Goal: Information Seeking & Learning: Learn about a topic

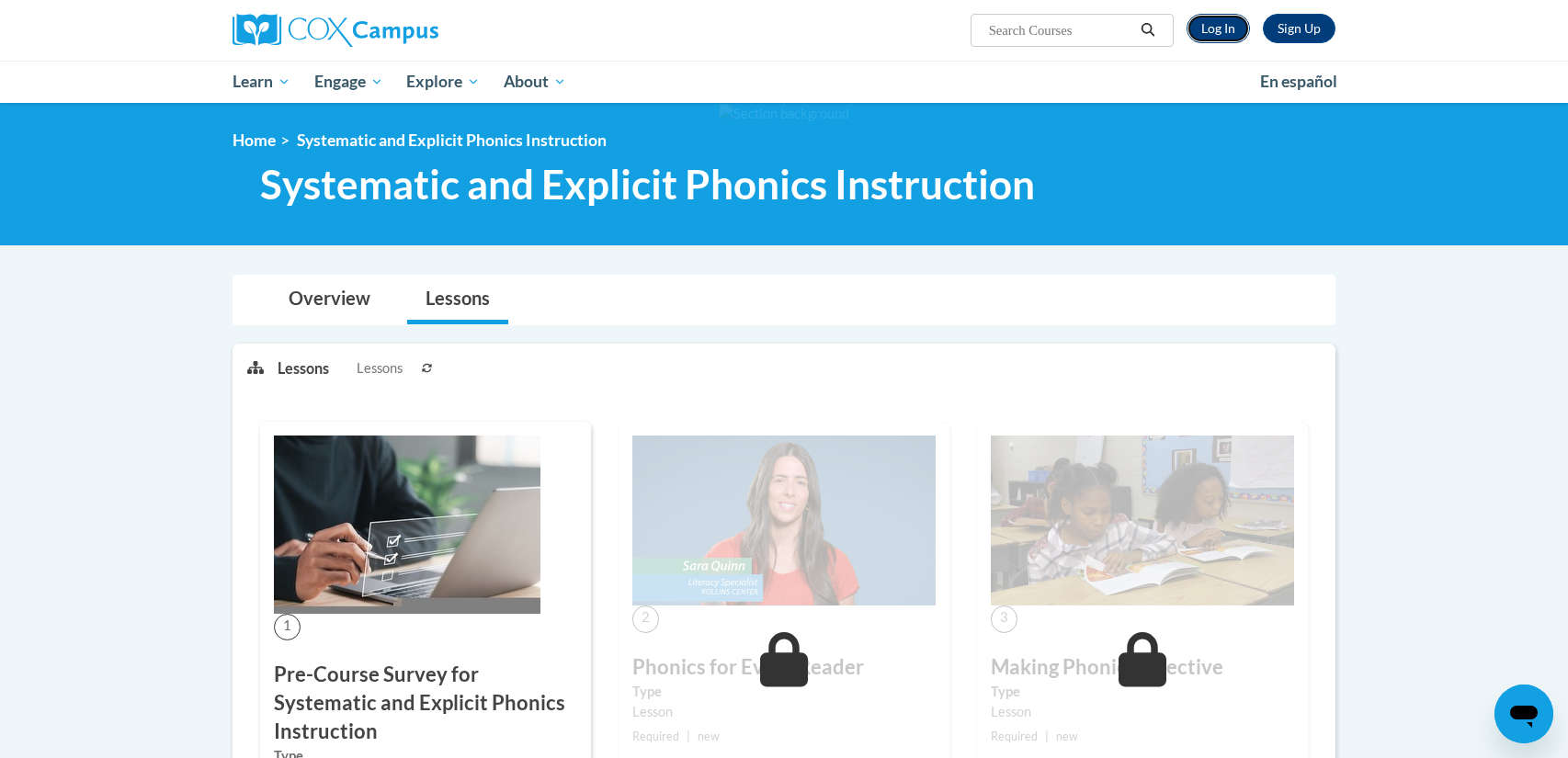
click at [1230, 36] on link "Log In" at bounding box center [1218, 29] width 63 height 29
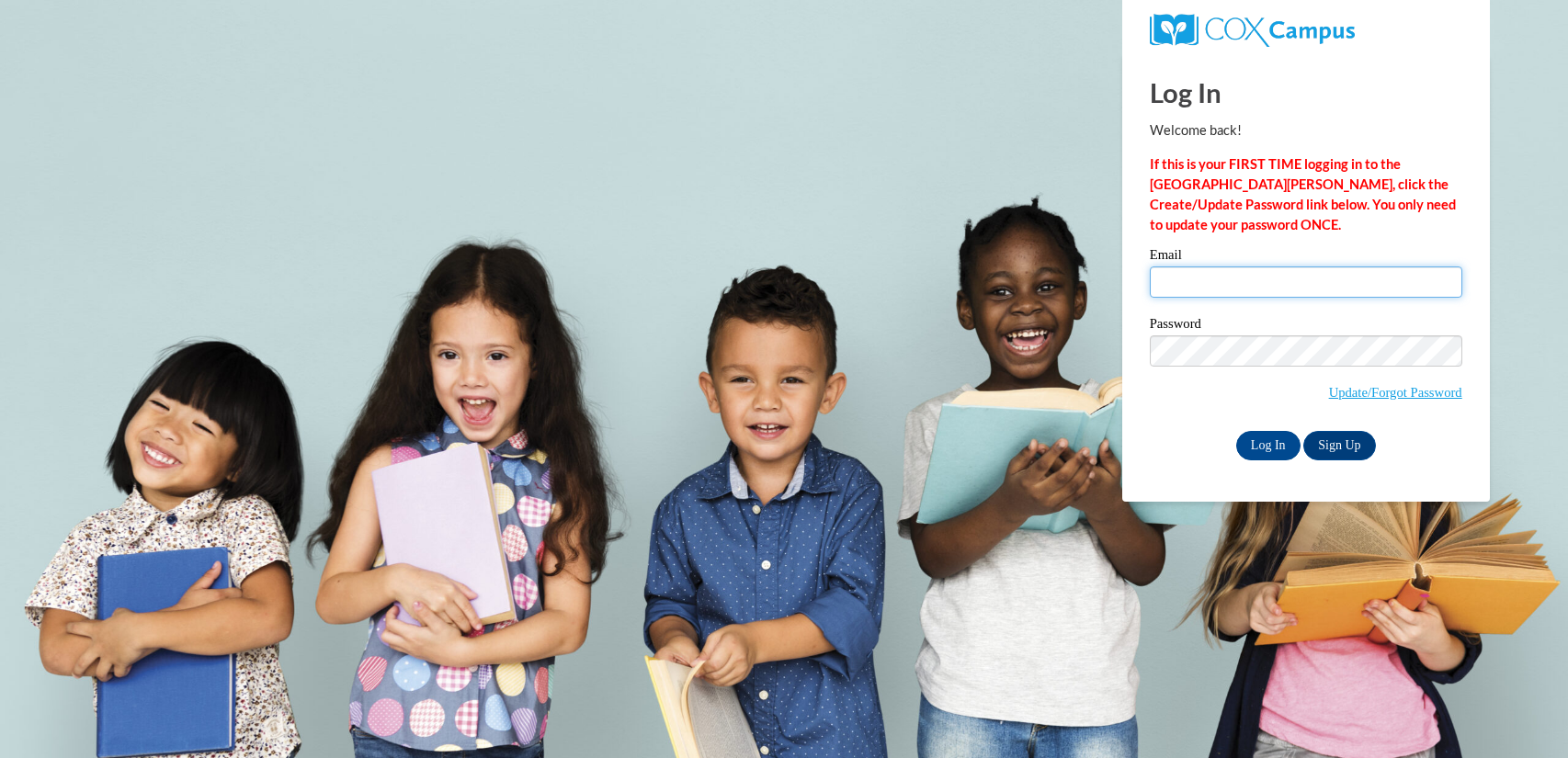
click at [1188, 293] on input "Email" at bounding box center [1306, 282] width 313 height 31
type input "silsbyal01@buffalostate.edu"
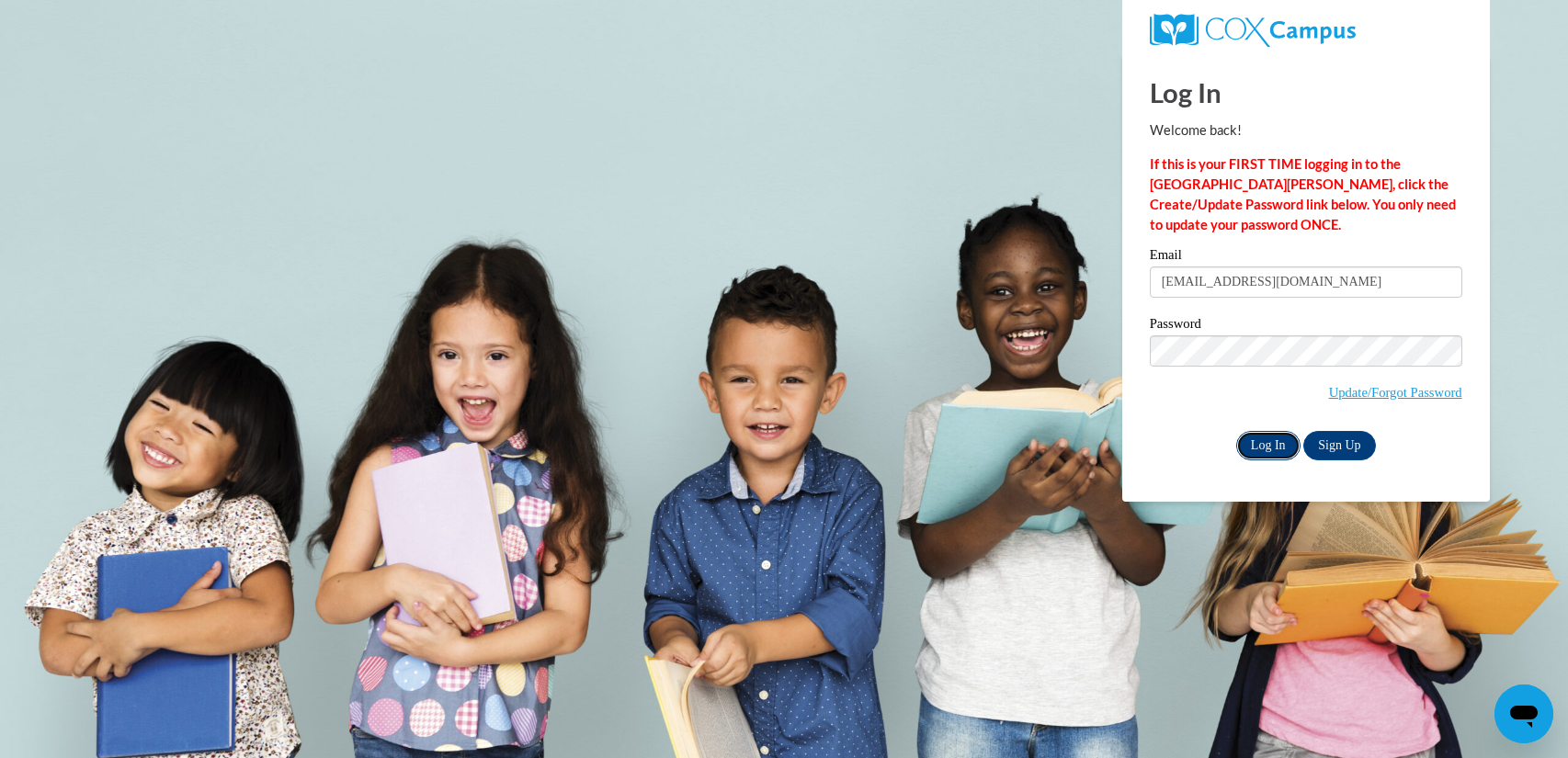
click at [1265, 446] on input "Log In" at bounding box center [1268, 446] width 64 height 29
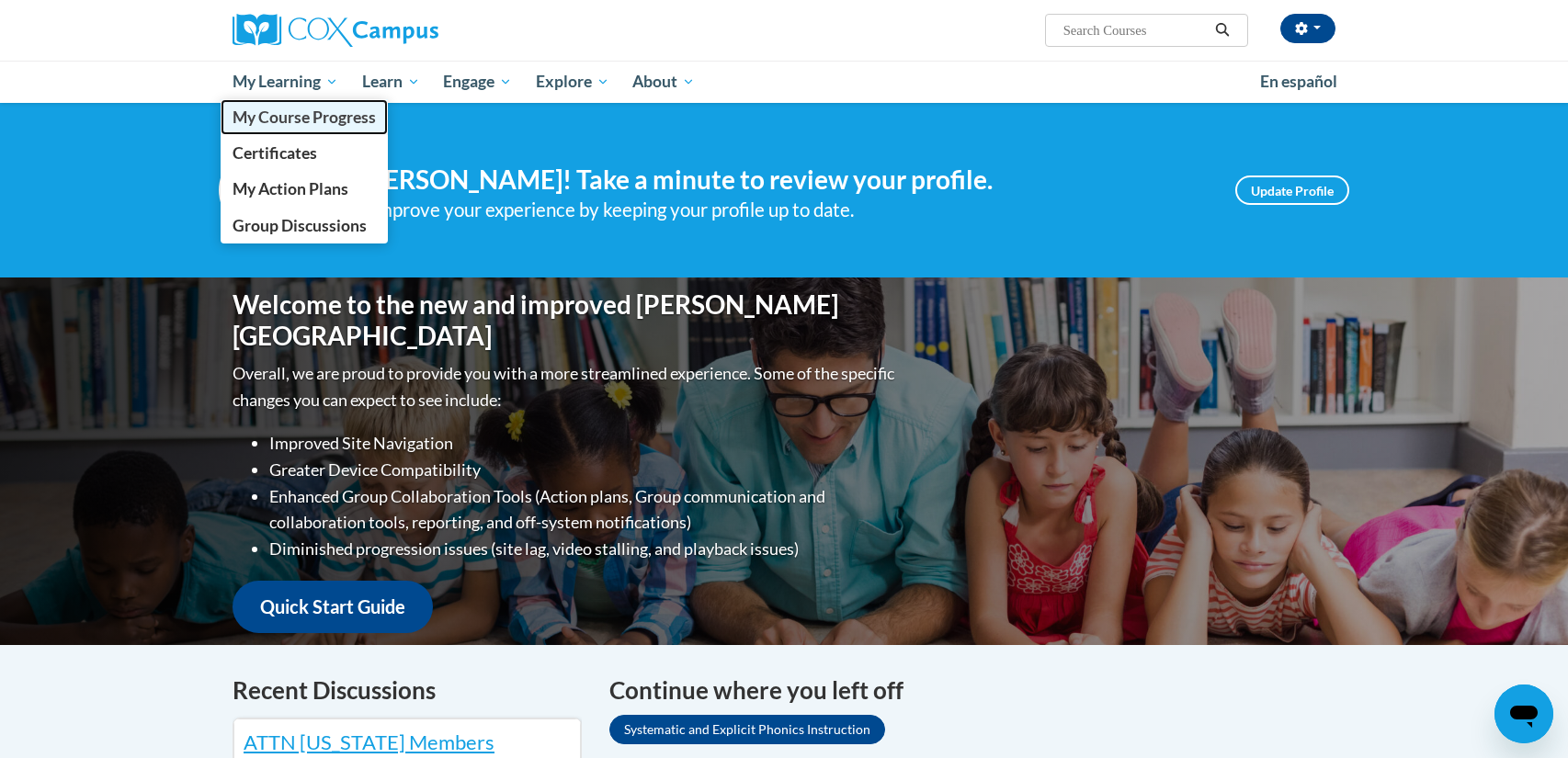
click at [316, 116] on span "My Course Progress" at bounding box center [304, 117] width 143 height 19
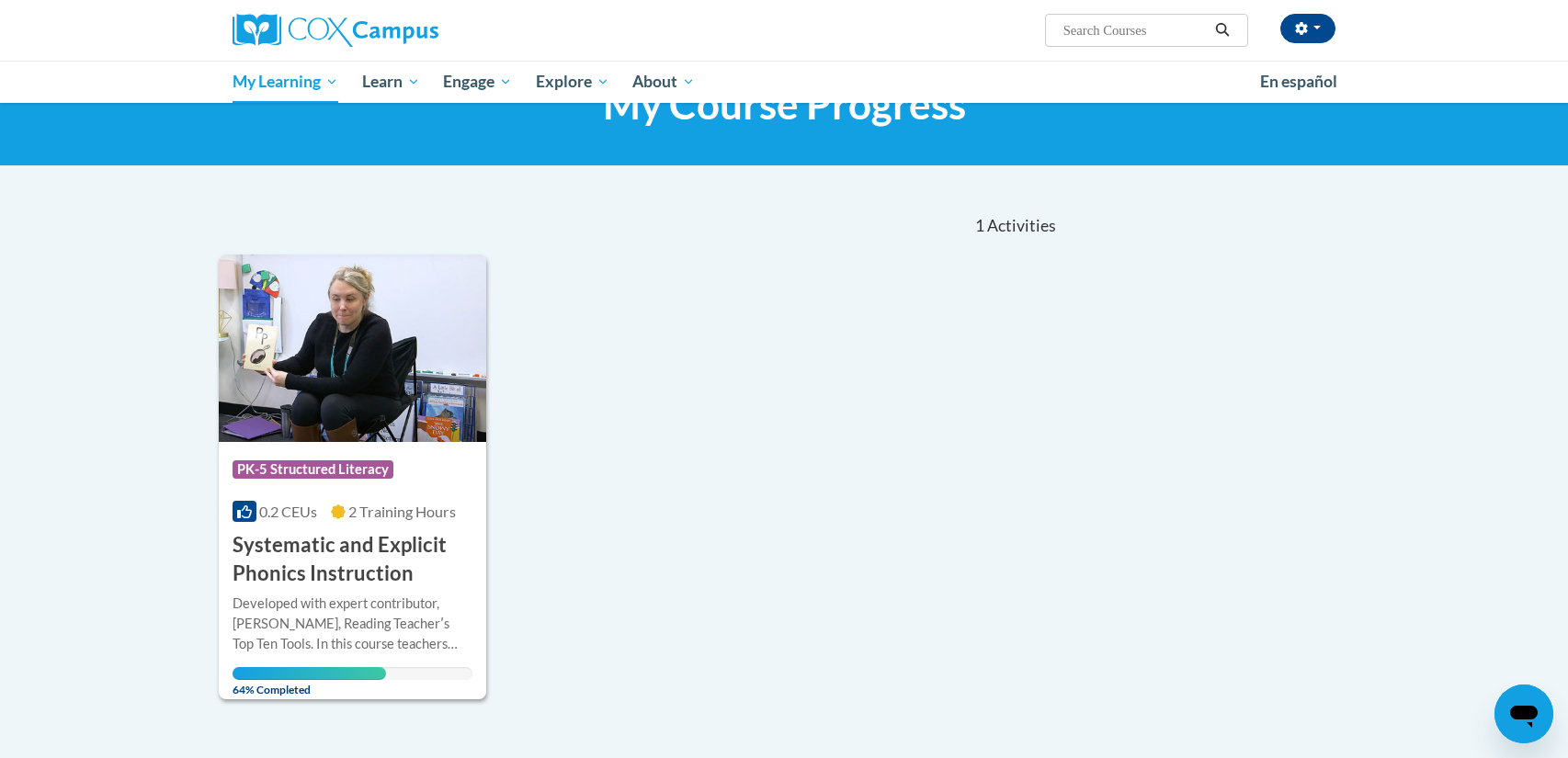
scroll to position [87, 0]
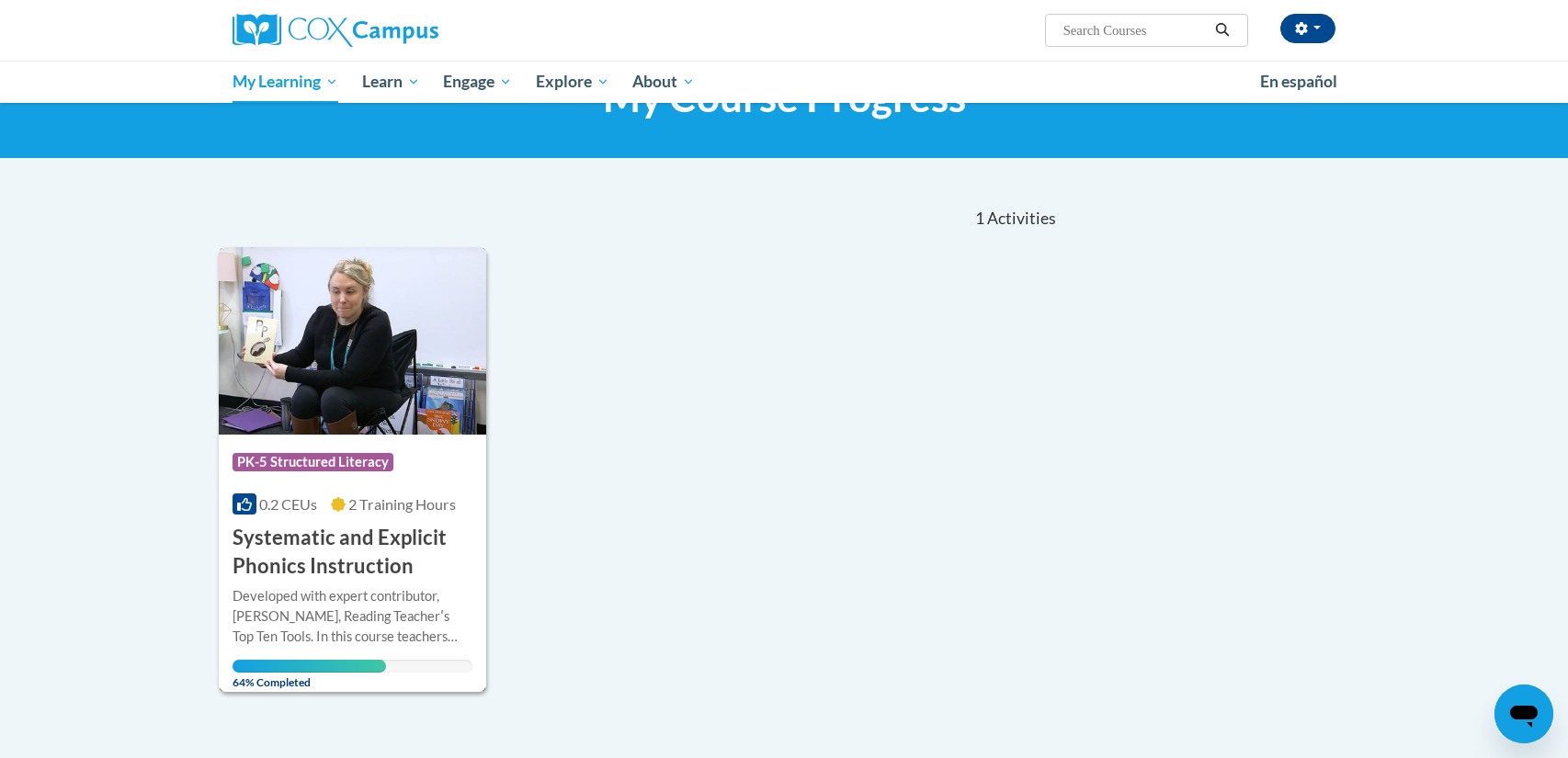
click at [331, 355] on img at bounding box center [352, 341] width 268 height 188
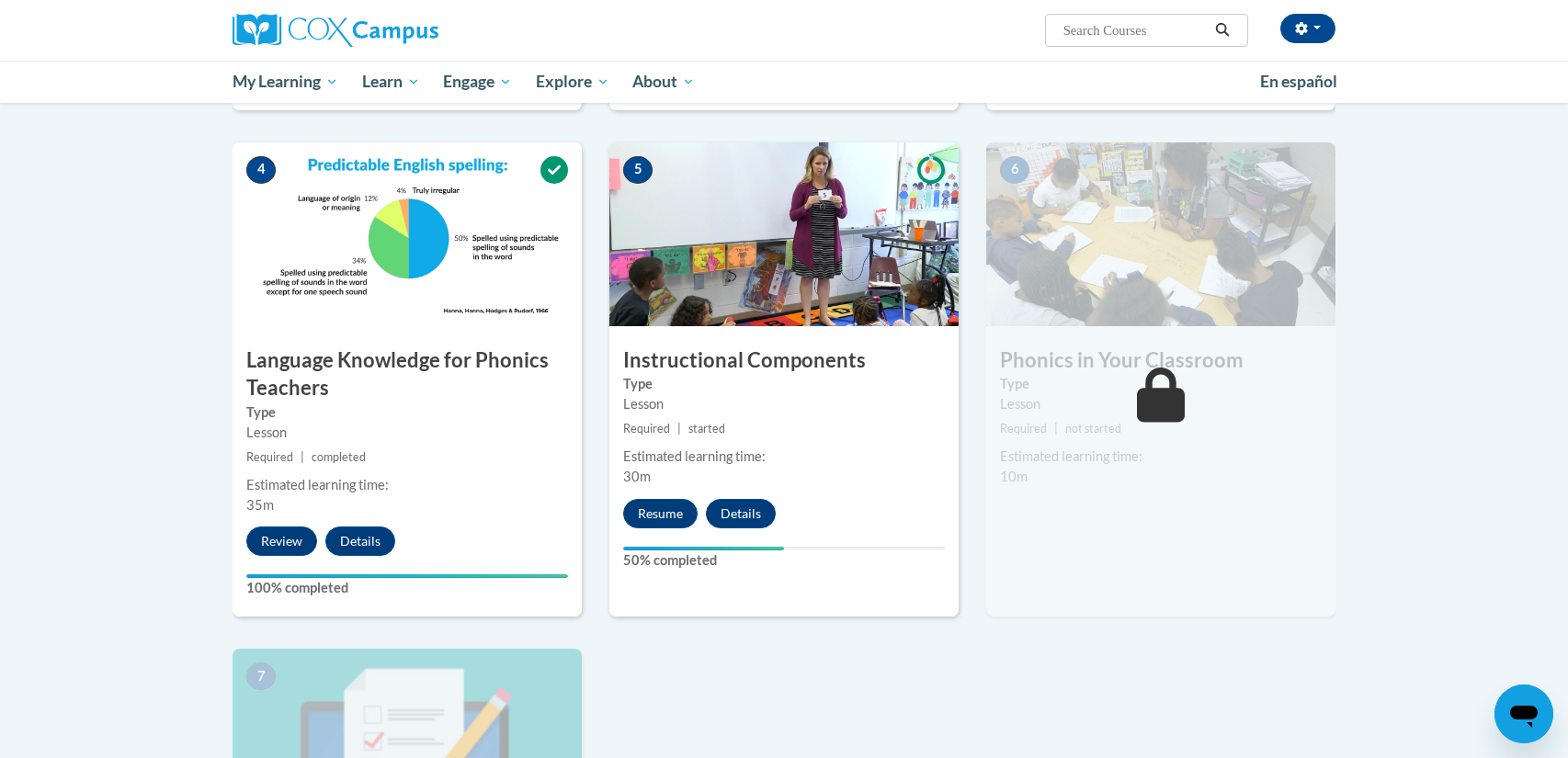
scroll to position [820, 0]
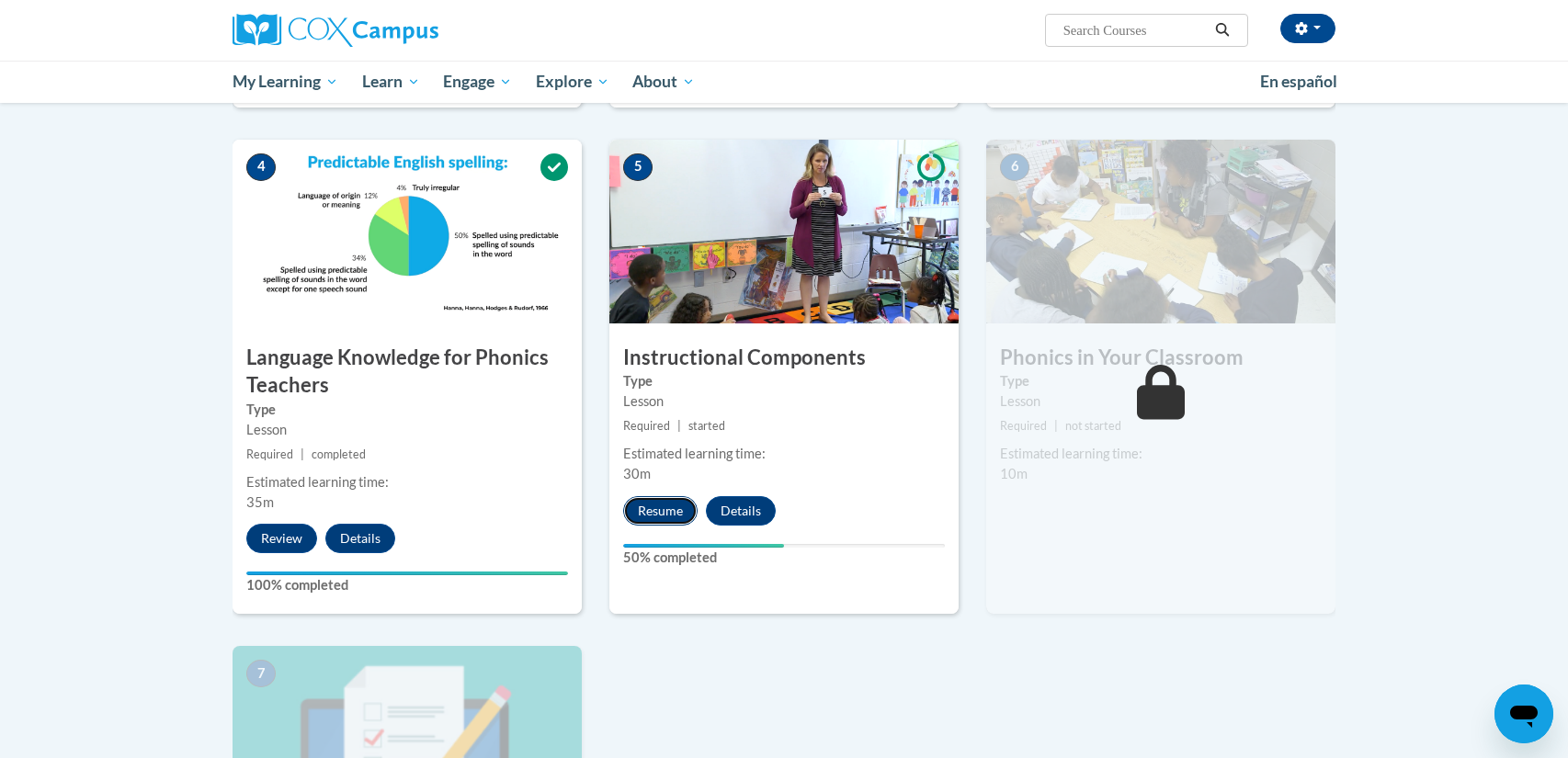
click at [670, 503] on button "Resume" at bounding box center [659, 511] width 74 height 29
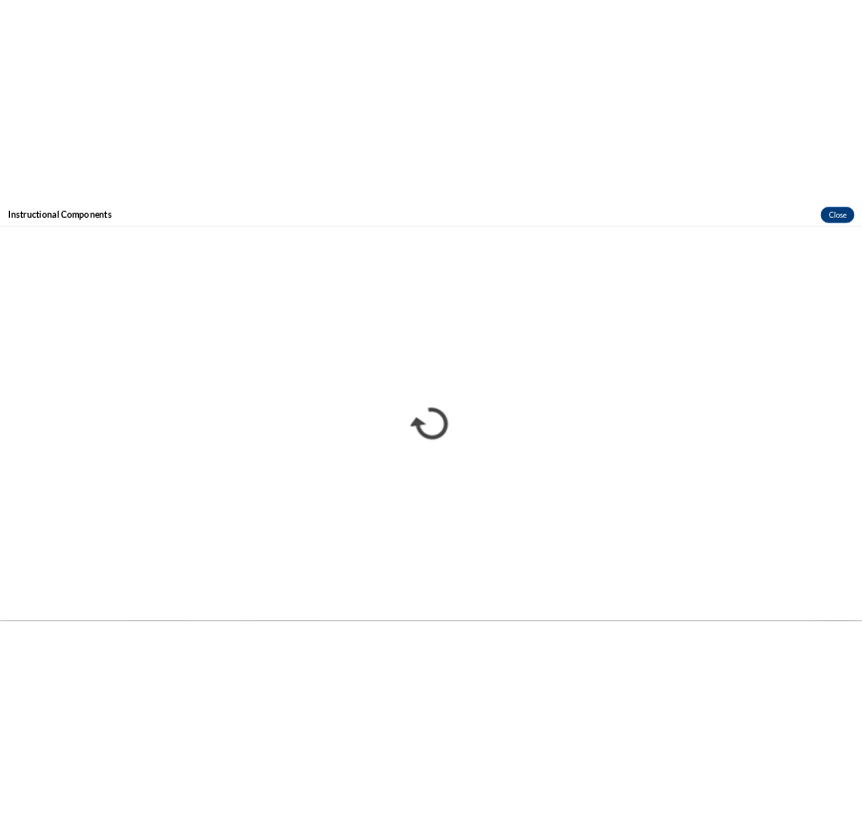
scroll to position [0, 0]
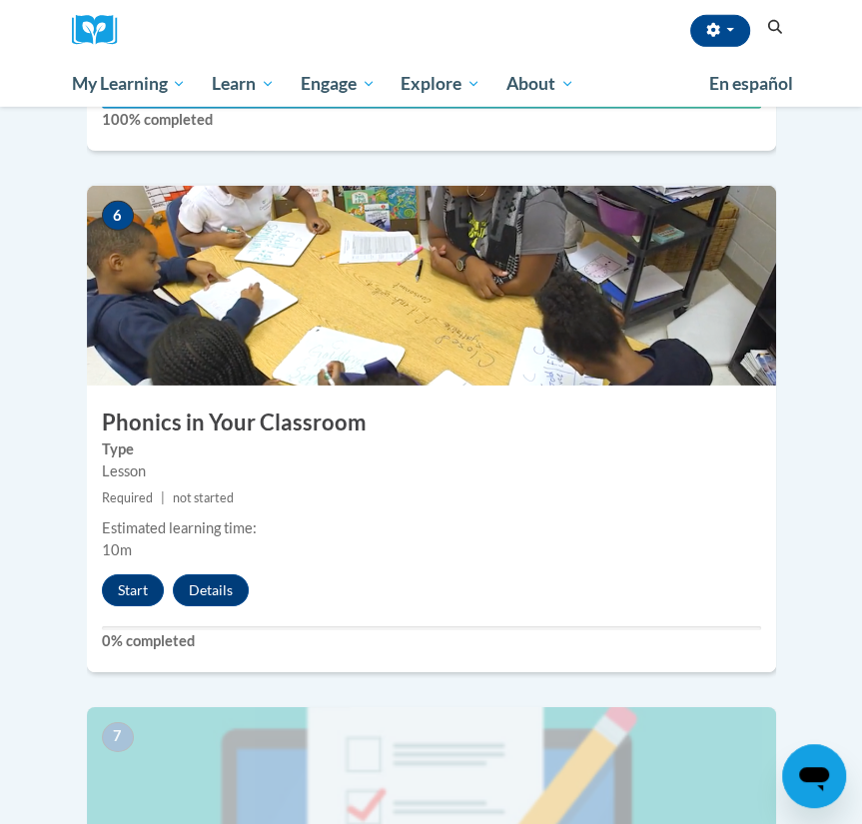
scroll to position [3105, 0]
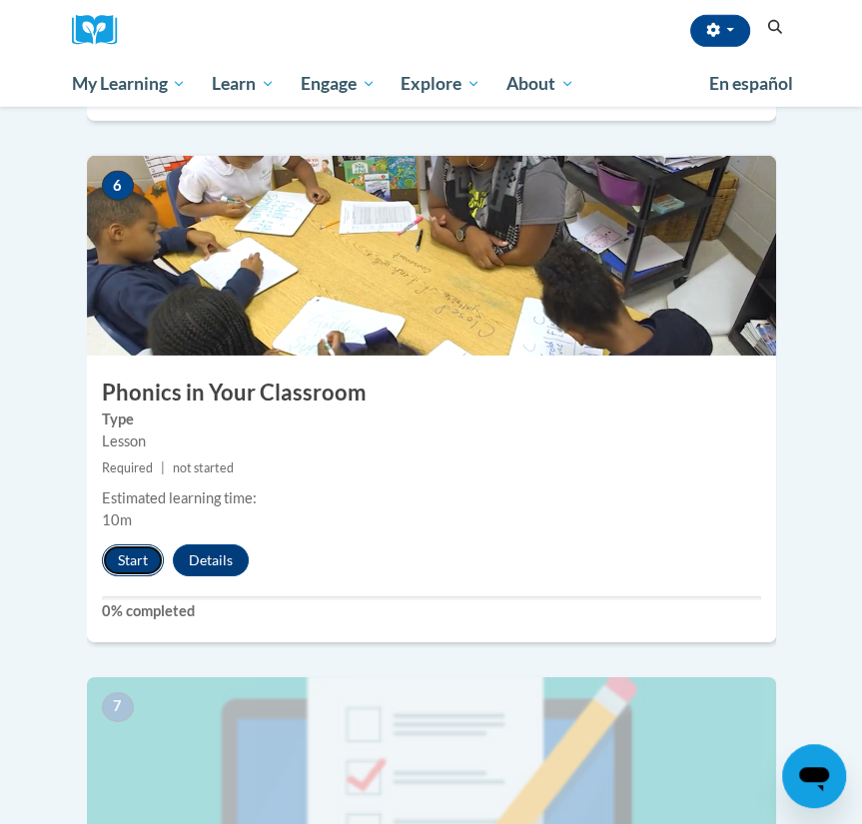
click at [138, 545] on button "Start" at bounding box center [133, 561] width 62 height 32
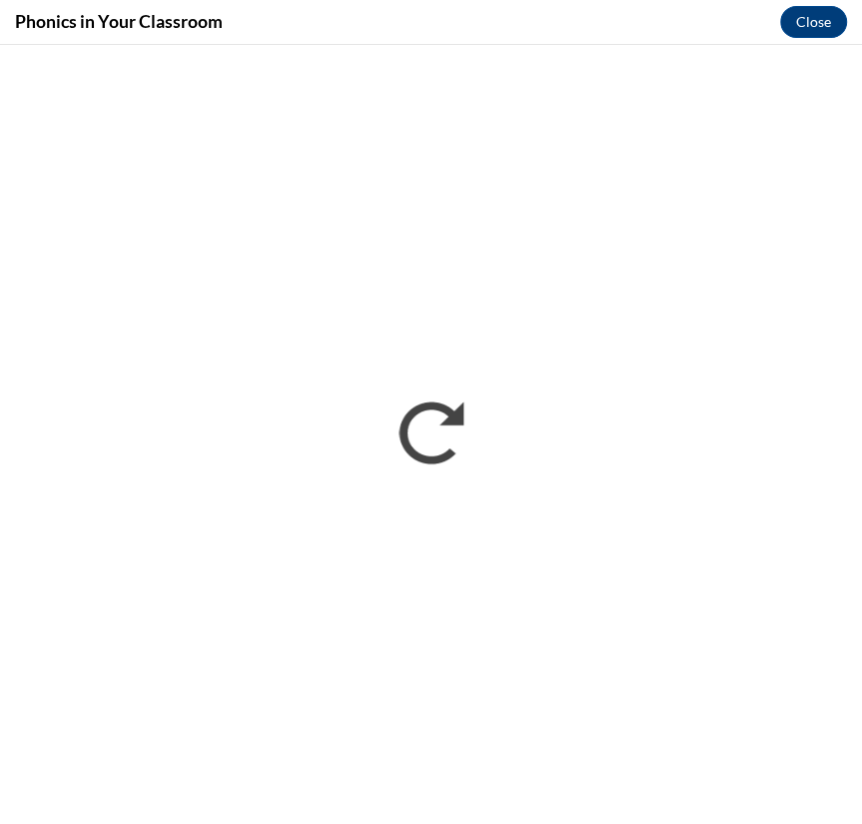
scroll to position [0, 0]
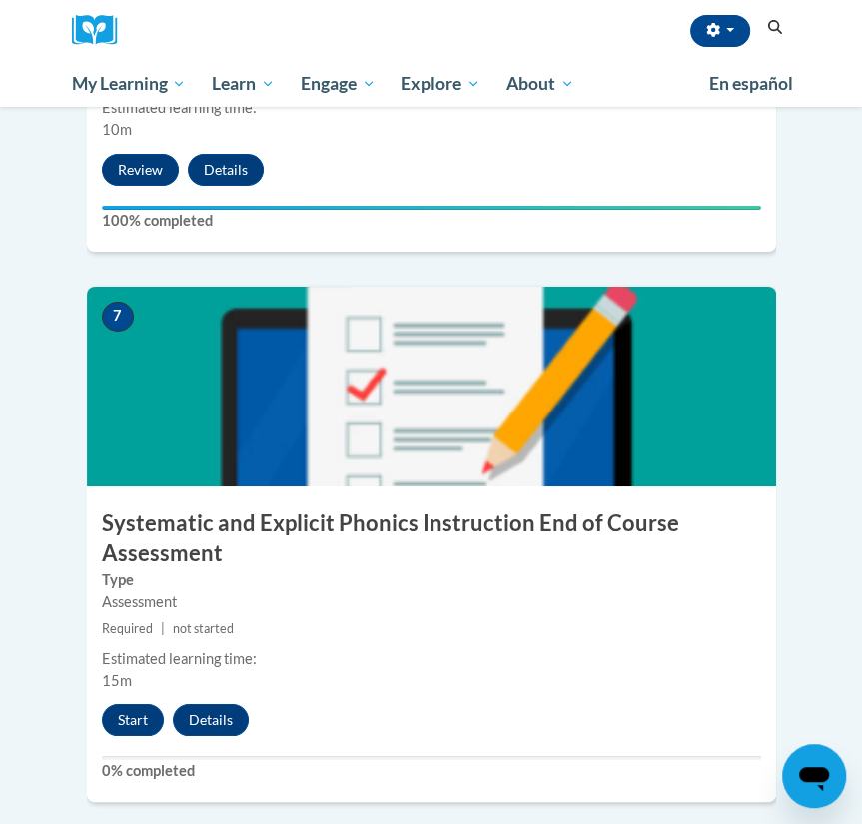
scroll to position [3494, 0]
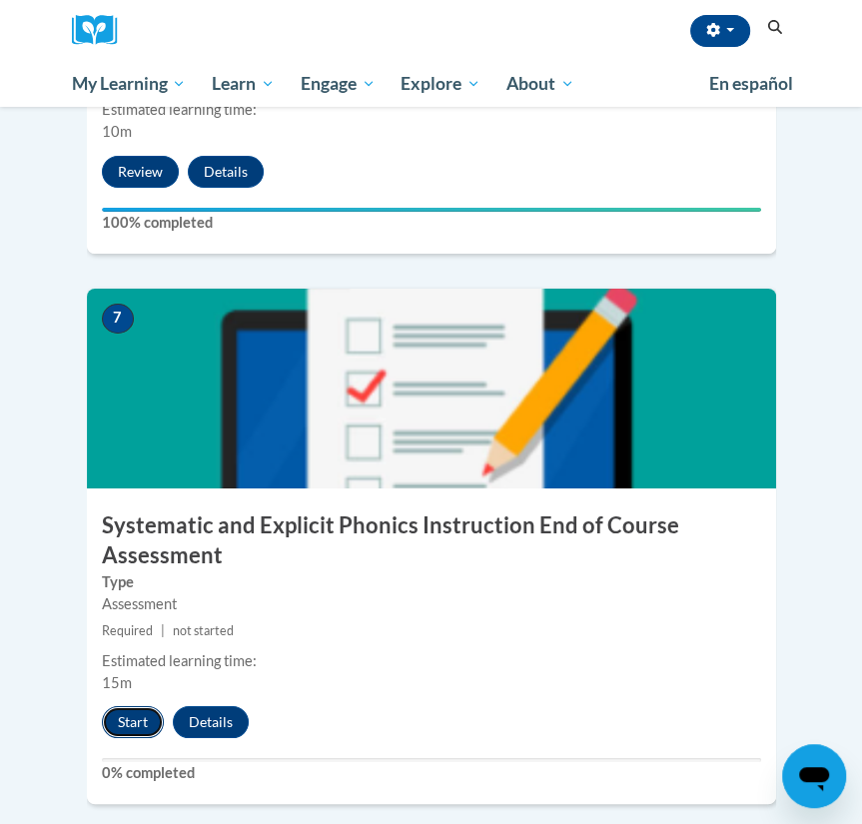
click at [148, 706] on button "Start" at bounding box center [133, 722] width 62 height 32
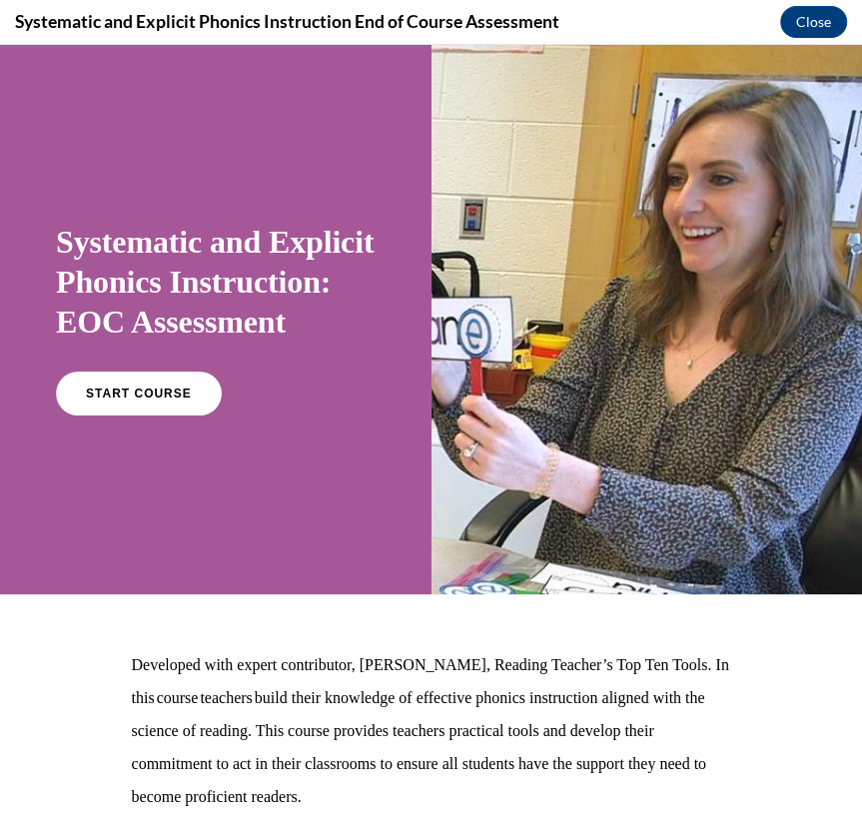
scroll to position [0, 0]
click at [156, 417] on link "START COURSE" at bounding box center [139, 394] width 174 height 46
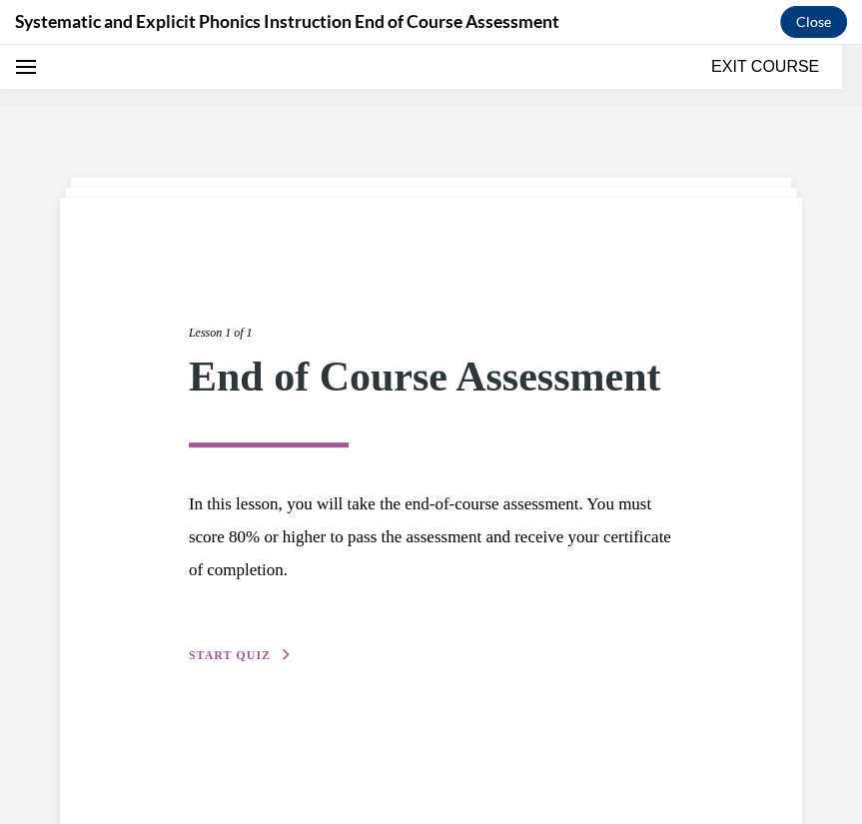
scroll to position [62, 0]
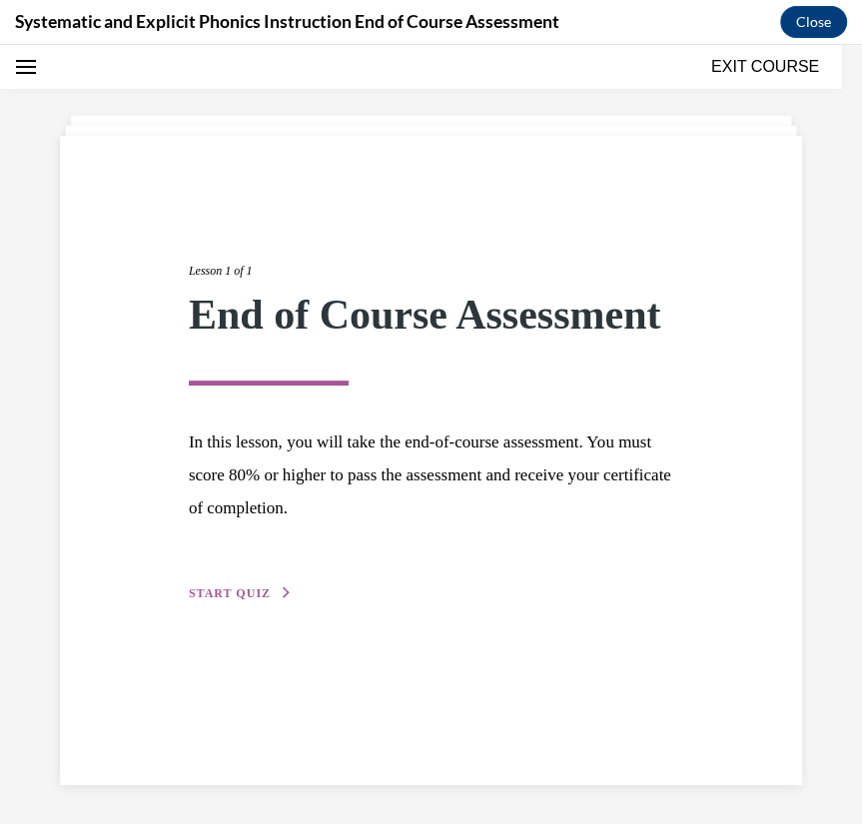
click at [227, 601] on span "START QUIZ" at bounding box center [230, 594] width 82 height 14
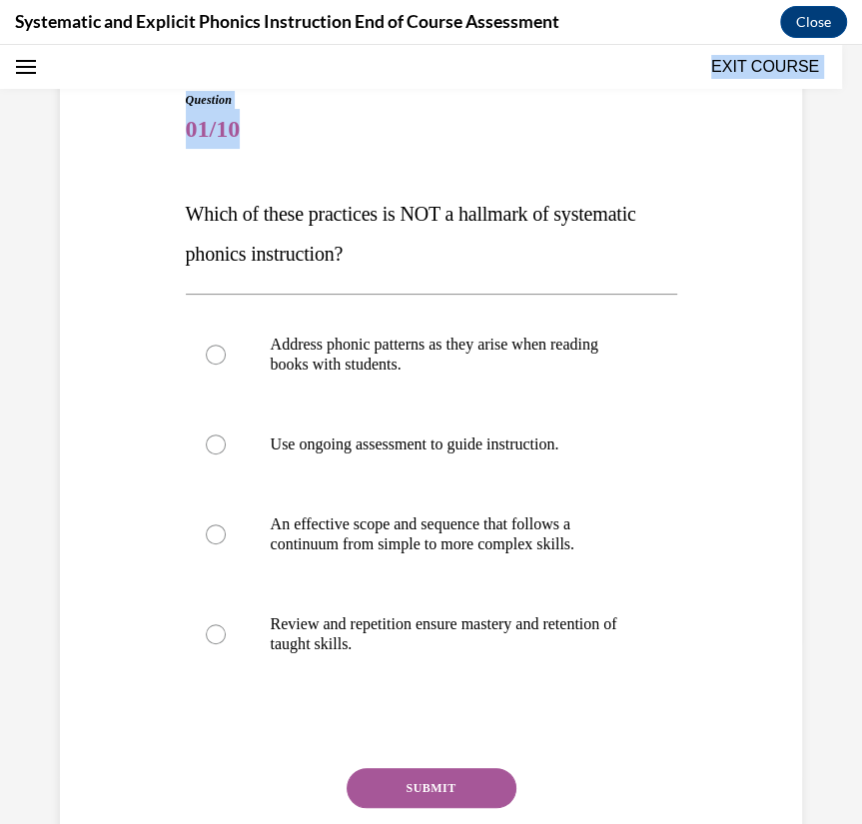
scroll to position [335, 0]
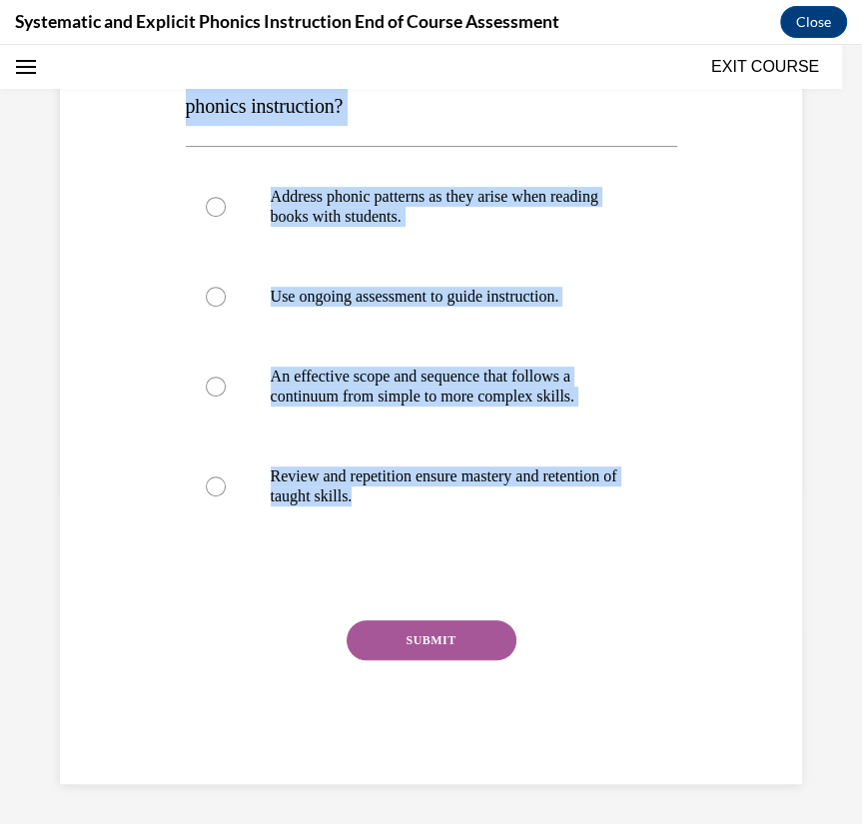
drag, startPoint x: 186, startPoint y: 336, endPoint x: 502, endPoint y: 545, distance: 378.6
click at [502, 545] on div "Question 01/10 Which of these practices is NOT a hallmark of systematic phonics…" at bounding box center [432, 363] width 492 height 841
copy div "Which of these practices is NOT a hallmark of systematic phonics instruction? A…"
click at [654, 607] on div "Question 01/10 Which of these practices is NOT a hallmark of systematic phonics…" at bounding box center [432, 363] width 492 height 841
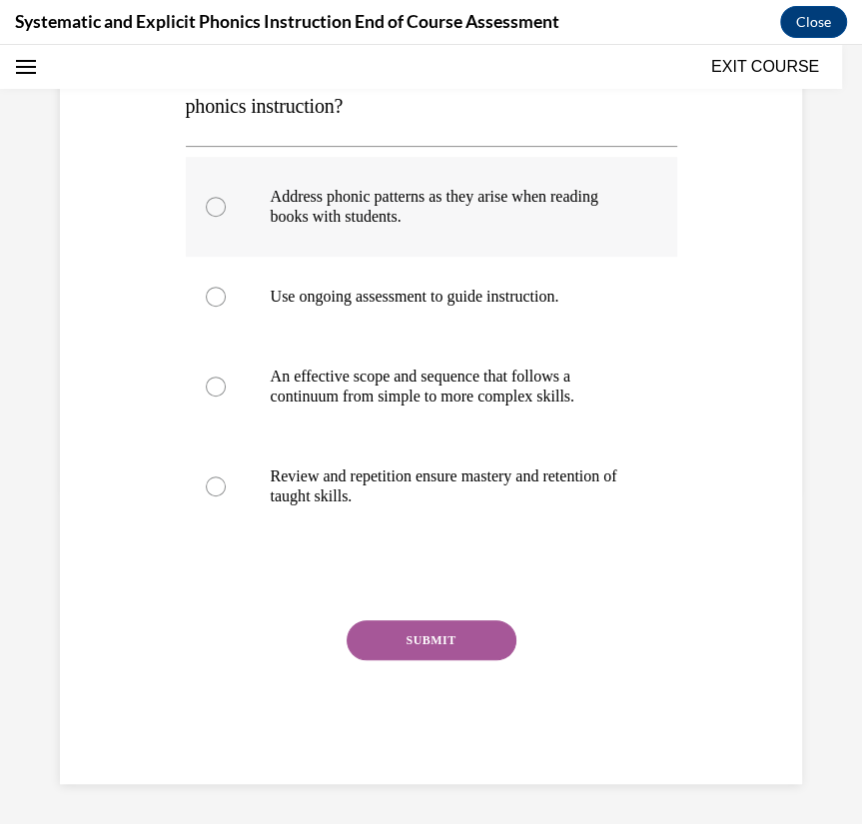
click at [453, 231] on div at bounding box center [432, 207] width 492 height 100
click at [435, 647] on button "SUBMIT" at bounding box center [432, 640] width 170 height 40
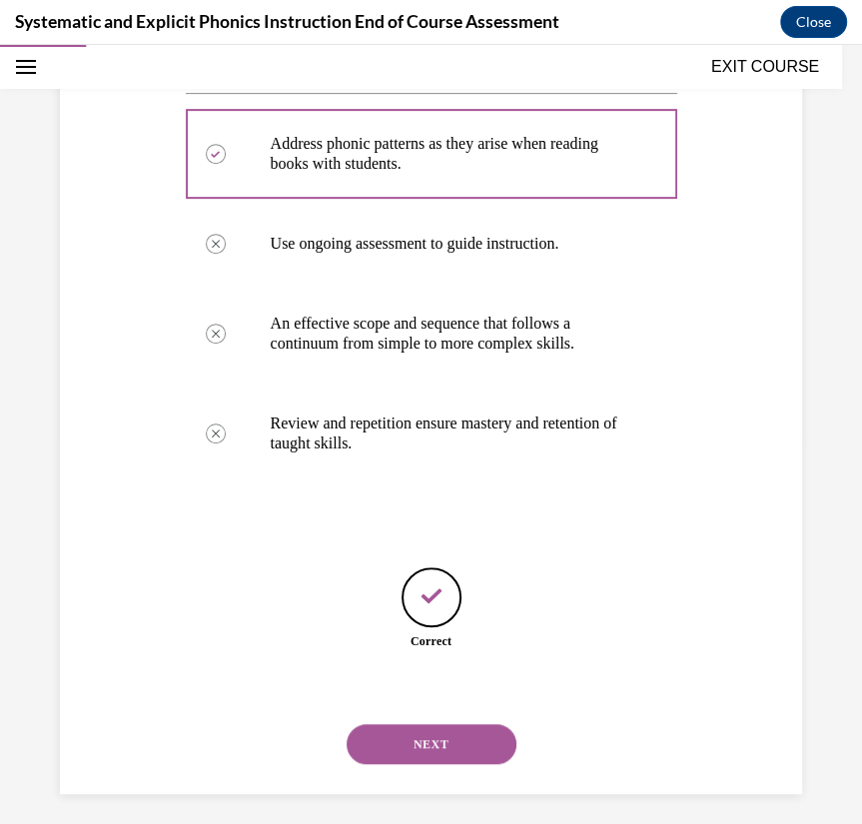
scroll to position [398, 0]
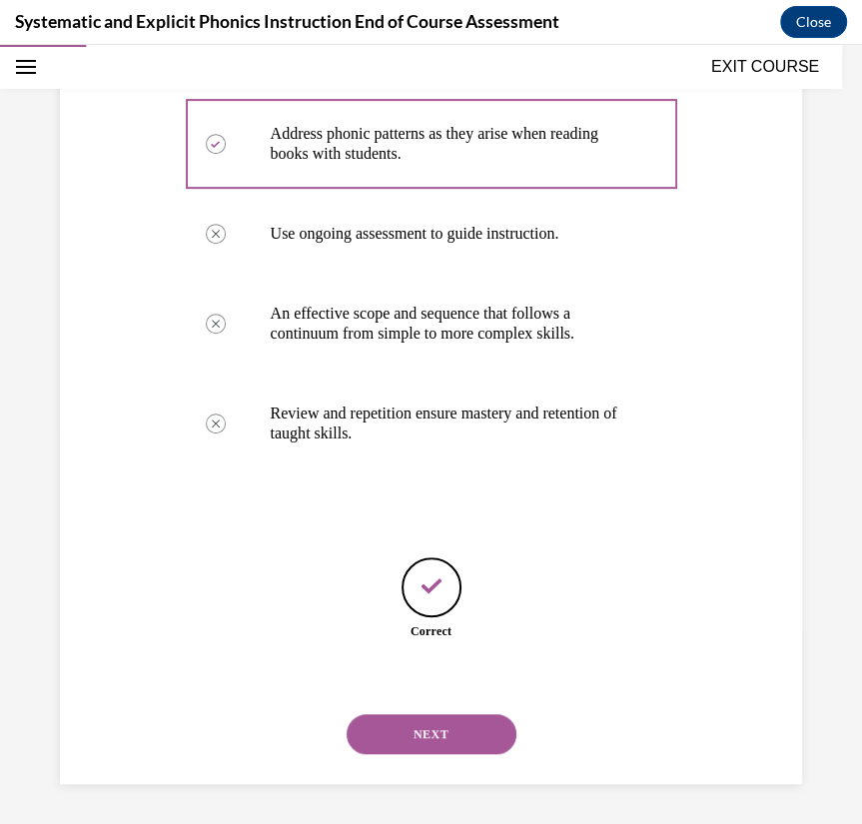
click at [427, 718] on button "NEXT" at bounding box center [432, 734] width 170 height 40
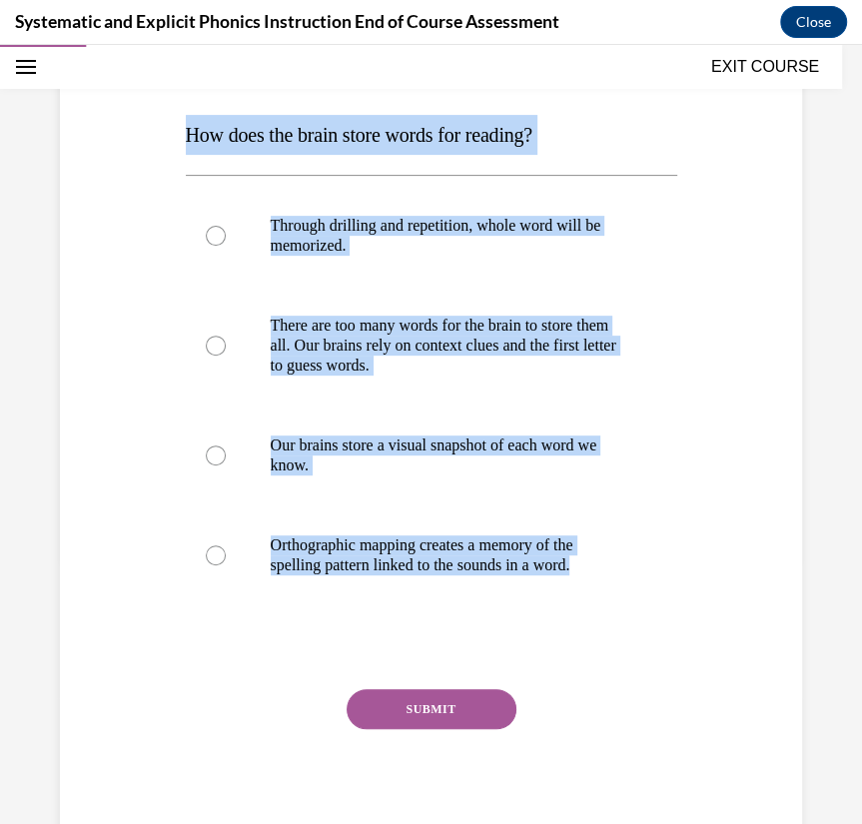
scroll to position [335, 0]
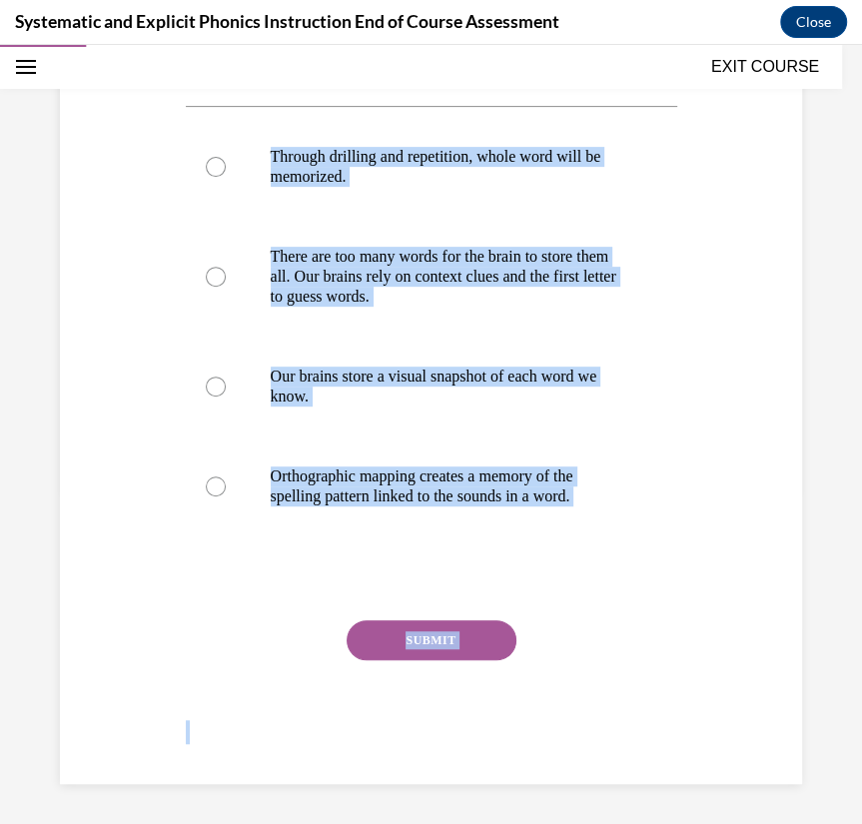
drag, startPoint x: 183, startPoint y: 396, endPoint x: 573, endPoint y: 817, distance: 574.1
click at [573, 817] on div "Question 02/10 How does the brain store words for reading? Through drilling and…" at bounding box center [431, 298] width 862 height 1051
click at [586, 620] on div "SUBMIT" at bounding box center [432, 670] width 492 height 100
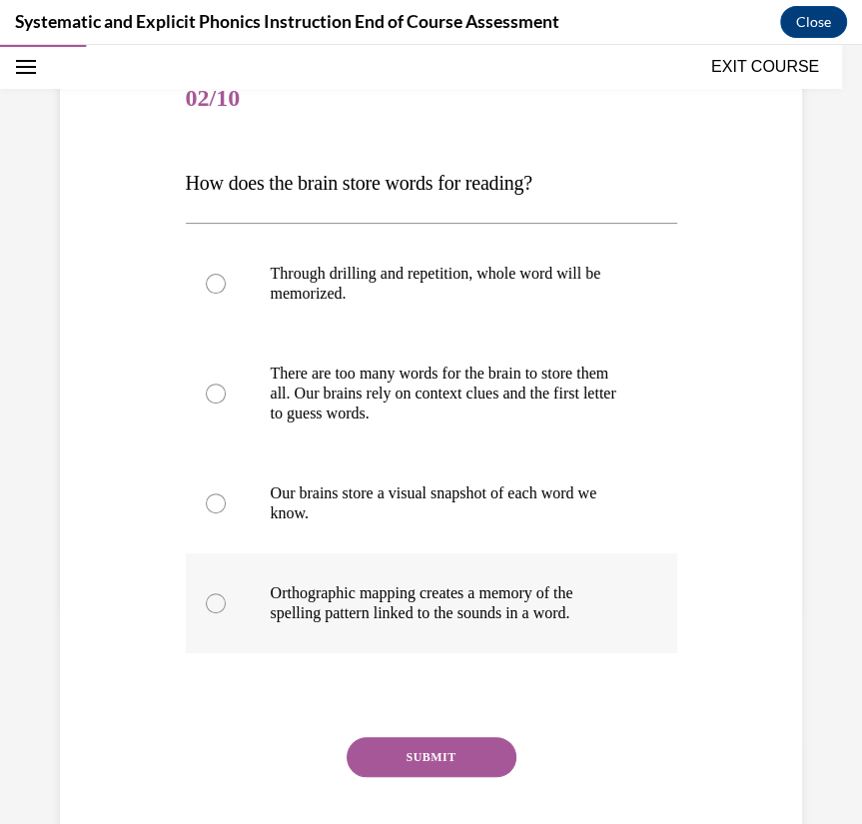
scroll to position [206, 0]
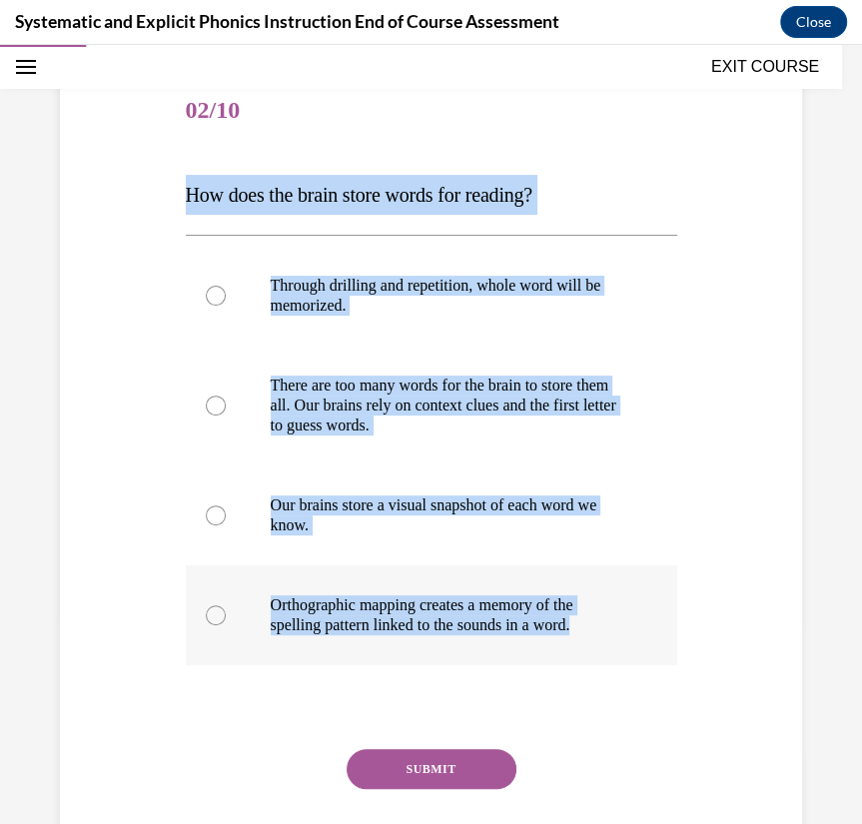
drag, startPoint x: 177, startPoint y: 204, endPoint x: 615, endPoint y: 621, distance: 605.7
click at [615, 621] on div "Question 02/10 How does the brain store words for reading? Through drilling and…" at bounding box center [431, 462] width 752 height 901
copy div "How does the brain store words for reading? Through drilling and repetition, wh…"
click at [745, 358] on div "Question 02/10 How does the brain store words for reading? Through drilling and…" at bounding box center [431, 462] width 752 height 901
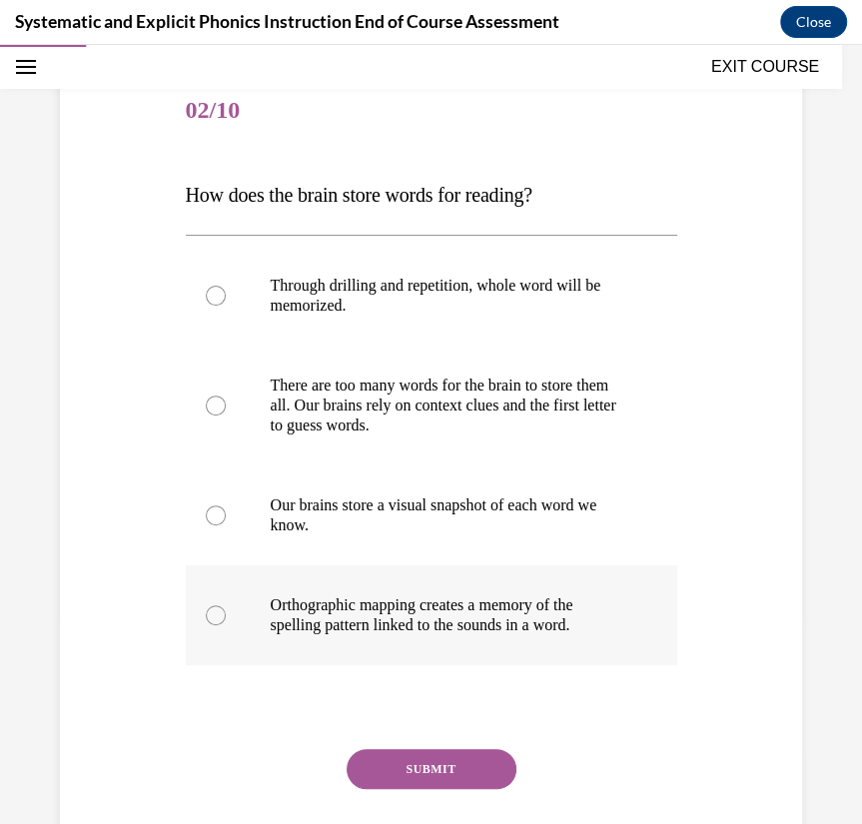
click at [409, 651] on div at bounding box center [432, 616] width 492 height 100
click at [400, 761] on button "SUBMIT" at bounding box center [432, 769] width 170 height 40
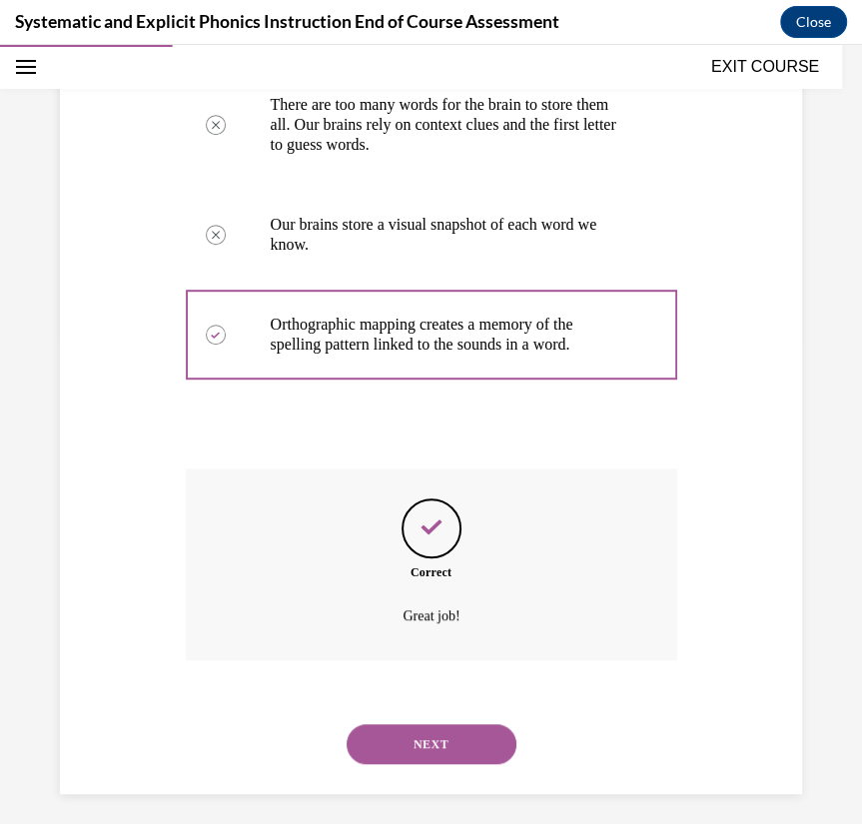
scroll to position [497, 0]
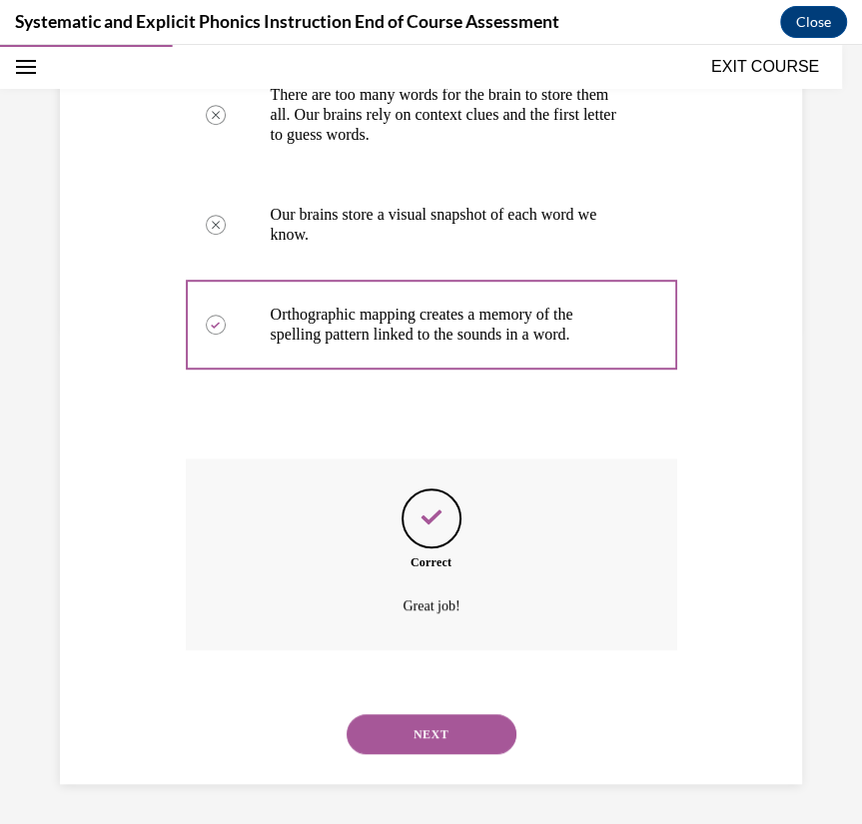
click at [414, 745] on button "NEXT" at bounding box center [432, 734] width 170 height 40
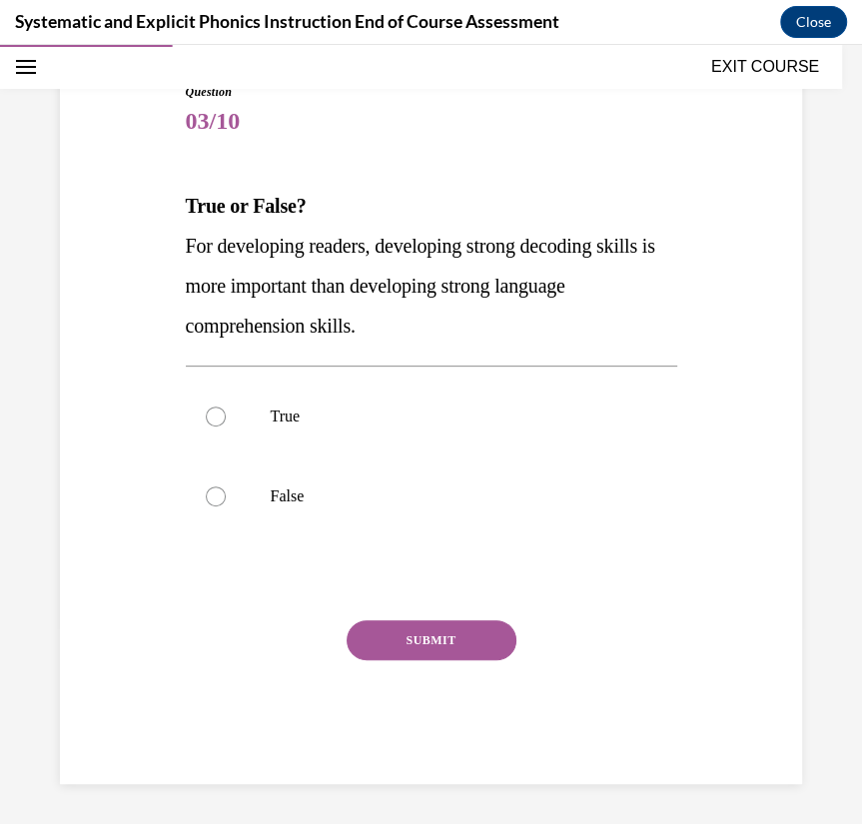
scroll to position [195, 0]
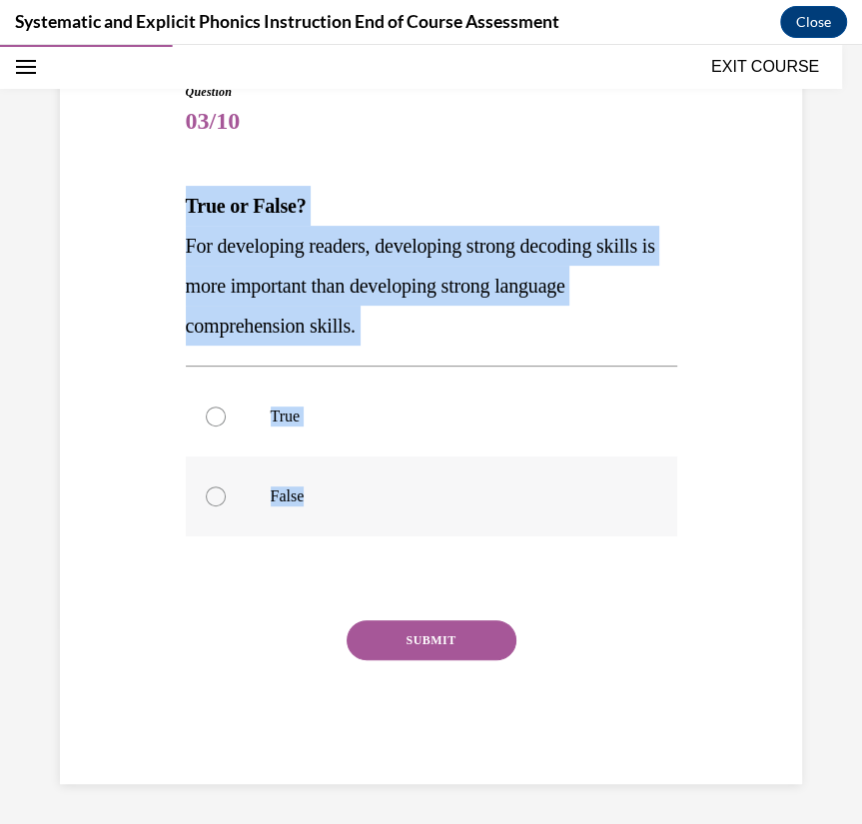
drag, startPoint x: 186, startPoint y: 201, endPoint x: 336, endPoint y: 500, distance: 334.2
click at [336, 500] on div "Question 03/10 True or False? For developing readers, developing strong decodin…" at bounding box center [432, 433] width 492 height 701
copy div "True or False? For developing readers, developing strong decoding skills is mor…"
click at [516, 352] on div "Question 03/10 True or False? For developing readers, developing strong decodin…" at bounding box center [432, 433] width 492 height 701
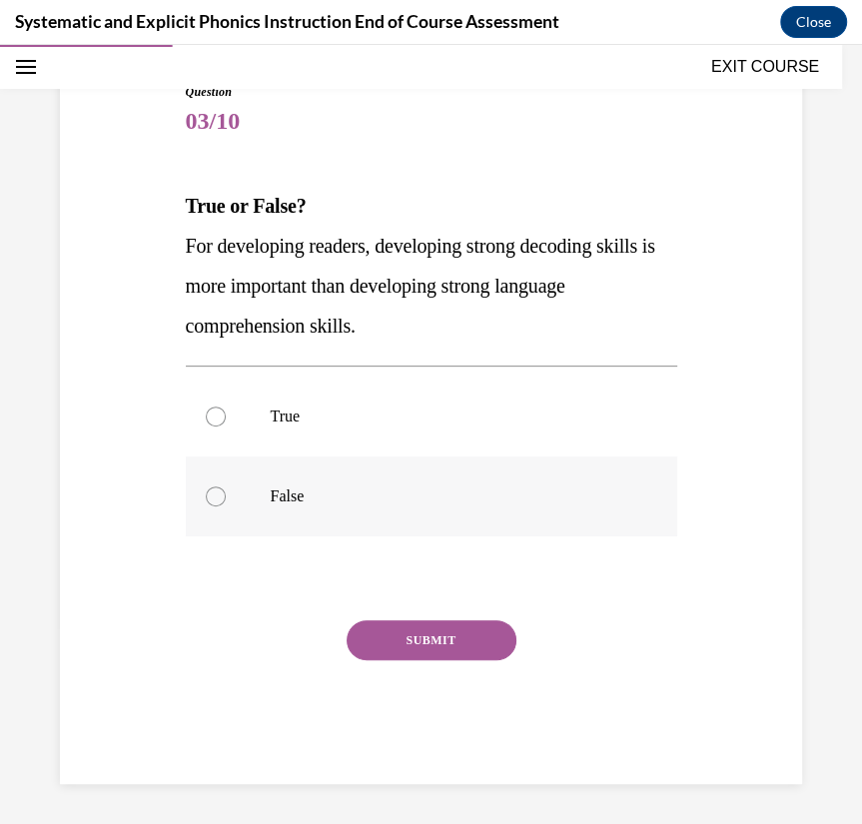
click at [306, 474] on div at bounding box center [432, 497] width 492 height 80
click at [467, 638] on button "SUBMIT" at bounding box center [432, 640] width 170 height 40
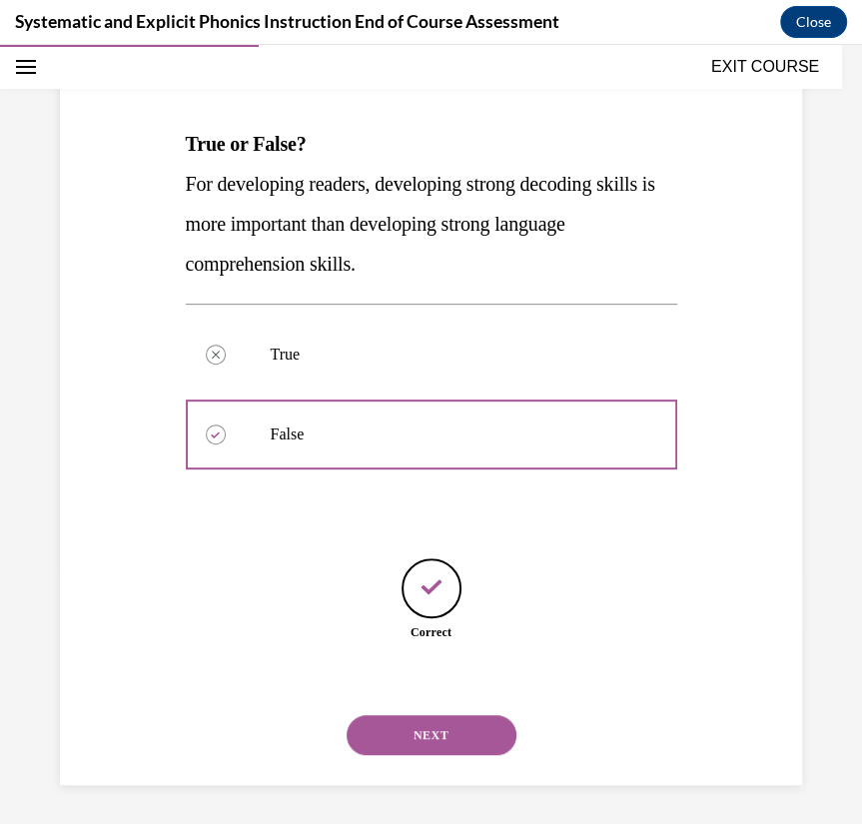
scroll to position [258, 0]
click at [424, 729] on button "NEXT" at bounding box center [432, 734] width 170 height 40
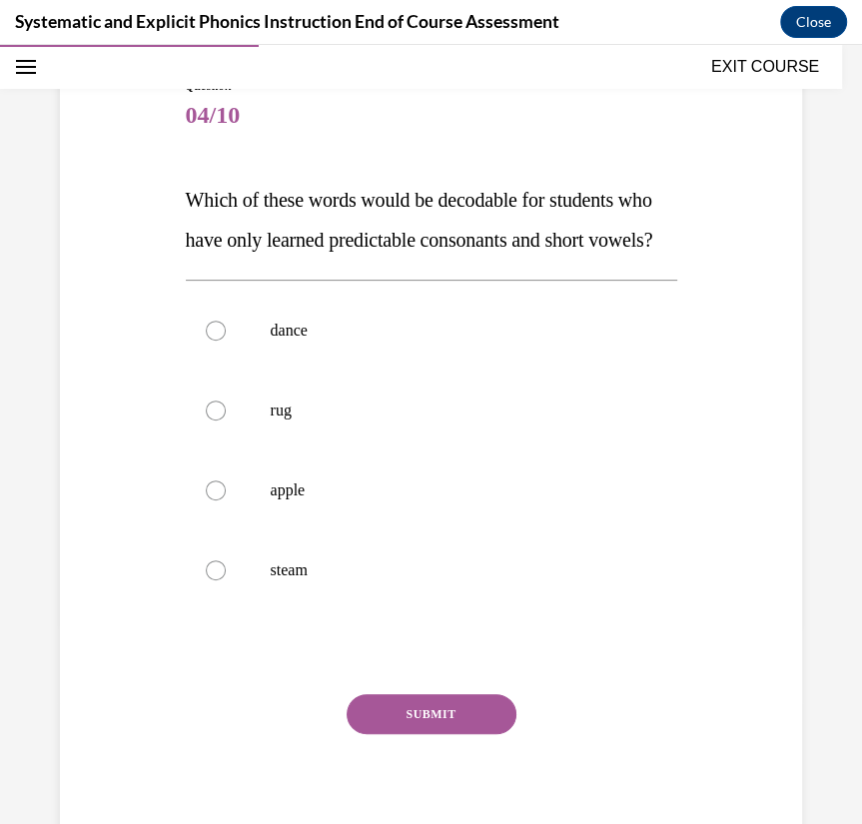
scroll to position [202, 0]
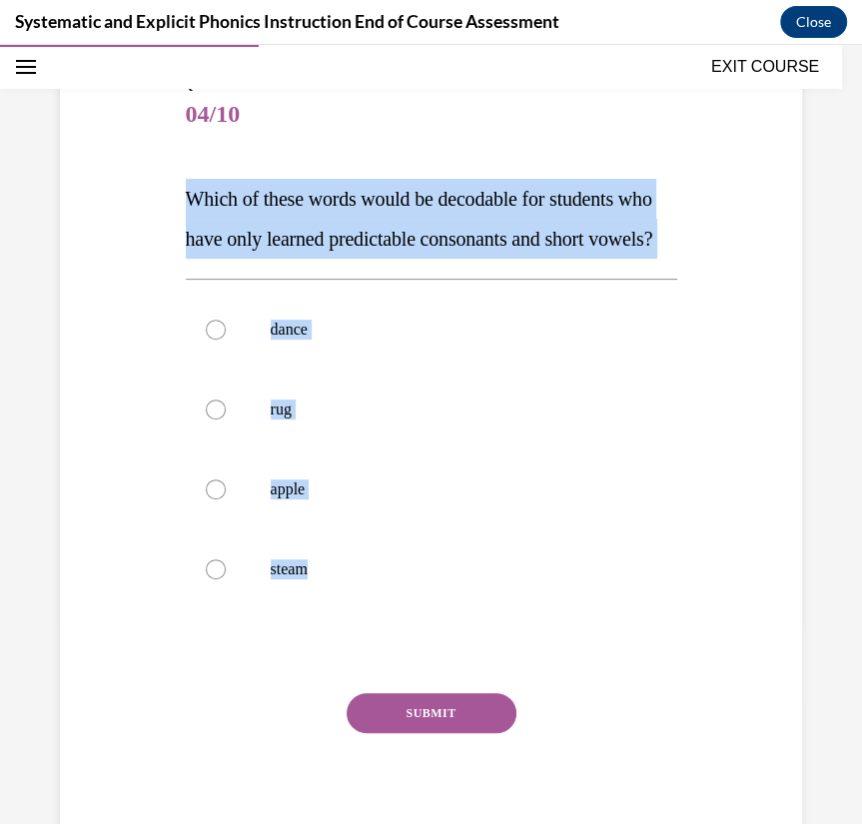
drag, startPoint x: 187, startPoint y: 198, endPoint x: 372, endPoint y: 651, distance: 489.8
click at [372, 651] on div "Question 04/10 Which of these words would be decodable for students who have on…" at bounding box center [432, 466] width 492 height 781
click at [372, 619] on div "dance rug apple steam" at bounding box center [432, 449] width 492 height 341
drag, startPoint x: 182, startPoint y: 196, endPoint x: 333, endPoint y: 614, distance: 445.0
click at [333, 614] on div "Question 04/10 Which of these words would be decodable for students who have on…" at bounding box center [432, 451] width 502 height 811
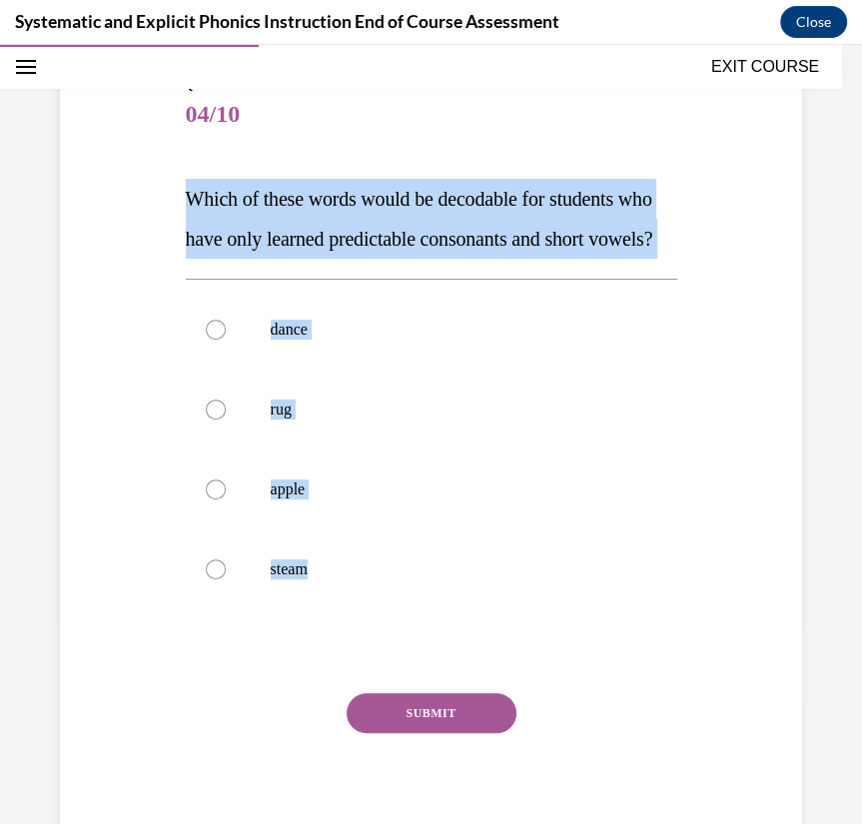
copy div "Which of these words would be decodable for students who have only learned pred…"
click at [293, 450] on div at bounding box center [432, 410] width 492 height 80
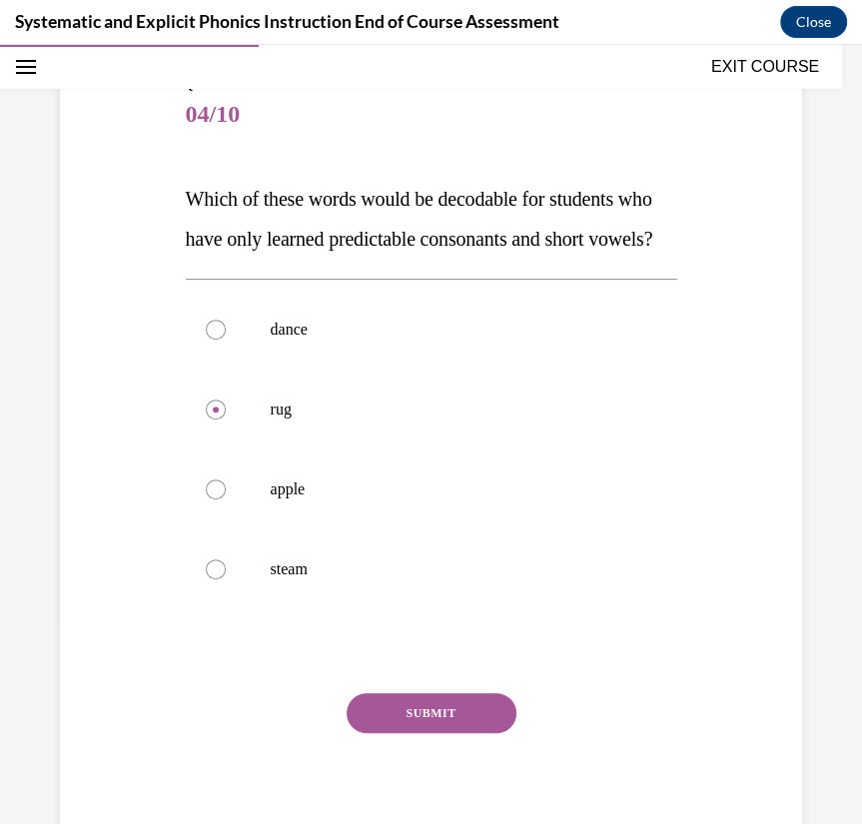
click at [438, 733] on button "SUBMIT" at bounding box center [432, 713] width 170 height 40
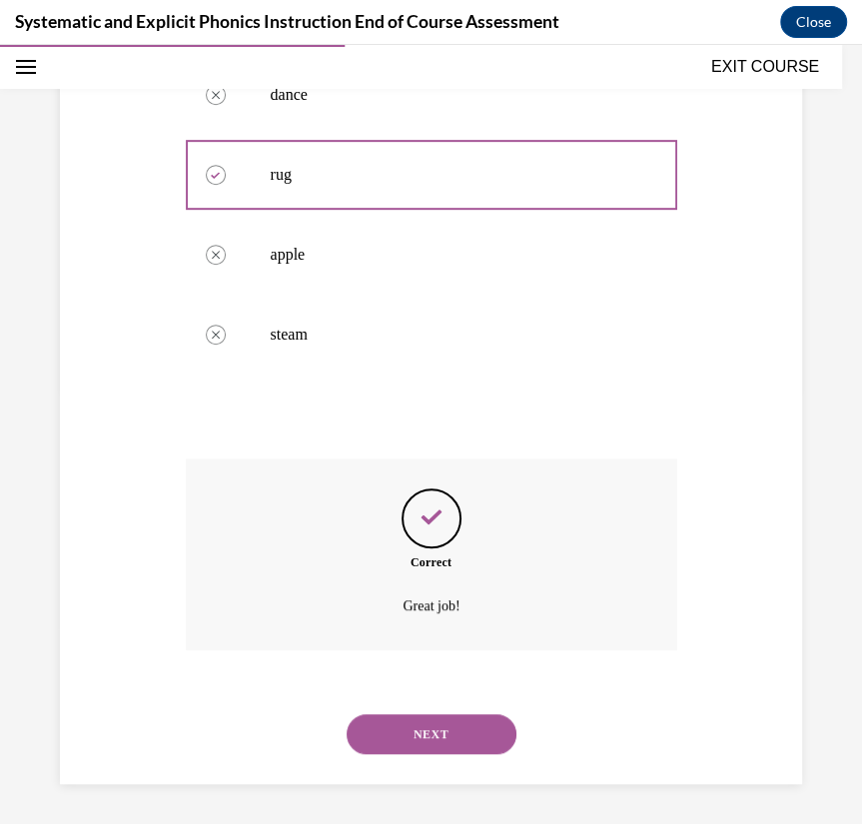
scroll to position [477, 0]
click at [446, 739] on button "NEXT" at bounding box center [432, 734] width 170 height 40
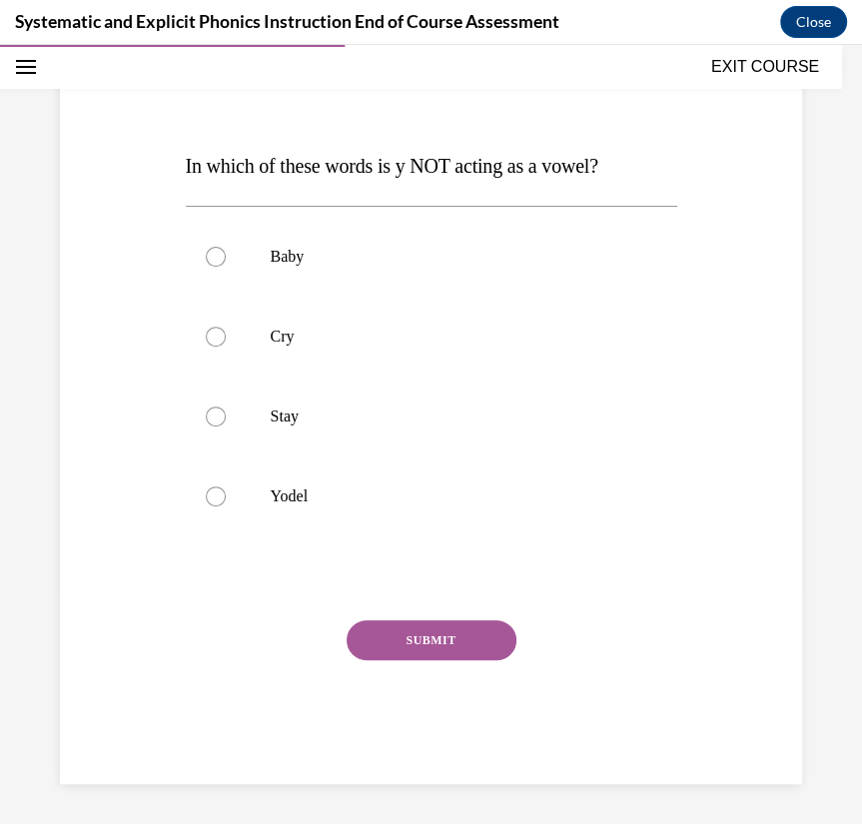
scroll to position [223, 0]
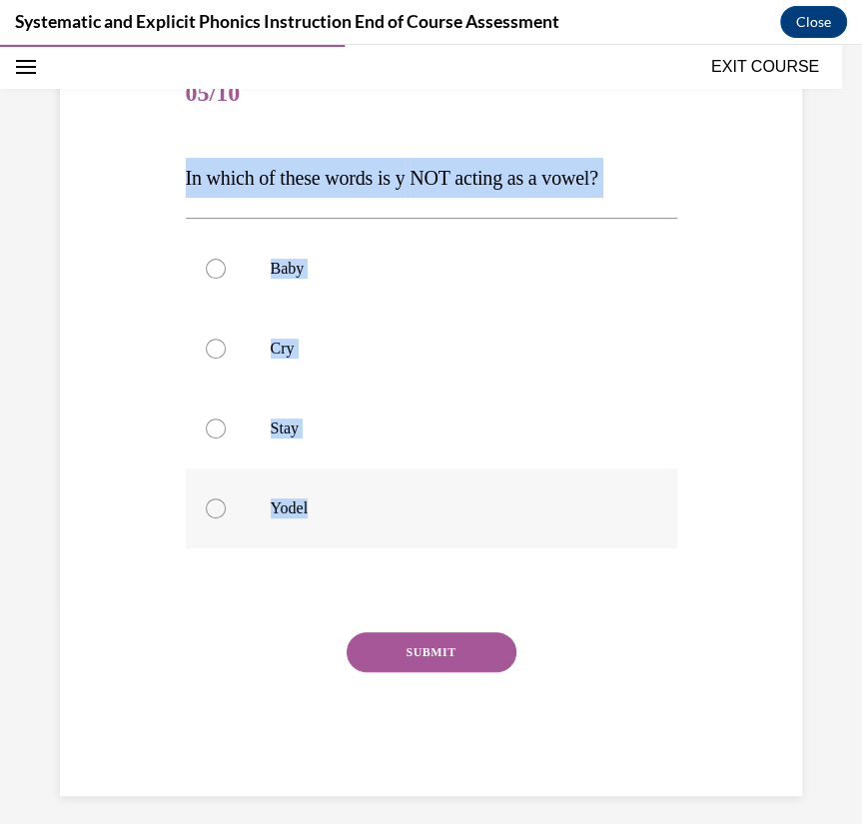
drag, startPoint x: 174, startPoint y: 170, endPoint x: 336, endPoint y: 506, distance: 372.7
click at [336, 506] on div "Question 05/10 In which of these words is y NOT acting as a vowel? Baby Cry Sta…" at bounding box center [431, 395] width 752 height 801
copy div "In which of these words is y NOT acting as a vowel? Baby Cry Stay Yodel"
click at [655, 202] on div "Question 05/10 In which of these words is y NOT acting as a vowel? Baby Cry Sta…" at bounding box center [432, 425] width 492 height 741
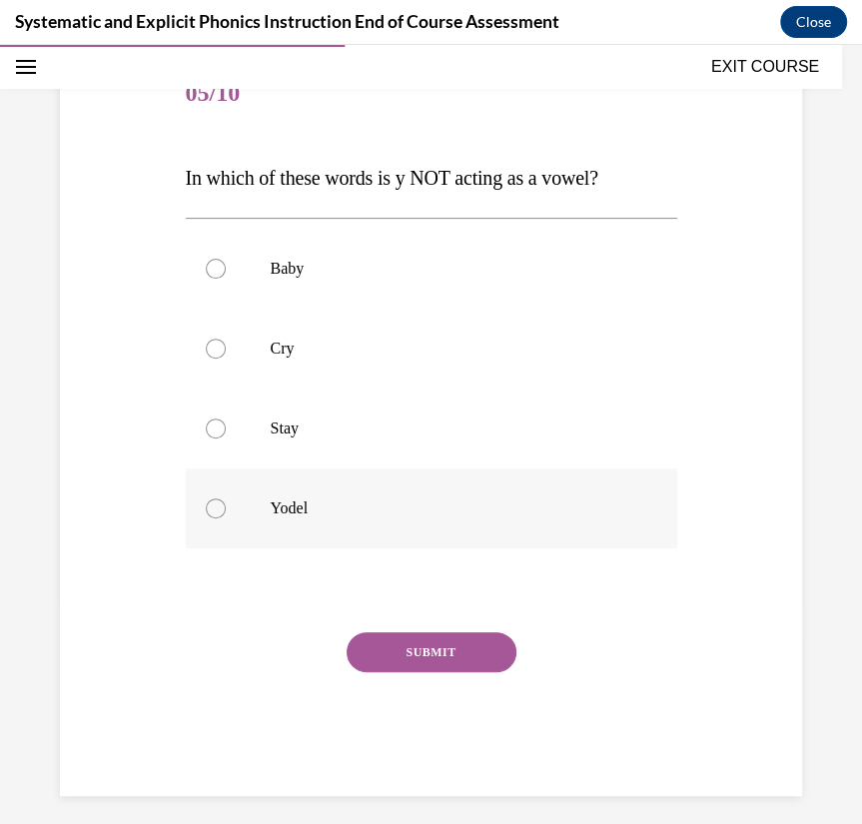
click at [272, 529] on div at bounding box center [432, 509] width 492 height 80
click at [410, 643] on button "SUBMIT" at bounding box center [432, 652] width 170 height 40
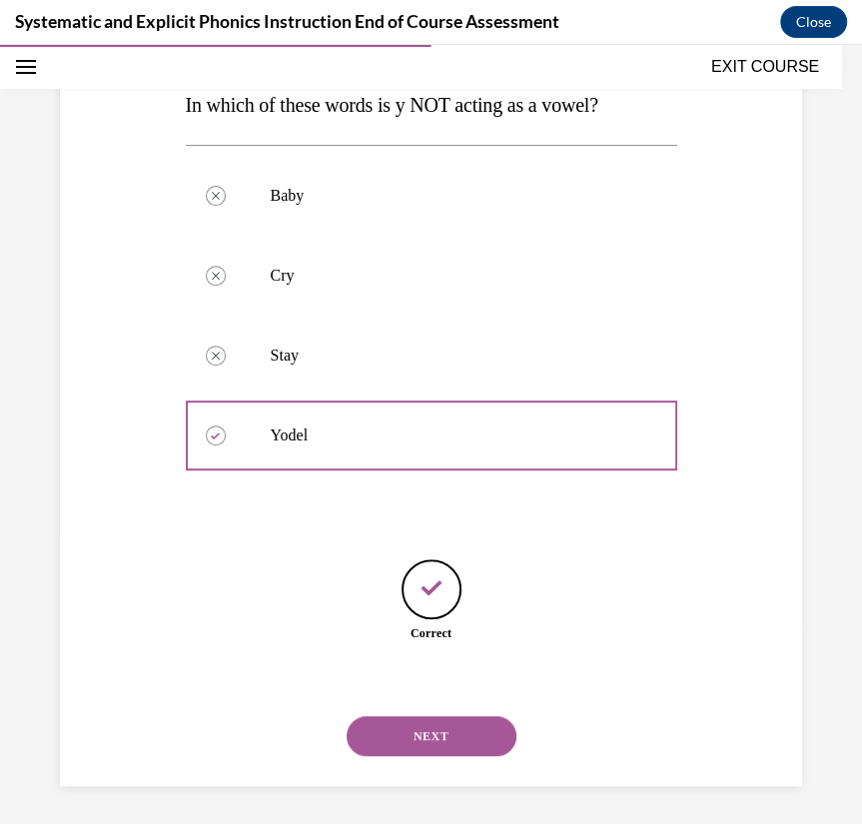
scroll to position [298, 0]
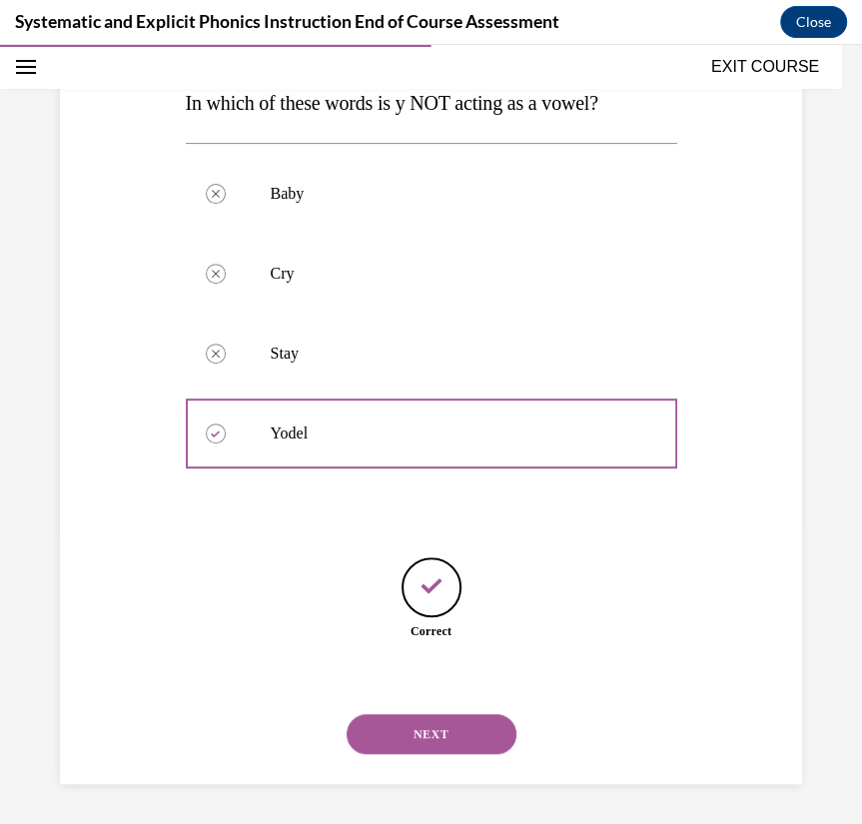
click at [425, 729] on button "NEXT" at bounding box center [432, 734] width 170 height 40
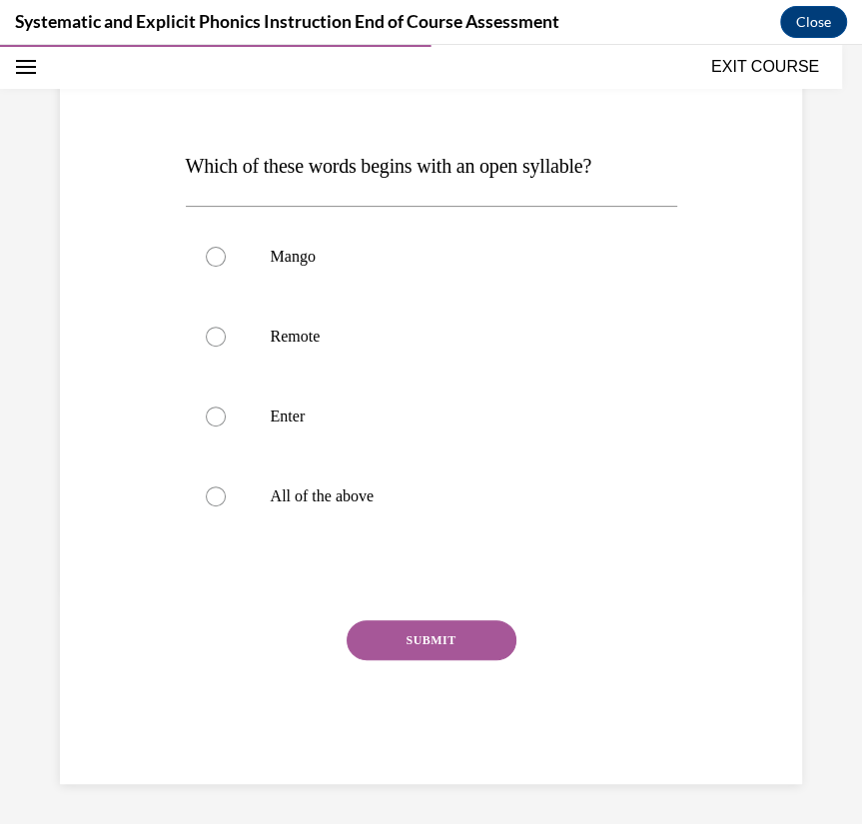
scroll to position [223, 0]
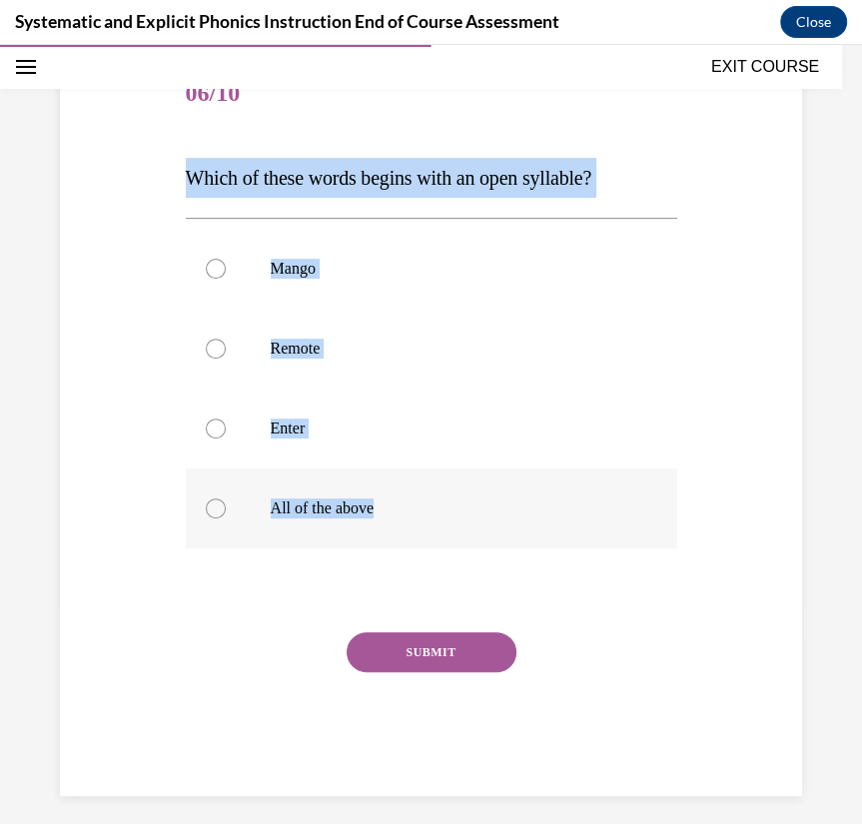
drag, startPoint x: 190, startPoint y: 177, endPoint x: 401, endPoint y: 518, distance: 400.7
click at [401, 518] on div "Question 06/10 Which of these words begins with an open syllable? Mango Remote …" at bounding box center [432, 425] width 492 height 741
copy div "Which of these words begins with an open syllable? Mango Remote Enter All of th…"
click at [295, 528] on div at bounding box center [432, 509] width 492 height 80
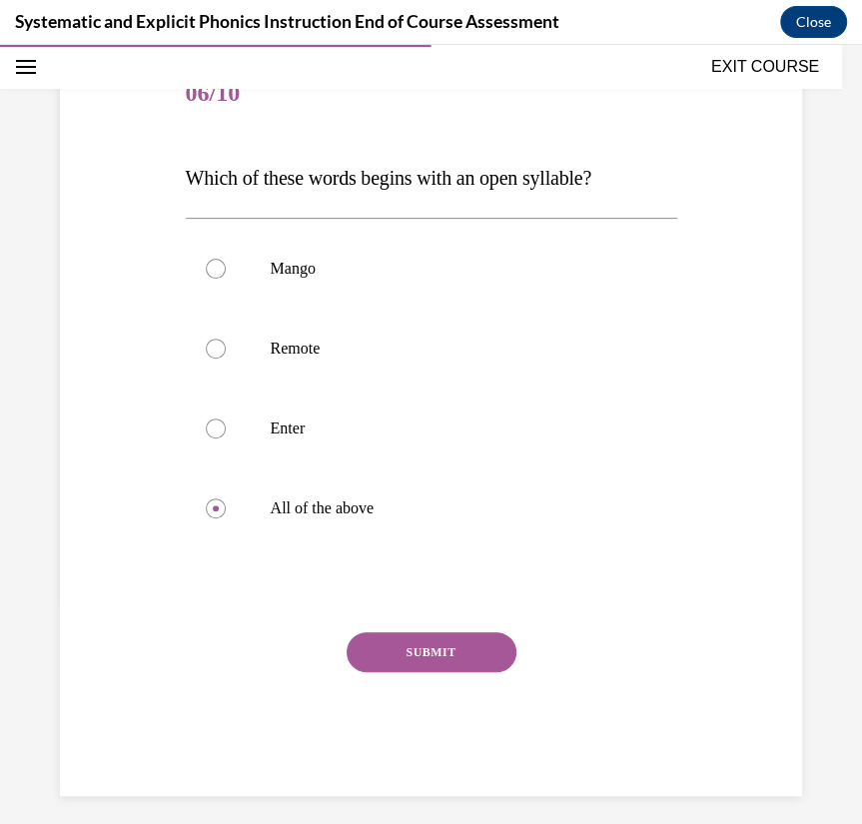
click at [456, 638] on button "SUBMIT" at bounding box center [432, 652] width 170 height 40
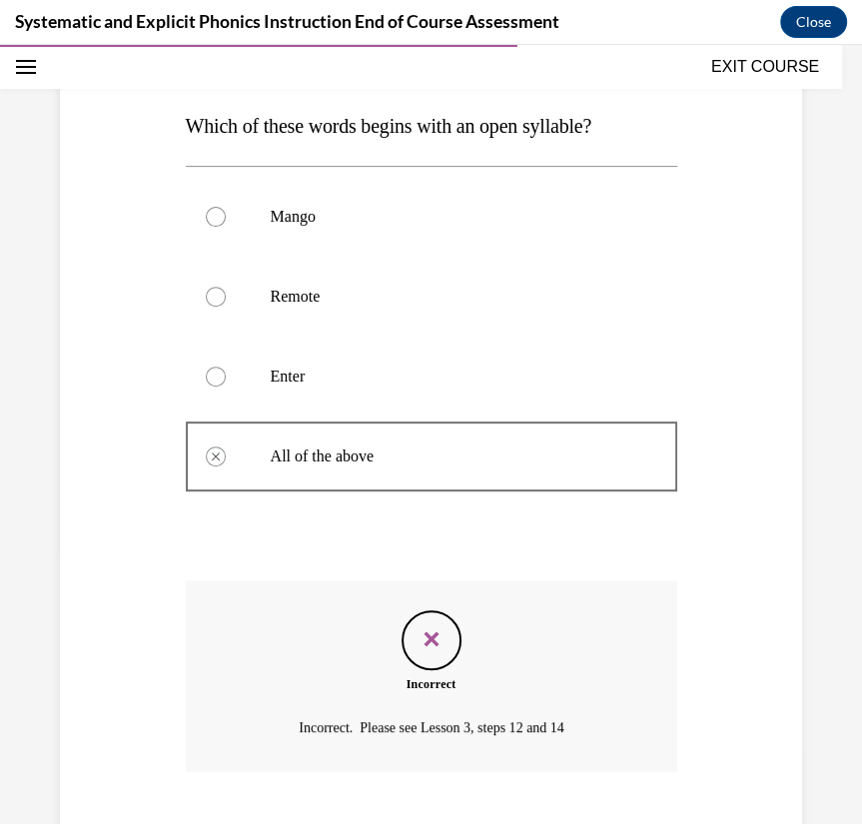
scroll to position [397, 0]
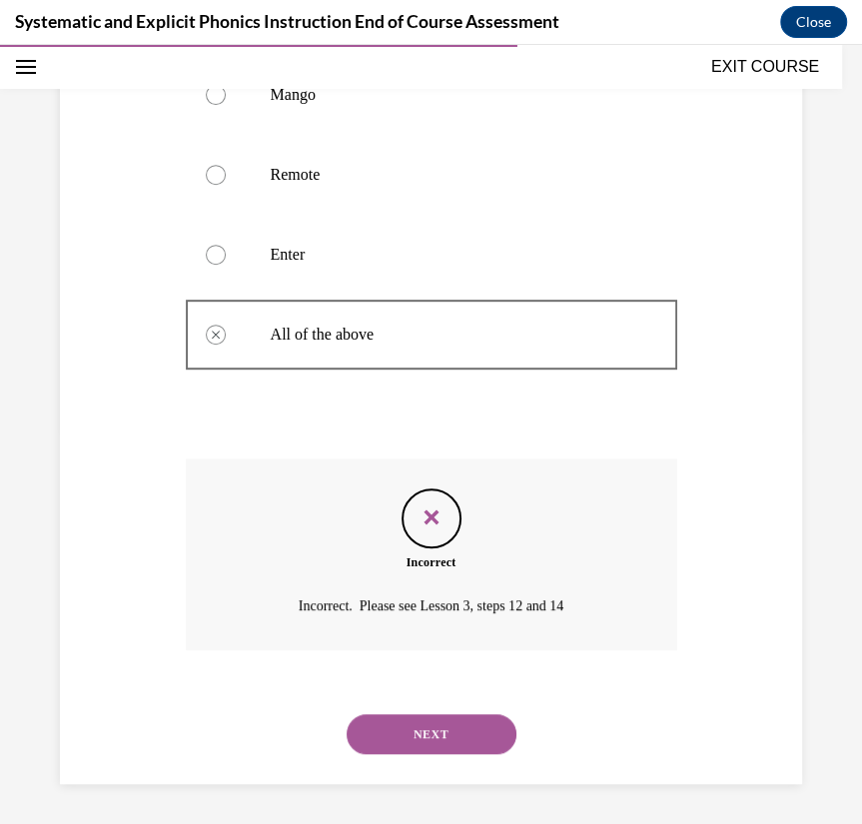
click at [453, 734] on button "NEXT" at bounding box center [432, 734] width 170 height 40
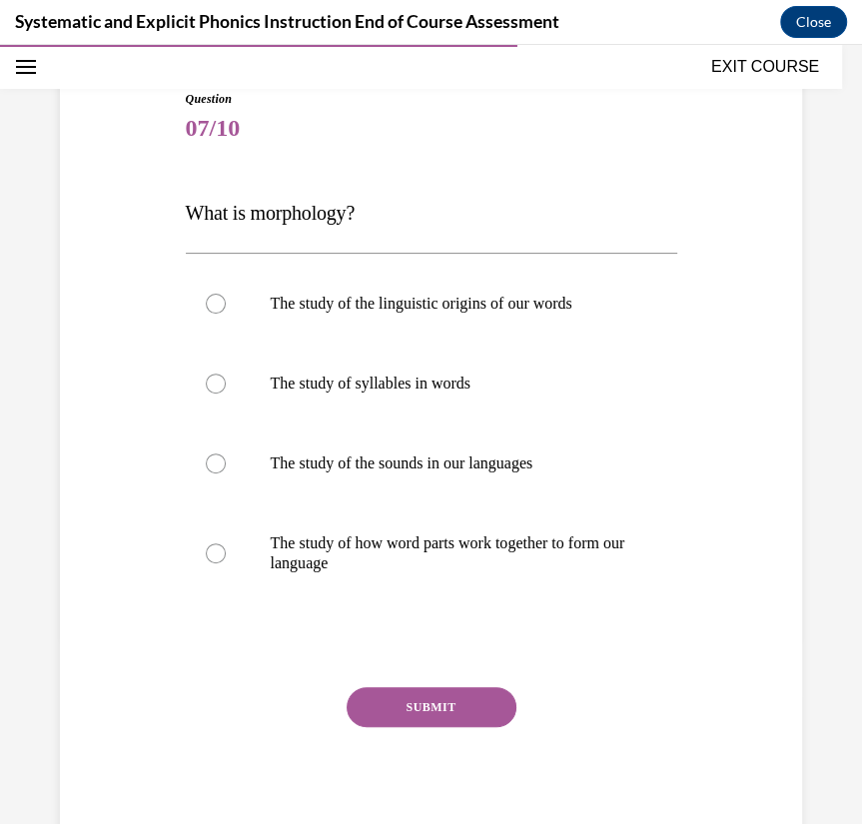
scroll to position [171, 0]
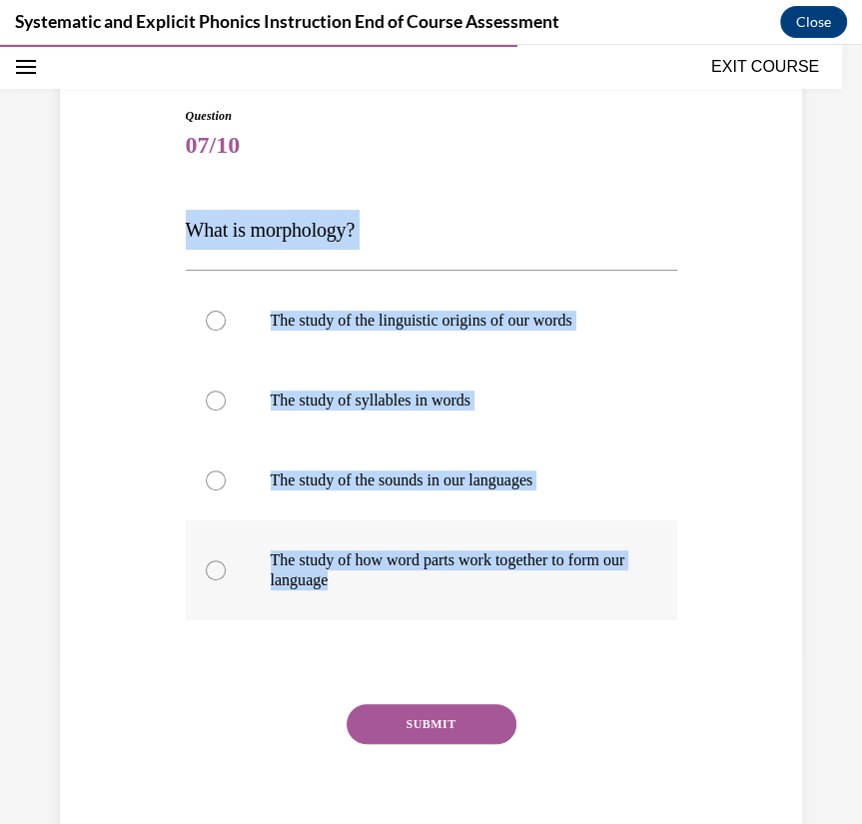
drag, startPoint x: 182, startPoint y: 227, endPoint x: 392, endPoint y: 576, distance: 407.0
click at [392, 576] on div "Question 07/10 What is morphology? The study of the linguistic origins of our w…" at bounding box center [432, 472] width 502 height 791
copy div "What is morphology? The study of the linguistic origins of our words The study …"
click at [714, 520] on div "Question 07/10 What is morphology? The study of the linguistic origins of our w…" at bounding box center [431, 457] width 752 height 821
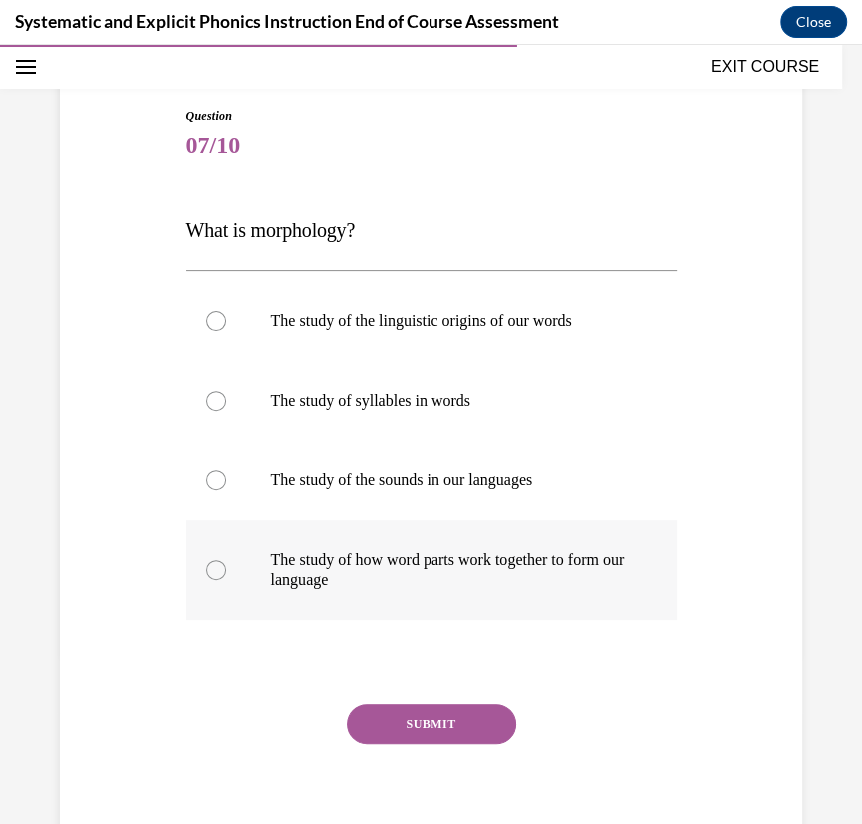
click at [544, 572] on p "The study of how word parts work together to form our language" at bounding box center [449, 571] width 357 height 40
click at [454, 722] on button "SUBMIT" at bounding box center [432, 724] width 170 height 40
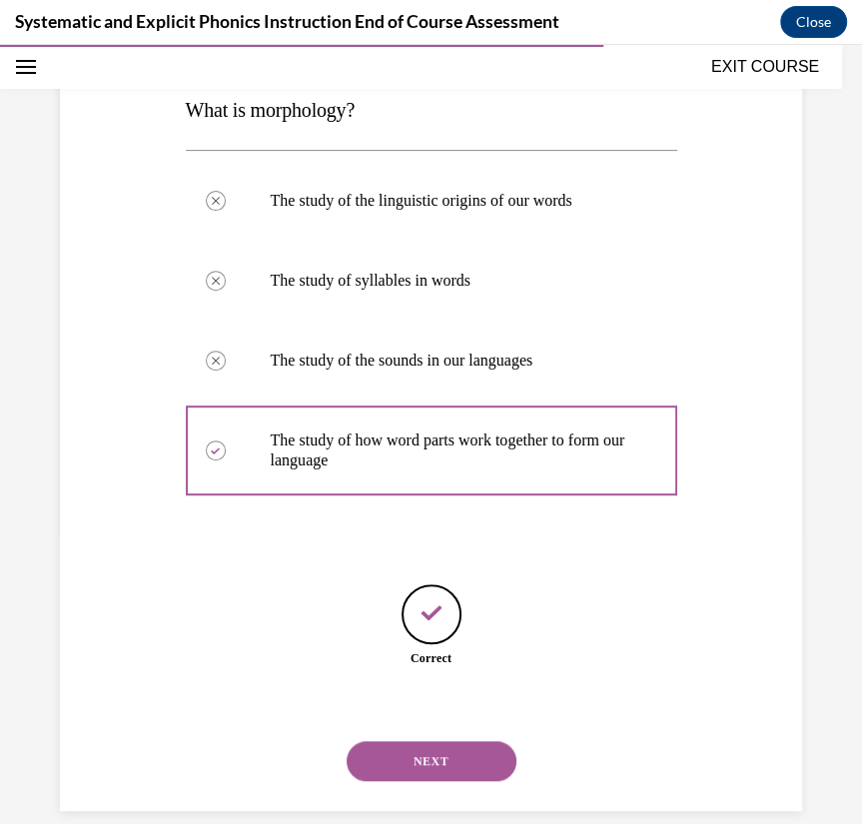
scroll to position [318, 0]
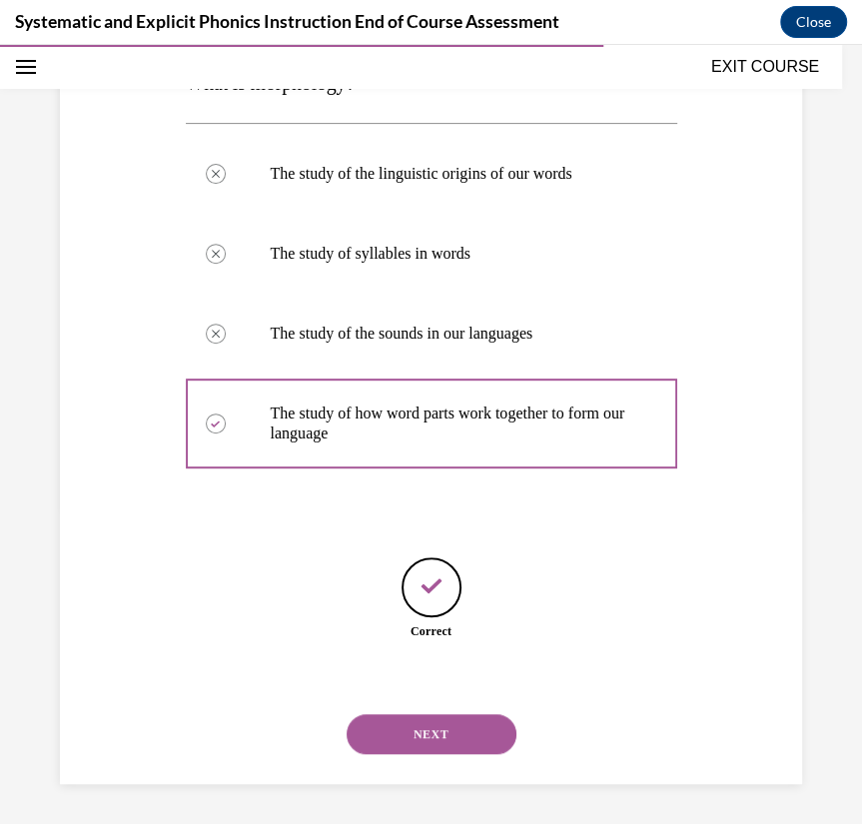
click at [451, 731] on button "NEXT" at bounding box center [432, 734] width 170 height 40
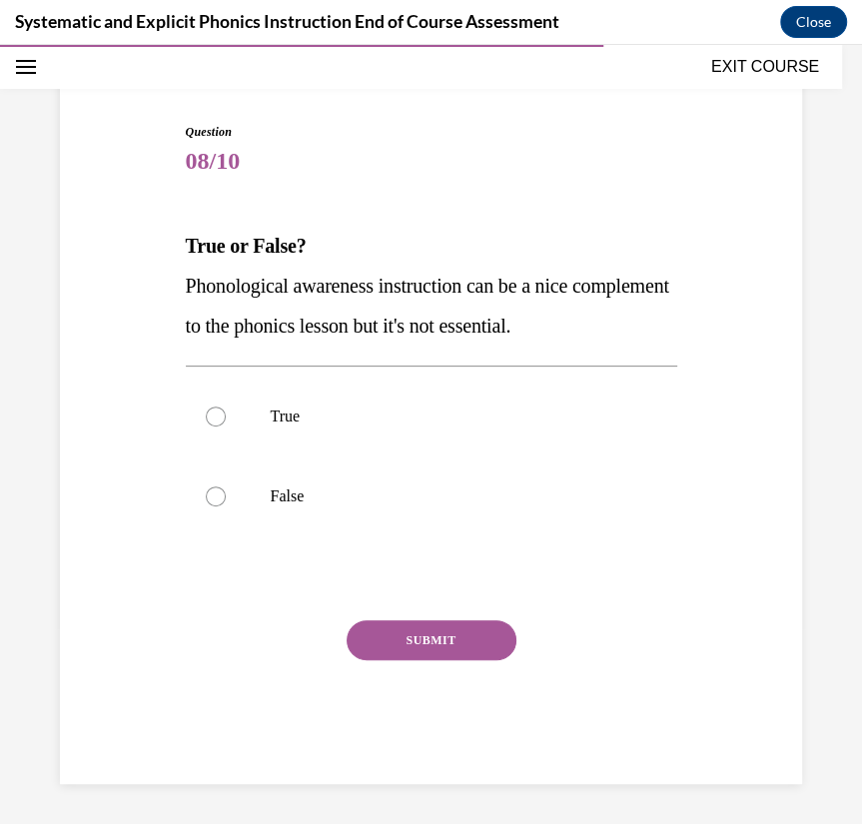
scroll to position [155, 0]
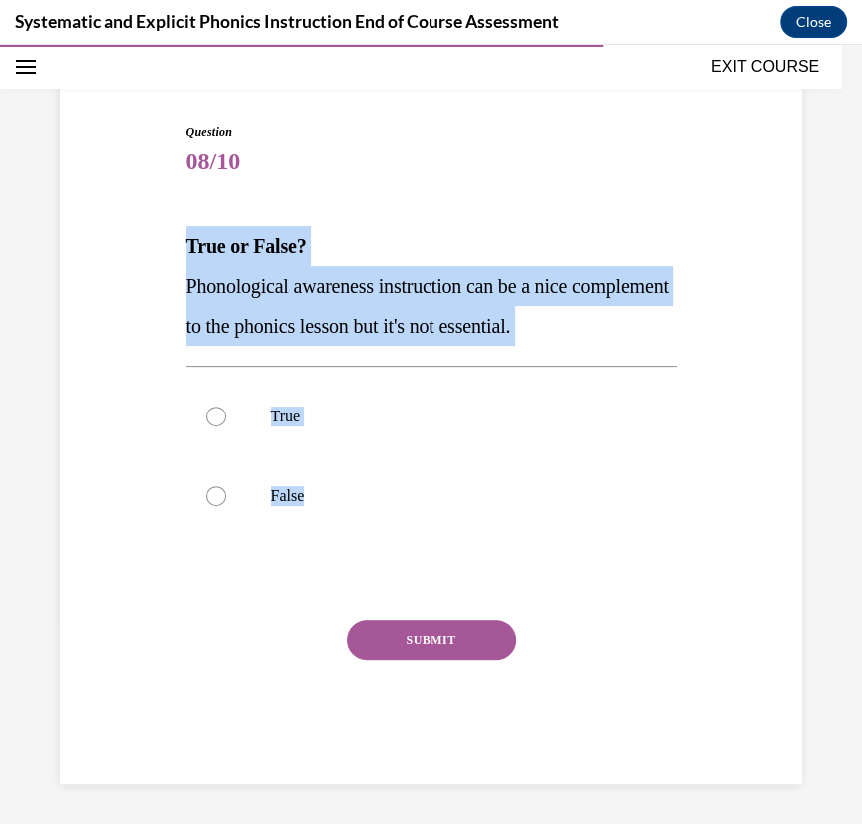
drag, startPoint x: 185, startPoint y: 243, endPoint x: 353, endPoint y: 585, distance: 380.7
click at [353, 585] on div "Question 08/10 True or False? Phonological awareness instruction can be a nice …" at bounding box center [432, 453] width 492 height 661
copy div "True or False? Phonological awareness instruction can be a nice complement to t…"
click at [493, 198] on div "Question 08/10 True or False? Phonological awareness instruction can be a nice …" at bounding box center [432, 453] width 492 height 661
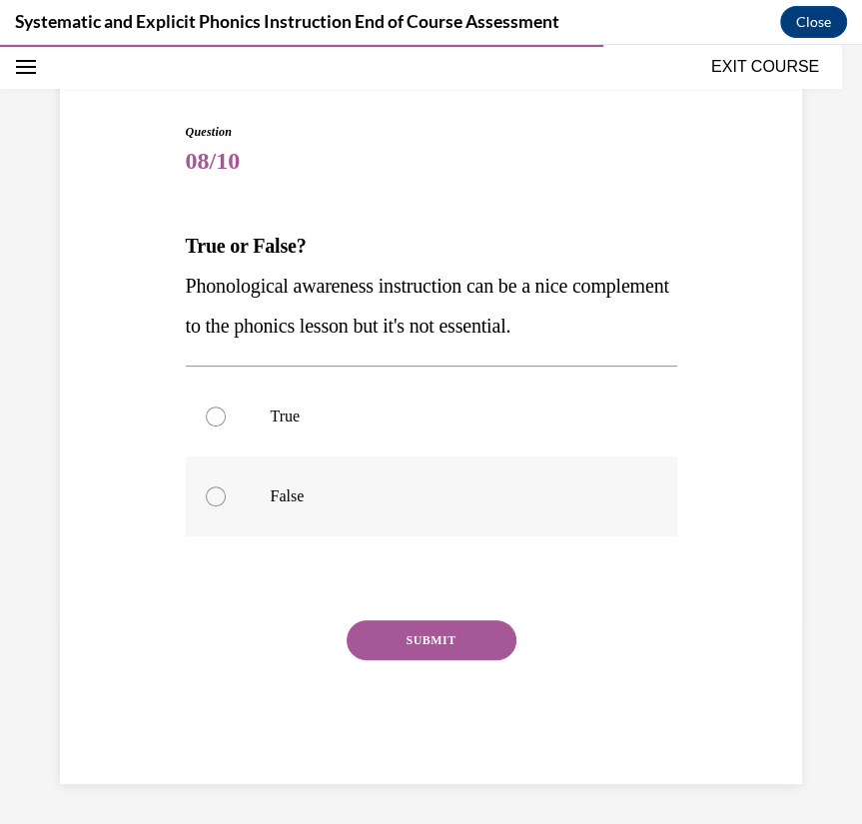
click at [294, 516] on div at bounding box center [432, 497] width 492 height 80
click at [425, 626] on button "SUBMIT" at bounding box center [432, 640] width 170 height 40
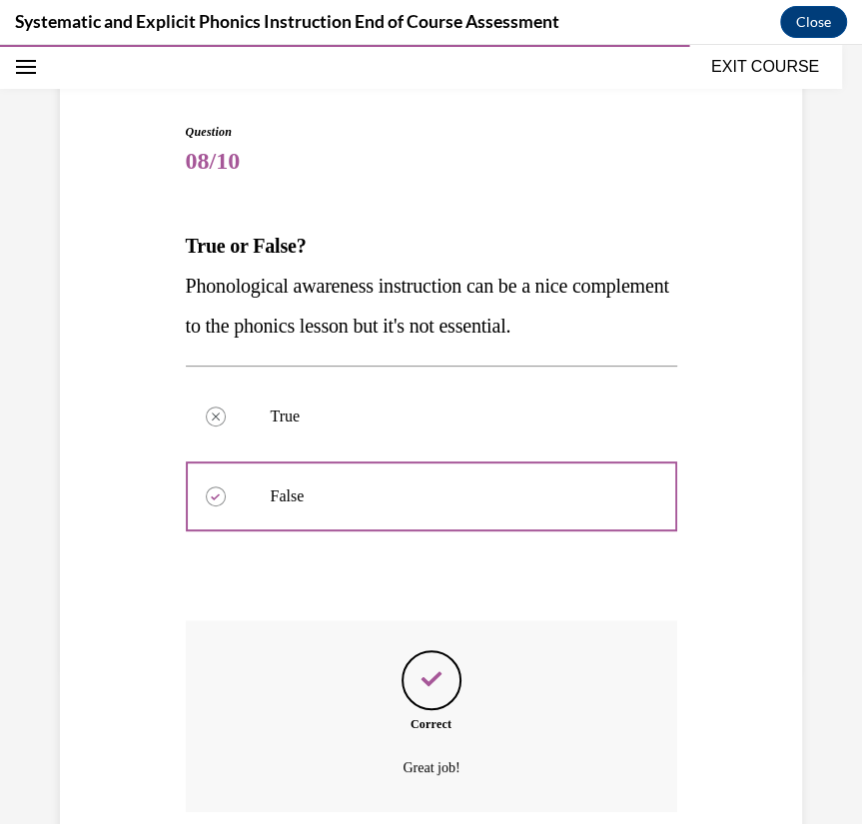
scroll to position [317, 0]
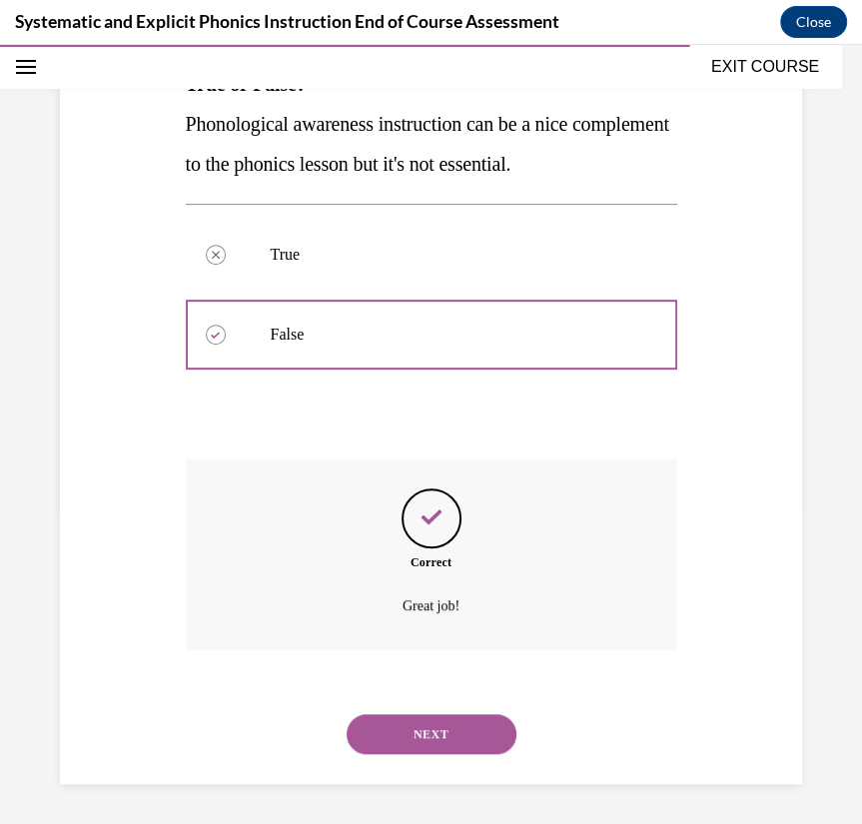
click at [424, 721] on button "NEXT" at bounding box center [432, 734] width 170 height 40
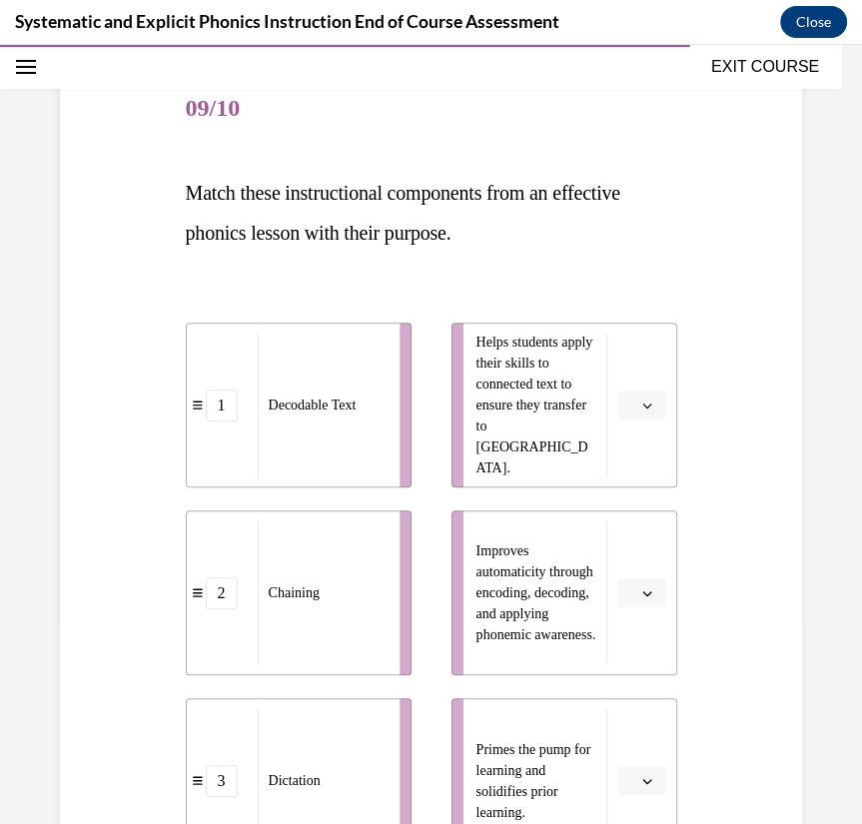
scroll to position [188, 0]
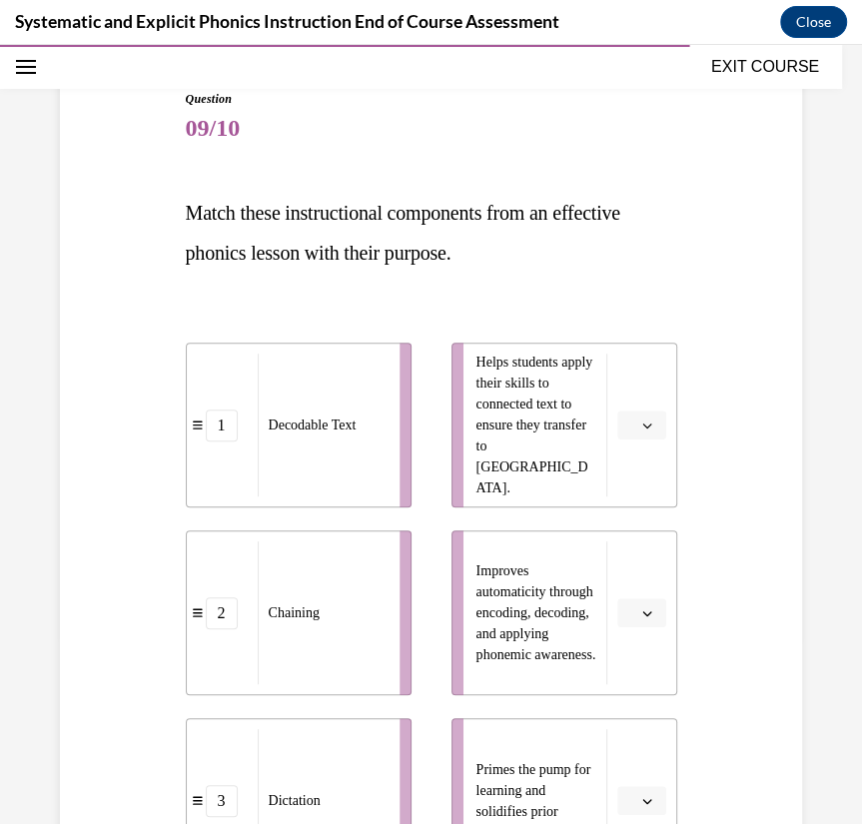
click at [188, 213] on span "Match these instructional components from an effective phonics lesson with thei…" at bounding box center [403, 233] width 435 height 62
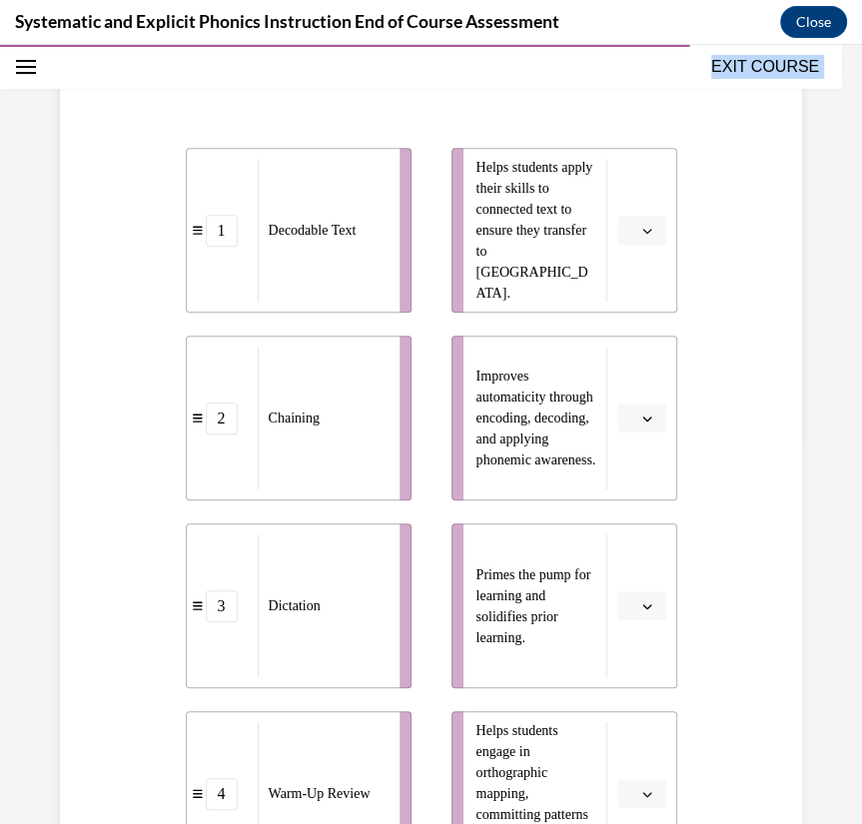
scroll to position [722, 0]
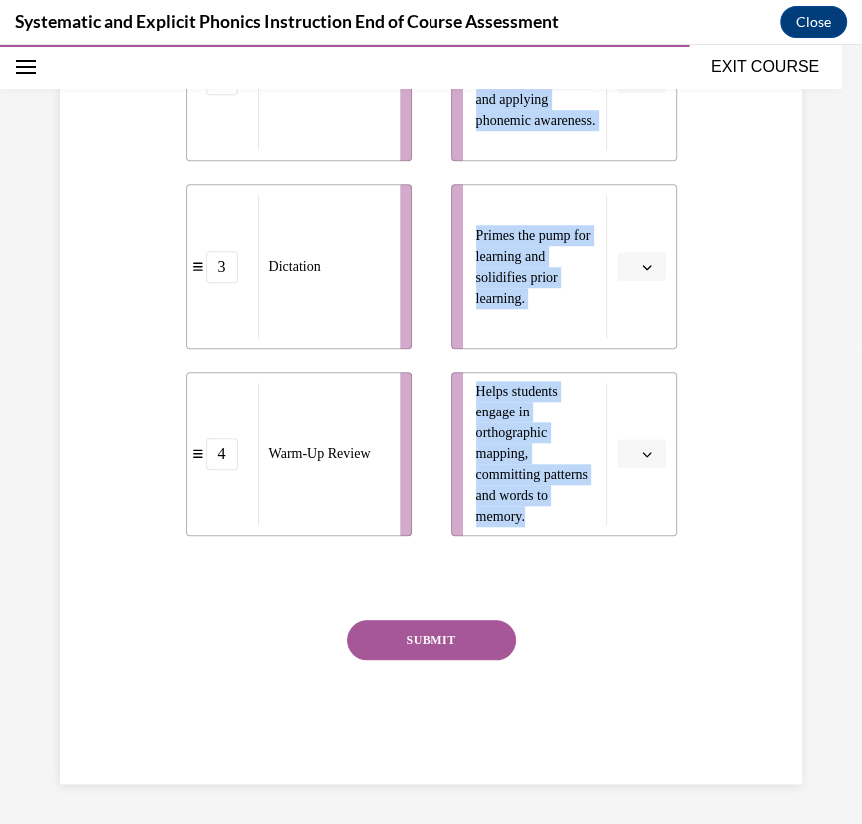
drag, startPoint x: 188, startPoint y: 213, endPoint x: 609, endPoint y: 533, distance: 528.4
click at [609, 533] on div "Question 09/10 Match these instructional components from an effective phonics l…" at bounding box center [432, 169] width 492 height 1229
copy div "Match these instructional components from an effective phonics lesson with thei…"
click at [283, 612] on div "Question 09/10 Match these instructional components from an effective phonics l…" at bounding box center [432, 169] width 492 height 1229
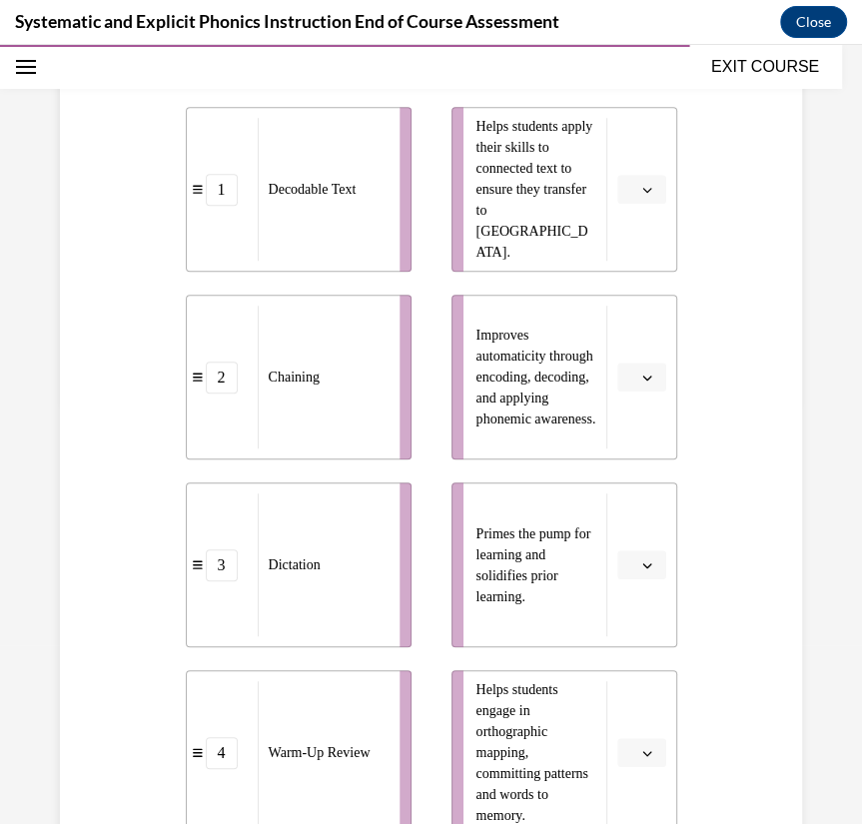
scroll to position [431, 0]
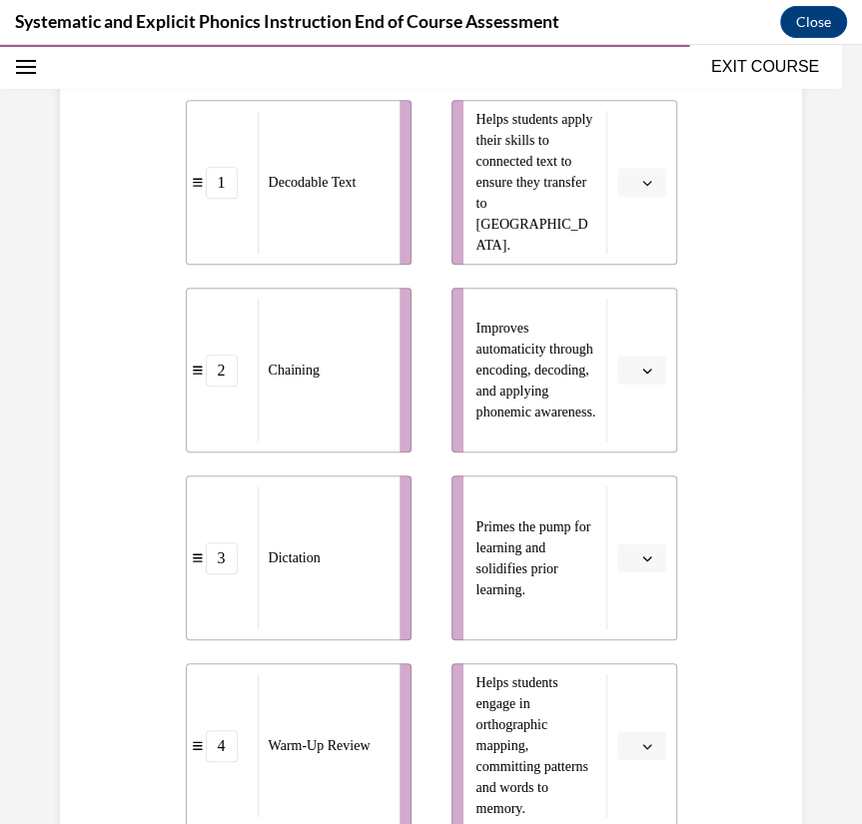
click at [629, 195] on button "button" at bounding box center [641, 183] width 49 height 30
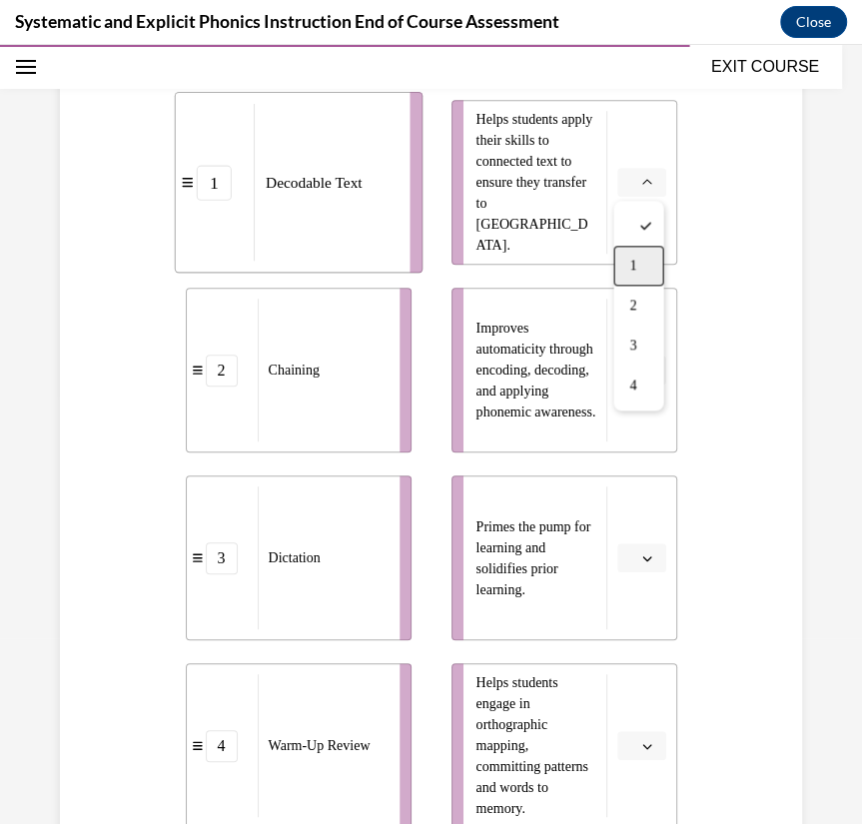
click at [638, 262] on div "1" at bounding box center [638, 266] width 50 height 40
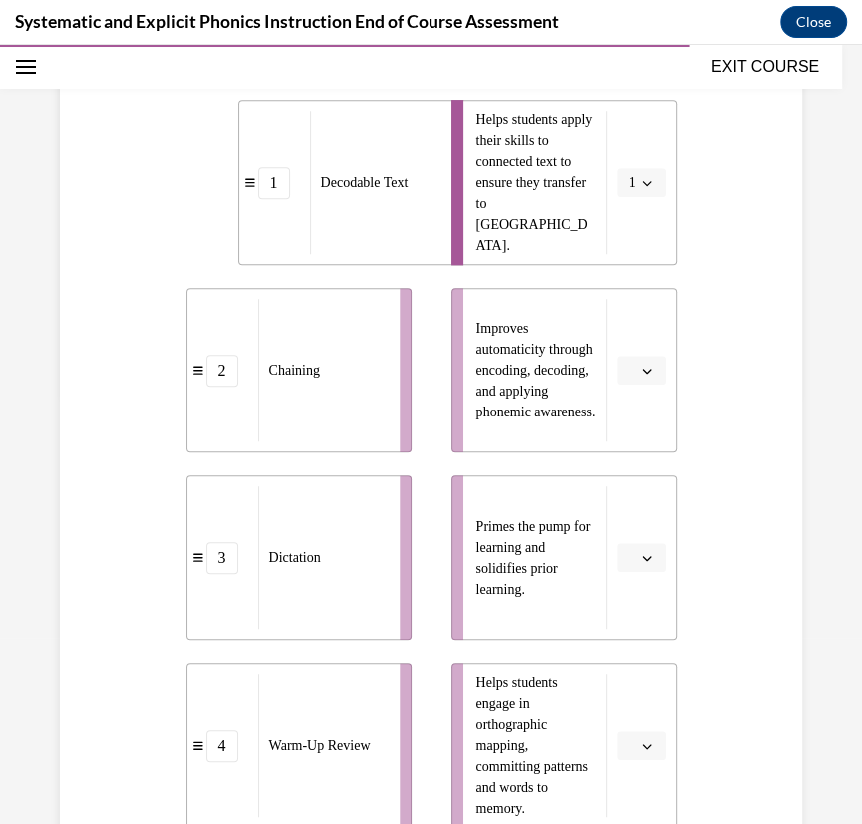
click at [643, 373] on icon "button" at bounding box center [647, 371] width 10 height 10
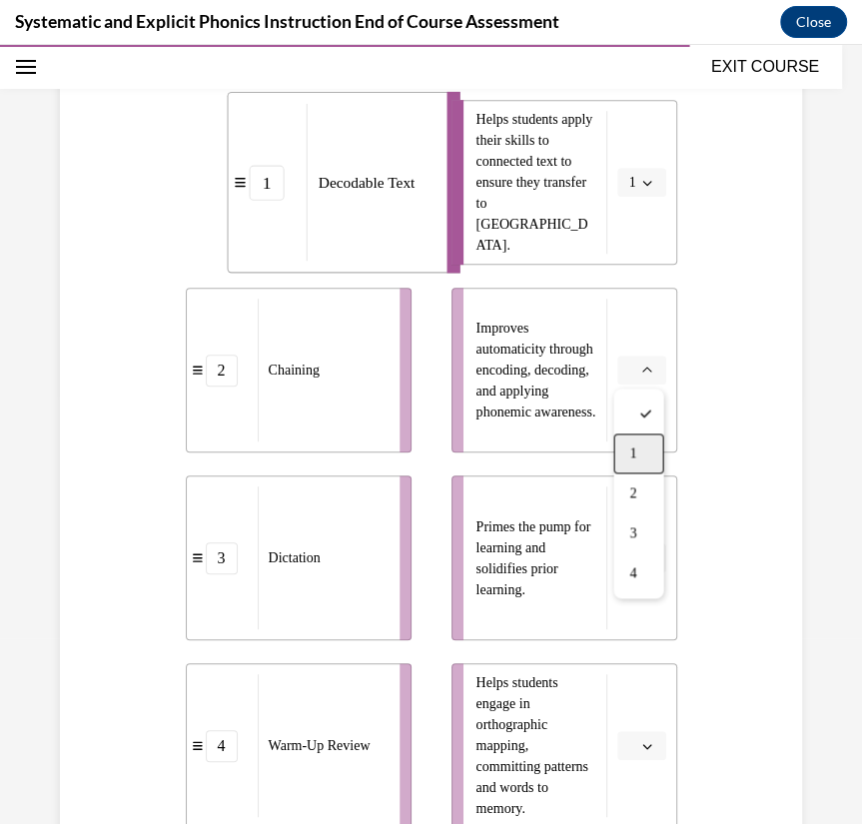
click at [643, 452] on div "1" at bounding box center [638, 454] width 50 height 40
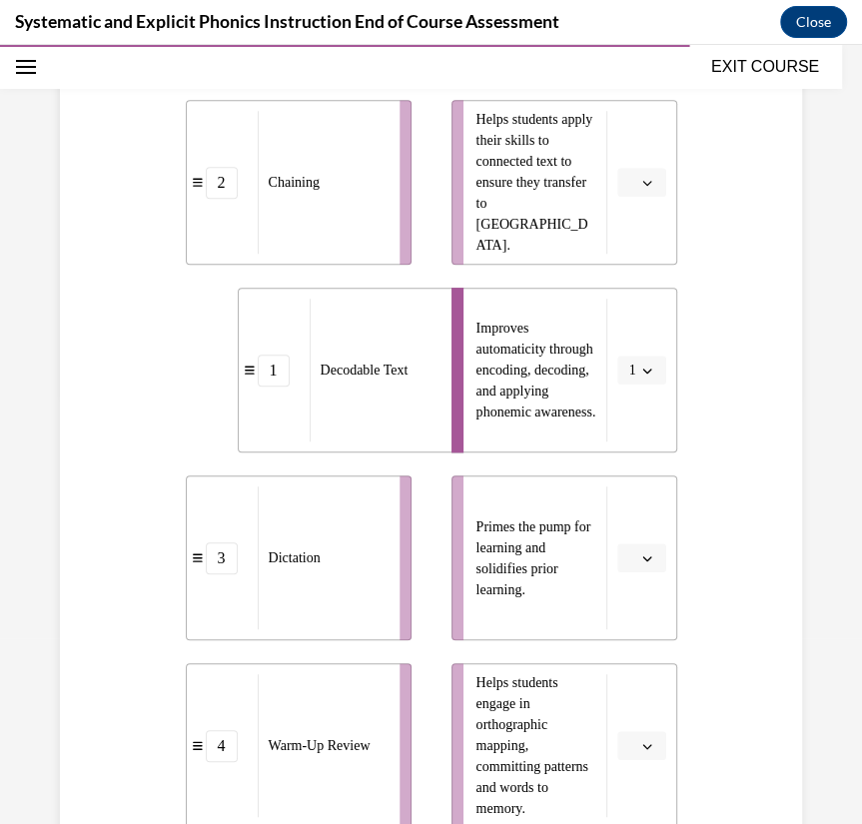
click at [651, 377] on button "1" at bounding box center [641, 371] width 49 height 30
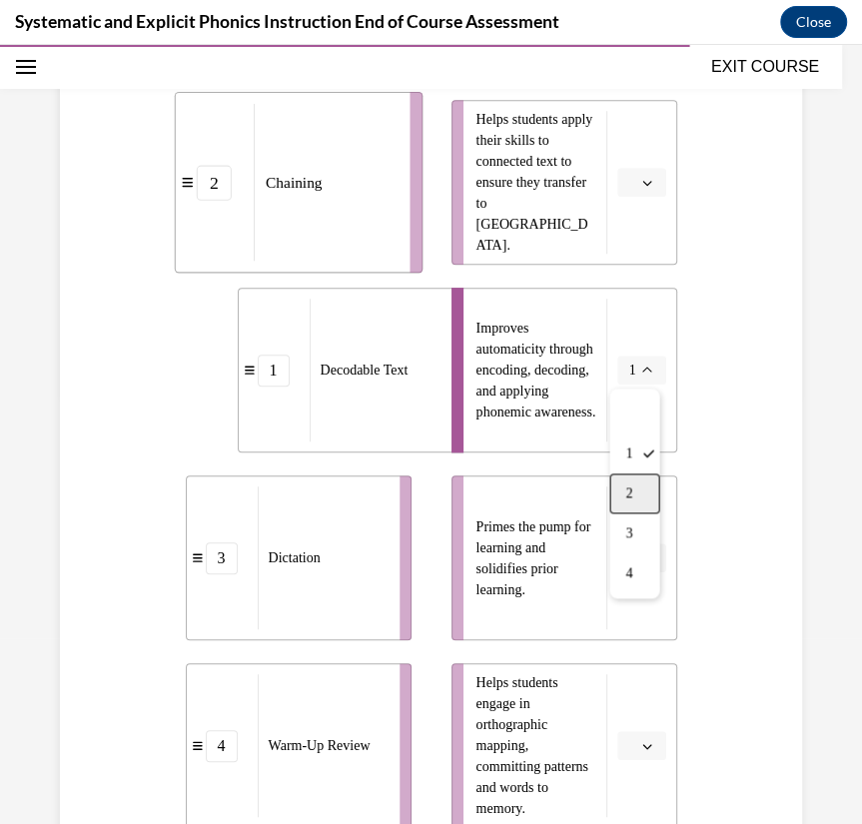
click at [642, 502] on div "2" at bounding box center [635, 494] width 50 height 40
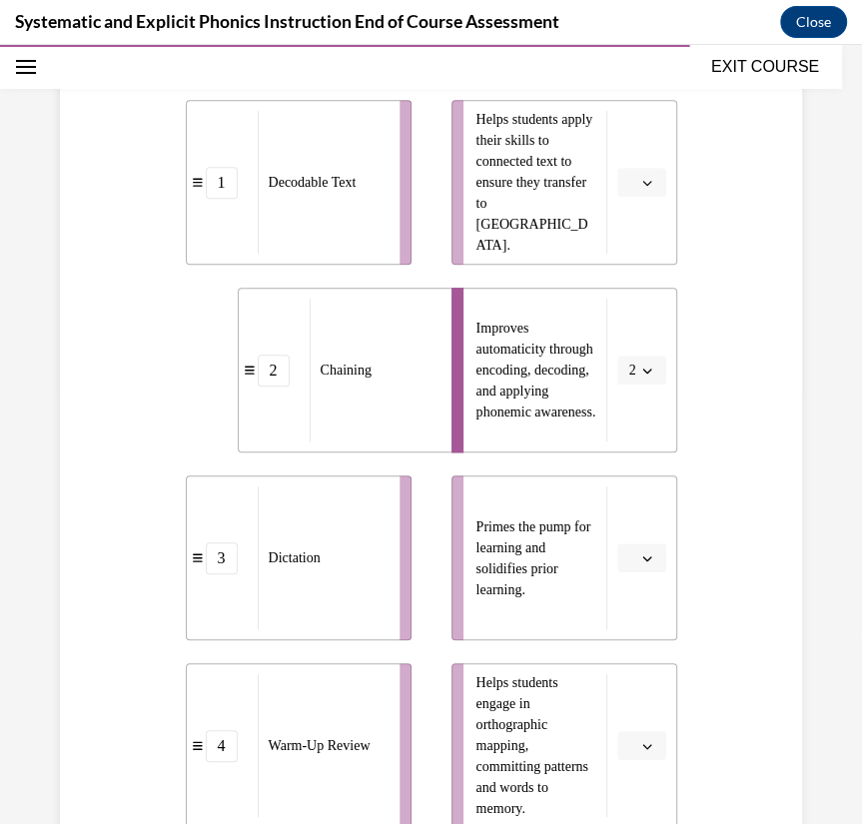
click at [643, 185] on icon "button" at bounding box center [647, 183] width 10 height 10
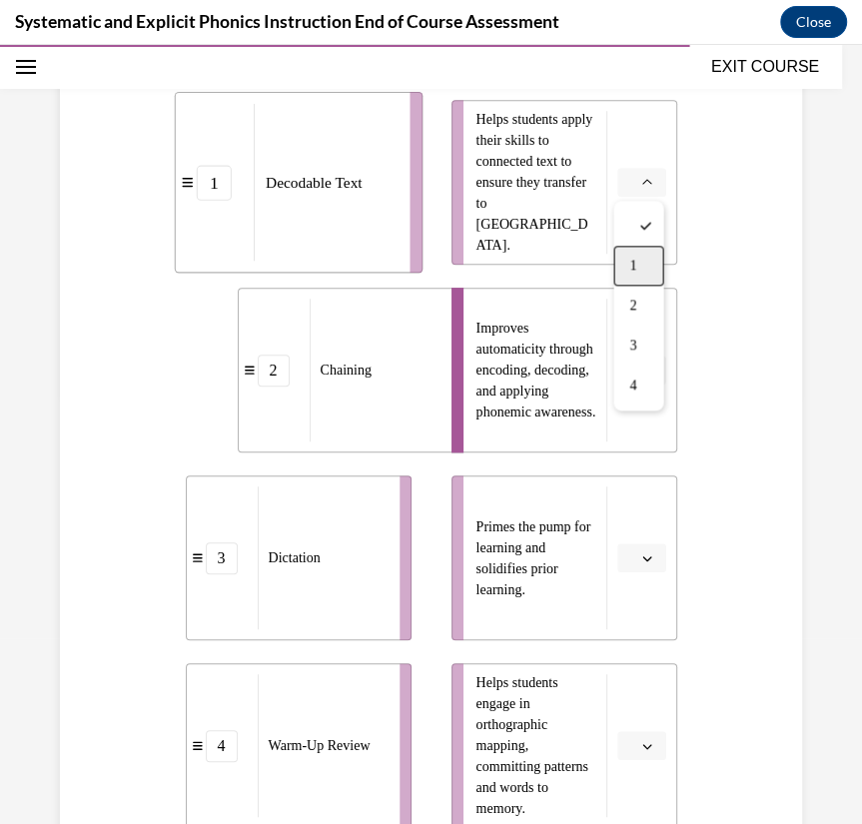
click at [642, 260] on div "1" at bounding box center [638, 266] width 50 height 40
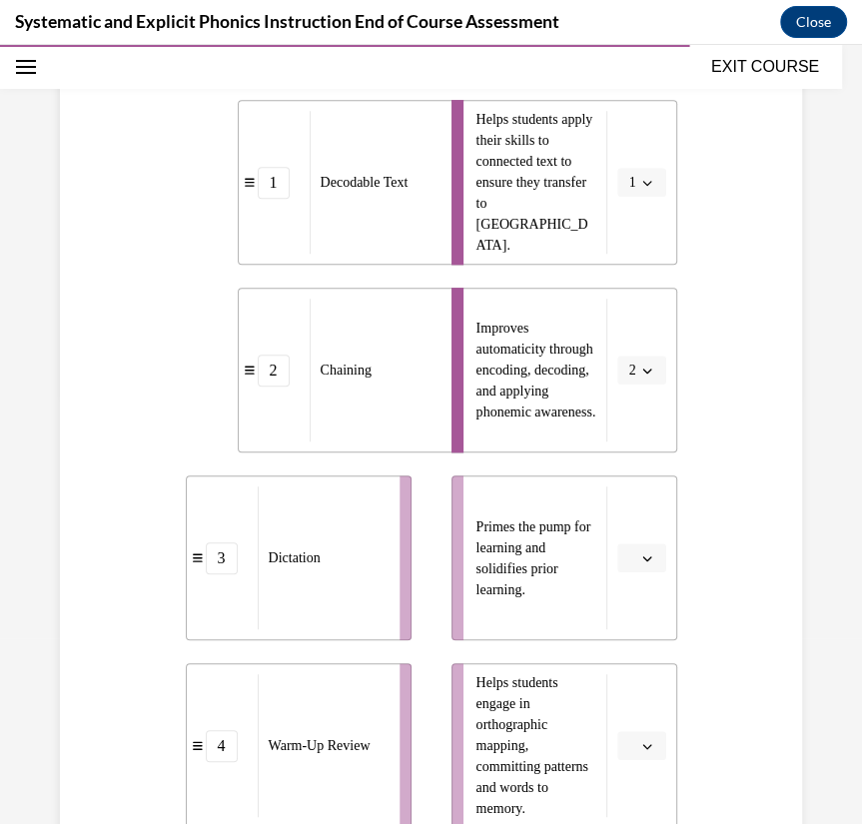
click at [655, 557] on button "button" at bounding box center [641, 559] width 49 height 30
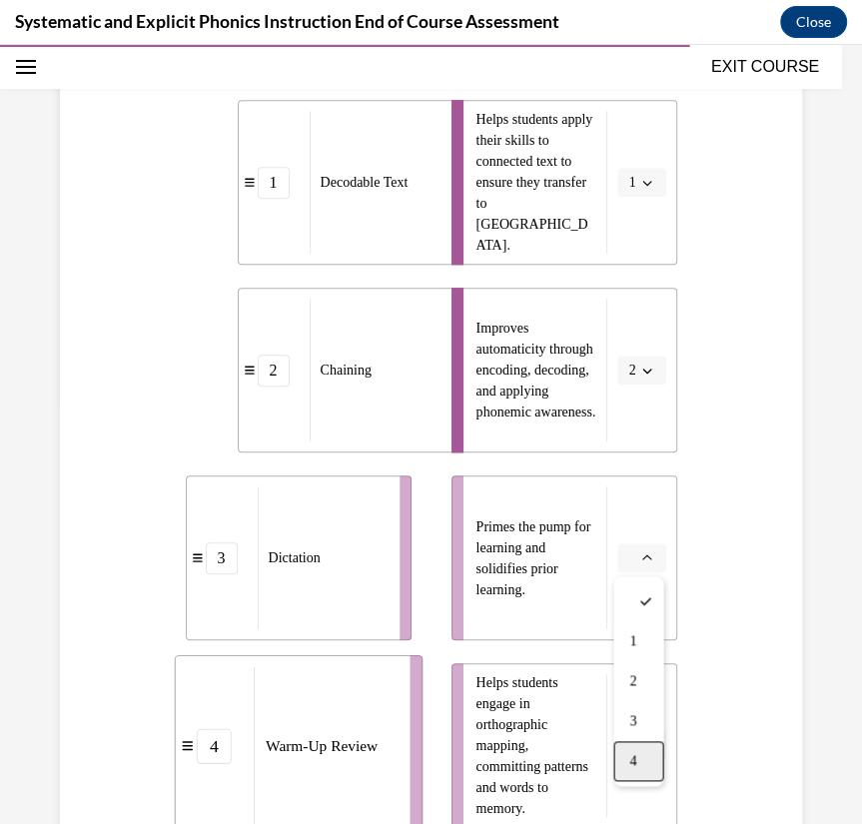
click at [640, 757] on div "4" at bounding box center [638, 761] width 50 height 40
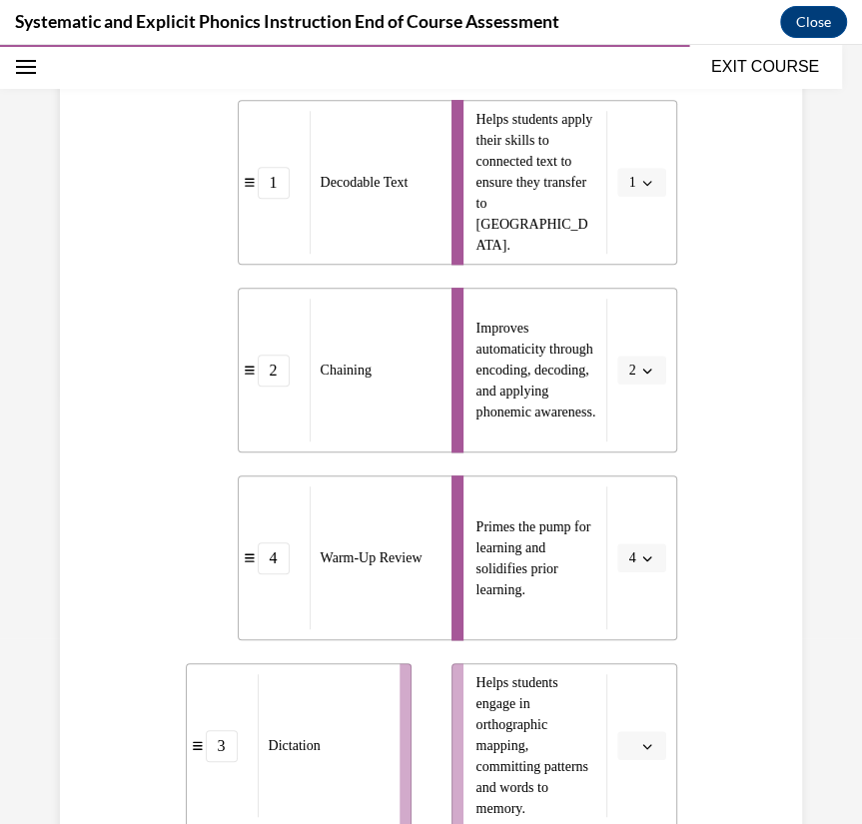
click at [649, 734] on button "button" at bounding box center [641, 746] width 49 height 30
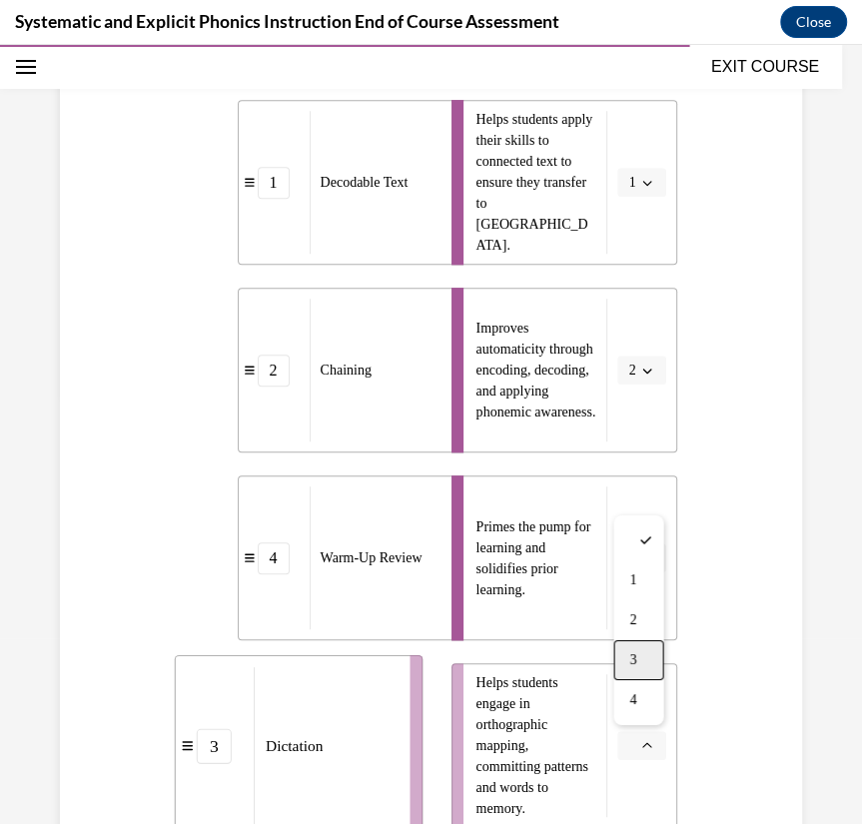
click at [650, 648] on div "3" at bounding box center [638, 660] width 50 height 40
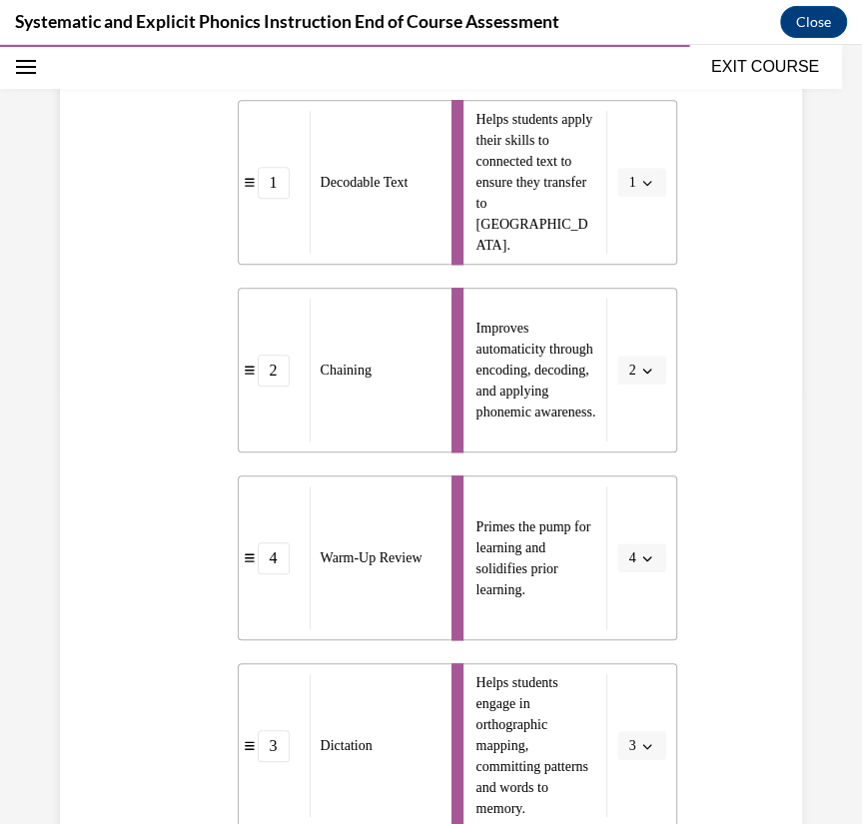
click at [746, 610] on div "Question 09/10 Match these instructional components from an effective phonics l…" at bounding box center [431, 431] width 752 height 1289
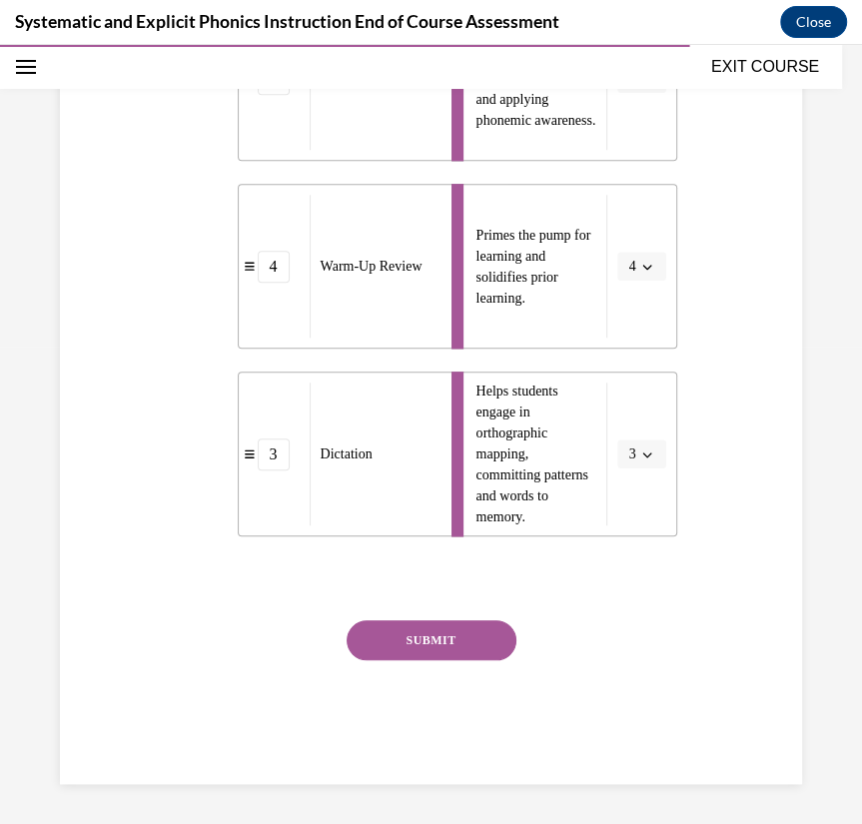
click at [473, 659] on button "SUBMIT" at bounding box center [432, 640] width 170 height 40
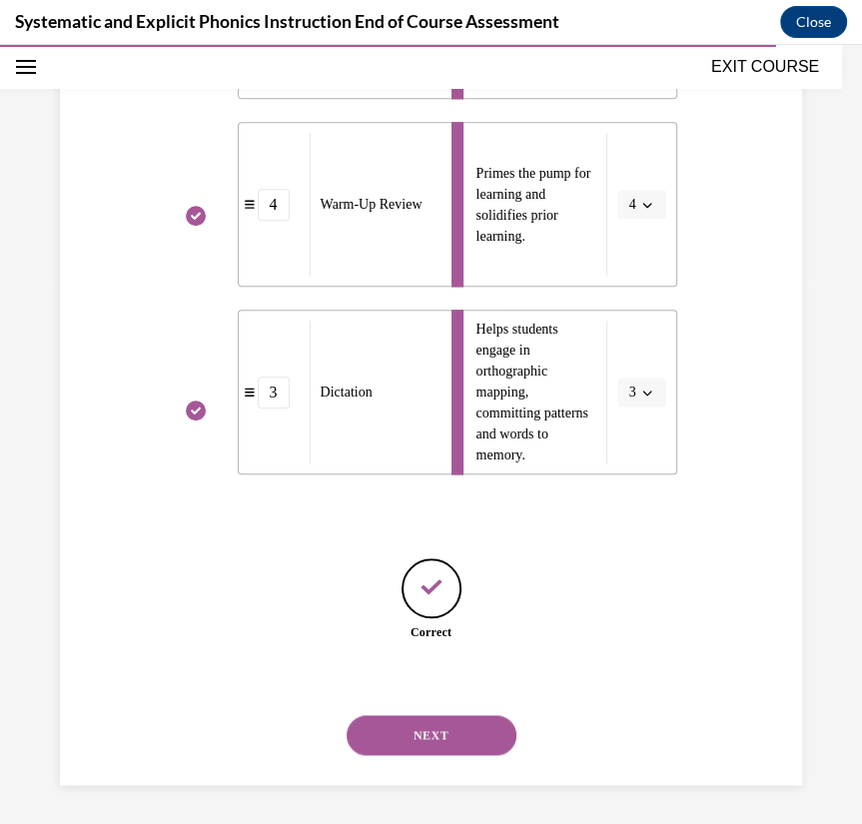
scroll to position [785, 0]
click at [443, 718] on button "NEXT" at bounding box center [432, 734] width 170 height 40
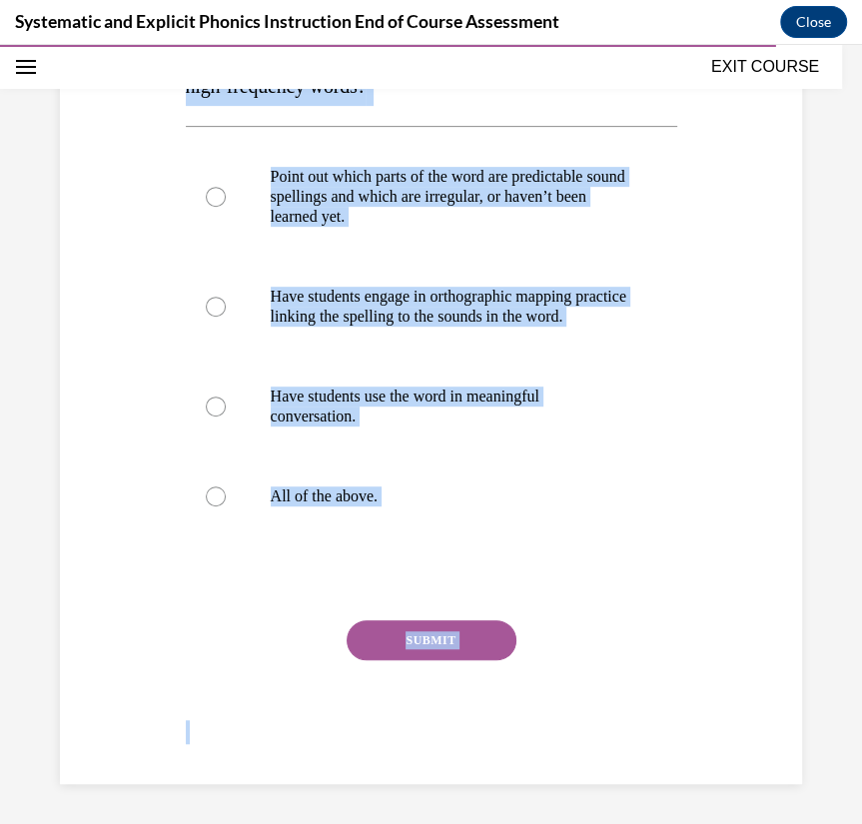
scroll to position [375, 0]
drag, startPoint x: 189, startPoint y: 397, endPoint x: 430, endPoint y: 526, distance: 273.1
click at [430, 526] on div "Question 10/10 Which of these instructional practices can help students learn h…" at bounding box center [432, 353] width 492 height 861
click at [570, 556] on div "Question 10/10 Which of these instructional practices can help students learn h…" at bounding box center [432, 353] width 492 height 861
click at [591, 588] on div at bounding box center [432, 579] width 492 height 24
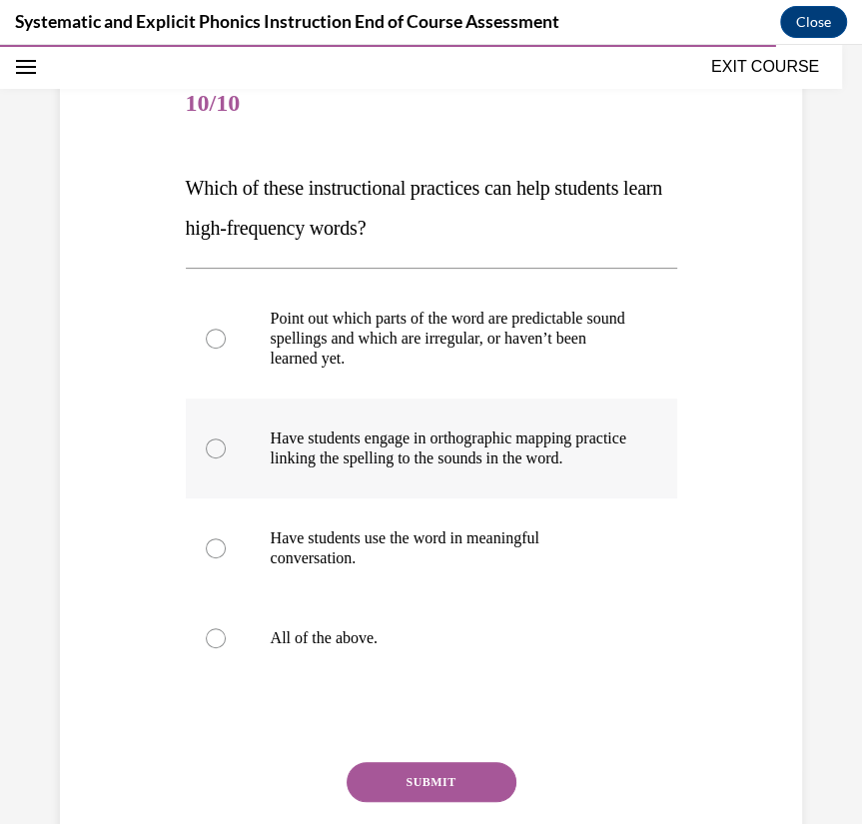
scroll to position [205, 0]
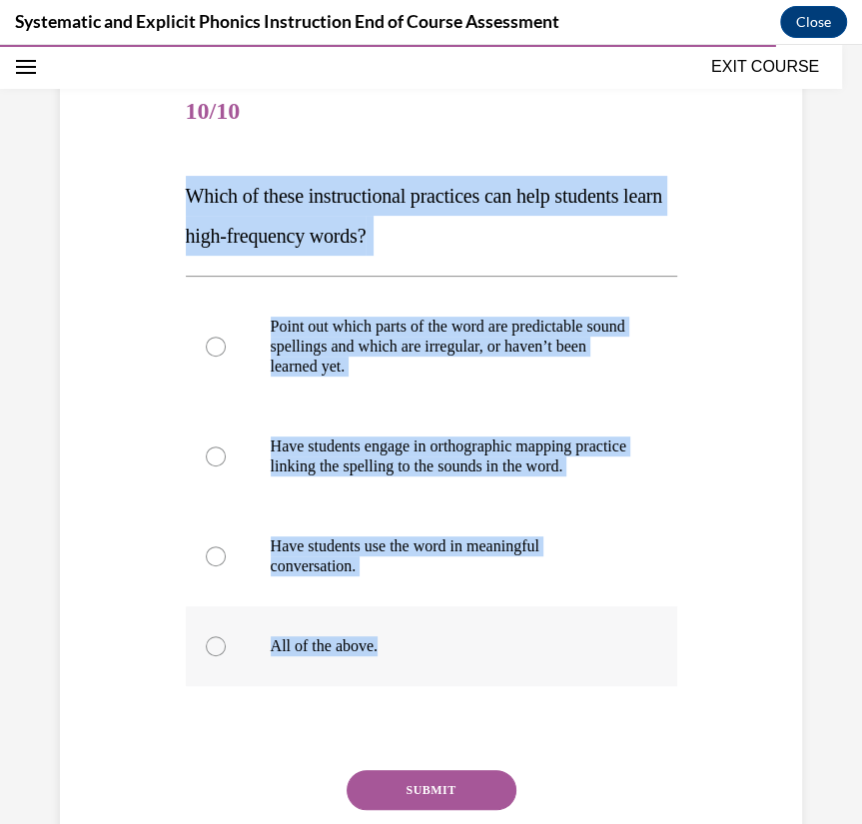
drag, startPoint x: 179, startPoint y: 188, endPoint x: 407, endPoint y: 674, distance: 537.3
click at [407, 674] on div "Question 10/10 Which of these instructional practices can help students learn h…" at bounding box center [432, 488] width 502 height 891
copy div "Which of these instructional practices can help students learn high-frequency w…"
click at [365, 656] on p "All of the above." at bounding box center [449, 646] width 357 height 20
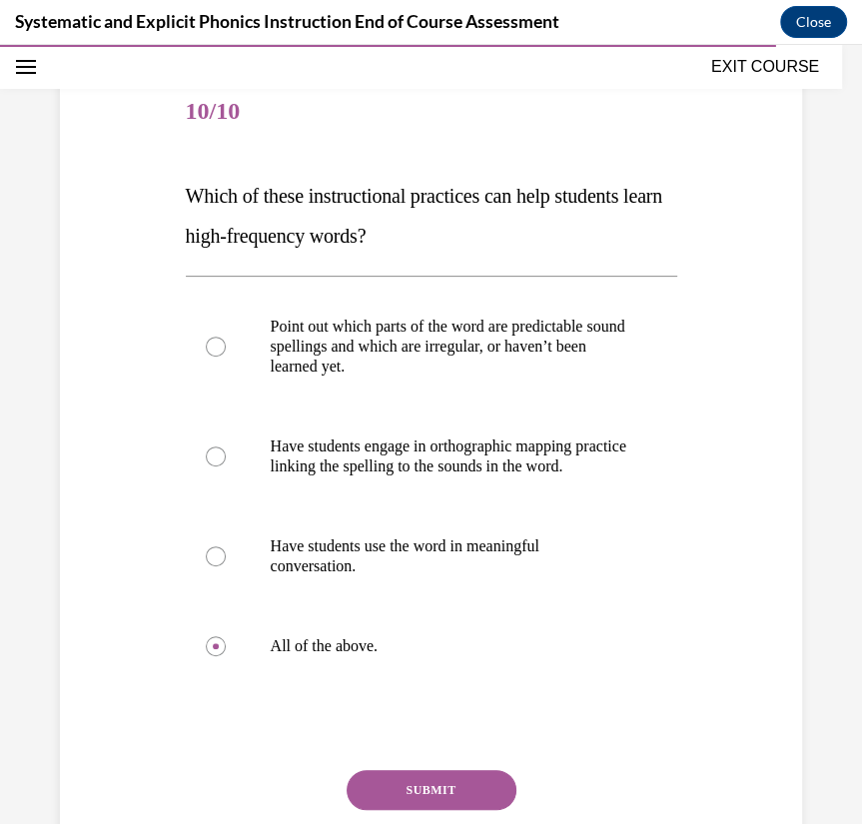
click at [415, 796] on button "SUBMIT" at bounding box center [432, 790] width 170 height 40
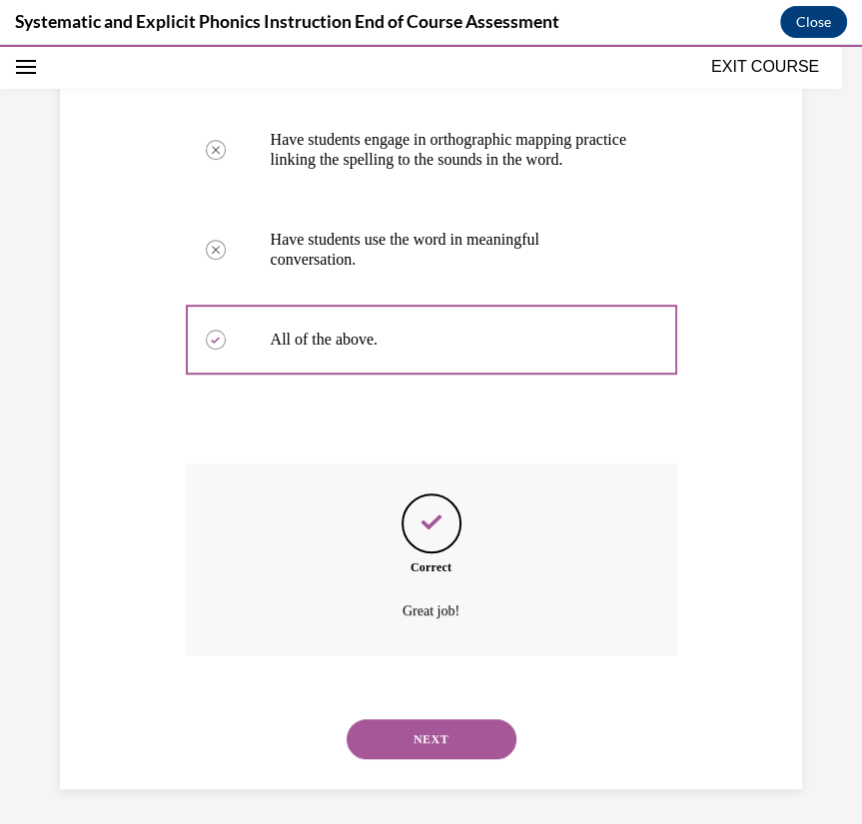
scroll to position [537, 0]
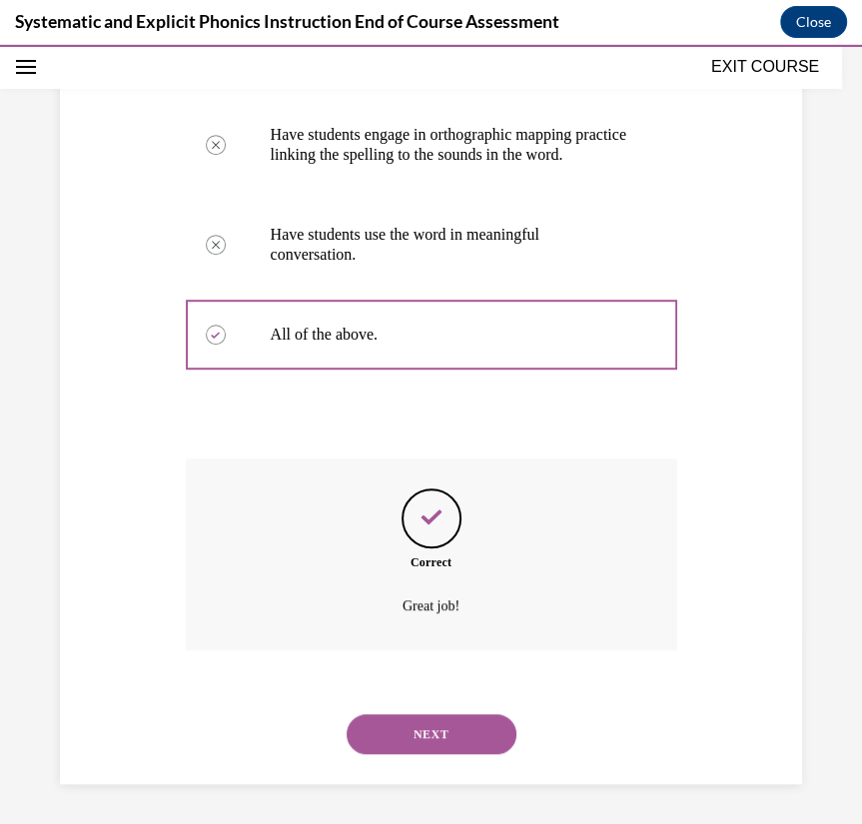
click at [447, 733] on button "NEXT" at bounding box center [432, 734] width 170 height 40
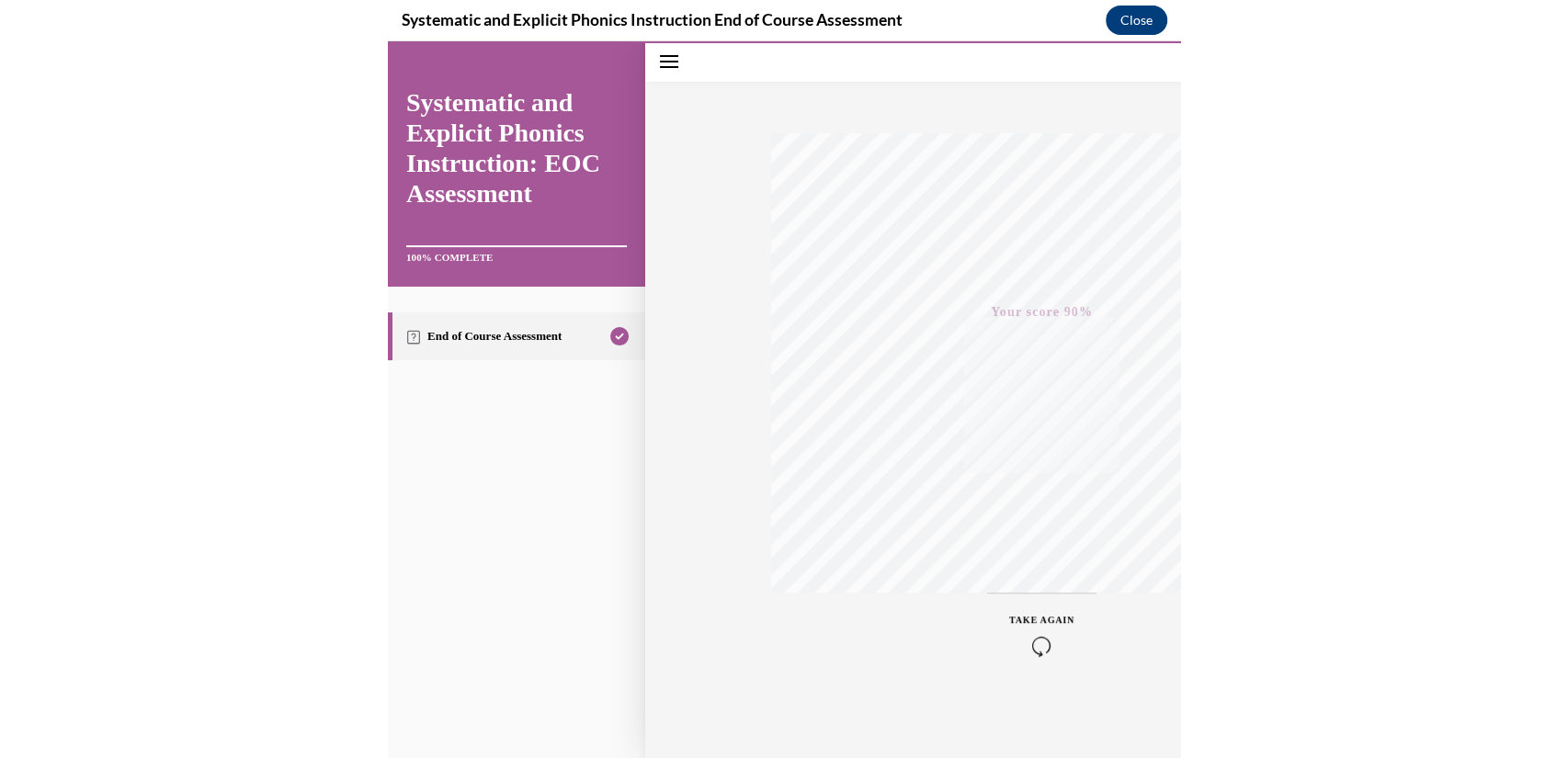
scroll to position [1681, 0]
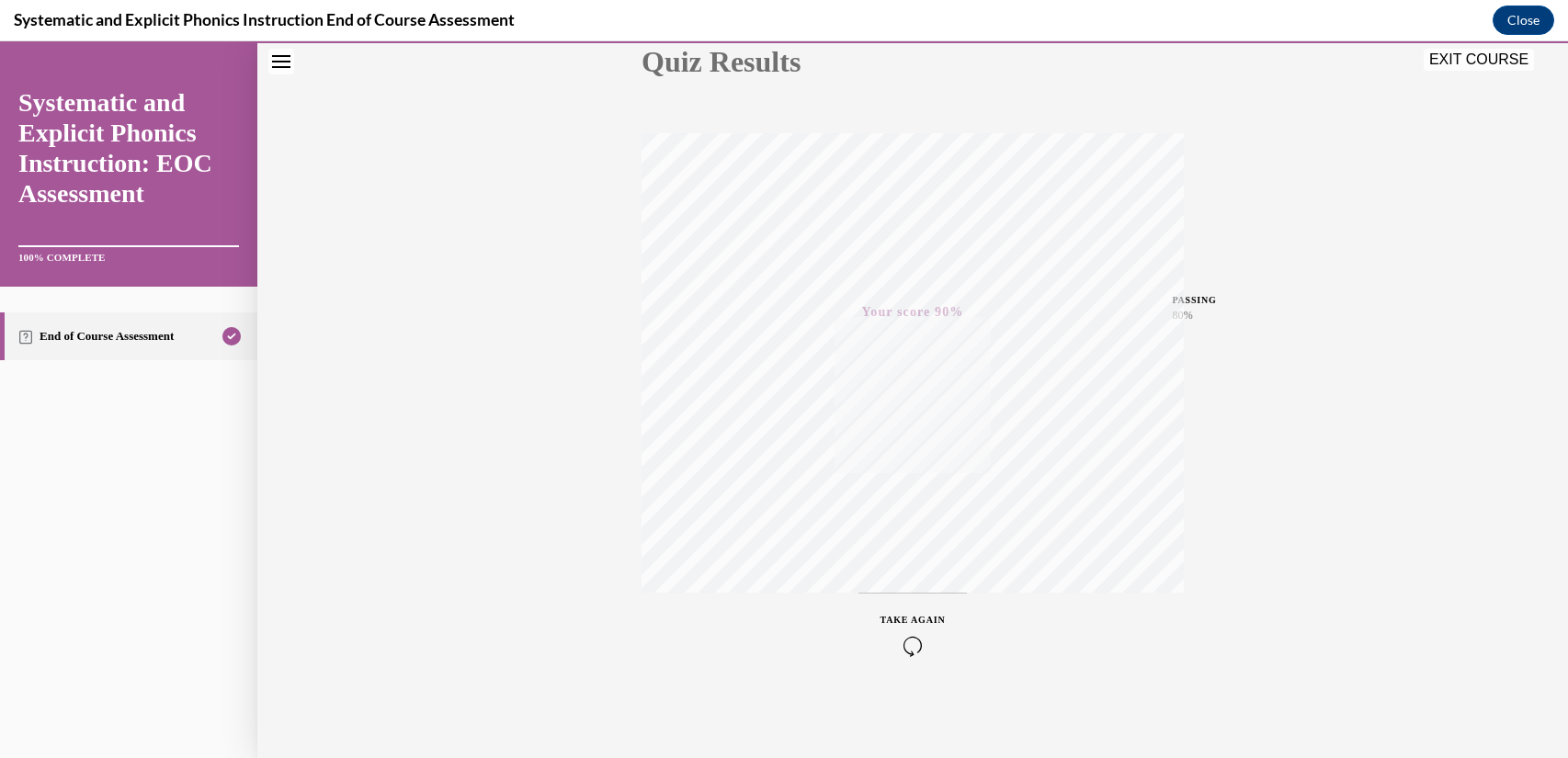
click at [792, 61] on button "EXIT COURSE" at bounding box center [1479, 60] width 110 height 22
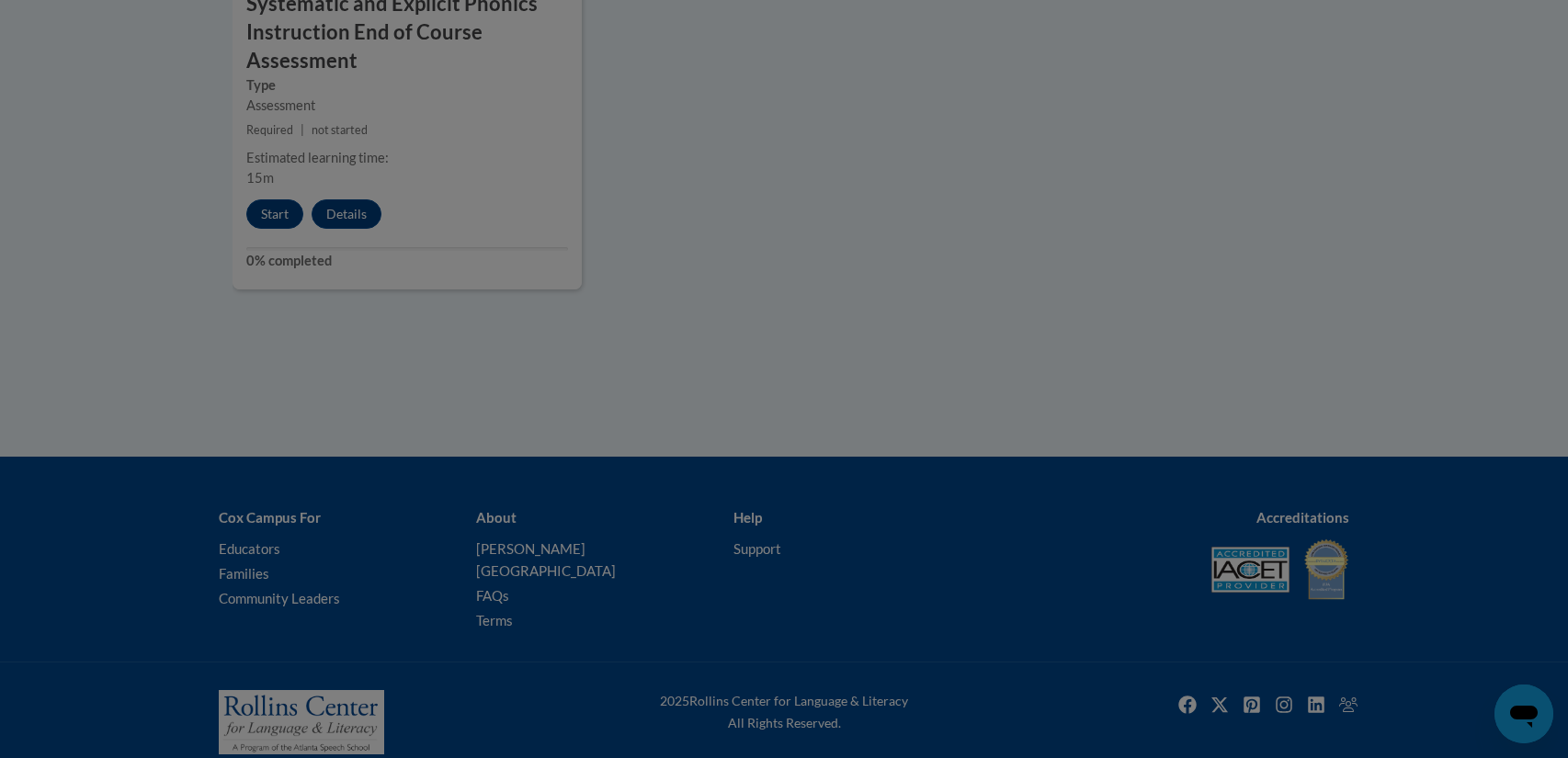
scroll to position [0, 0]
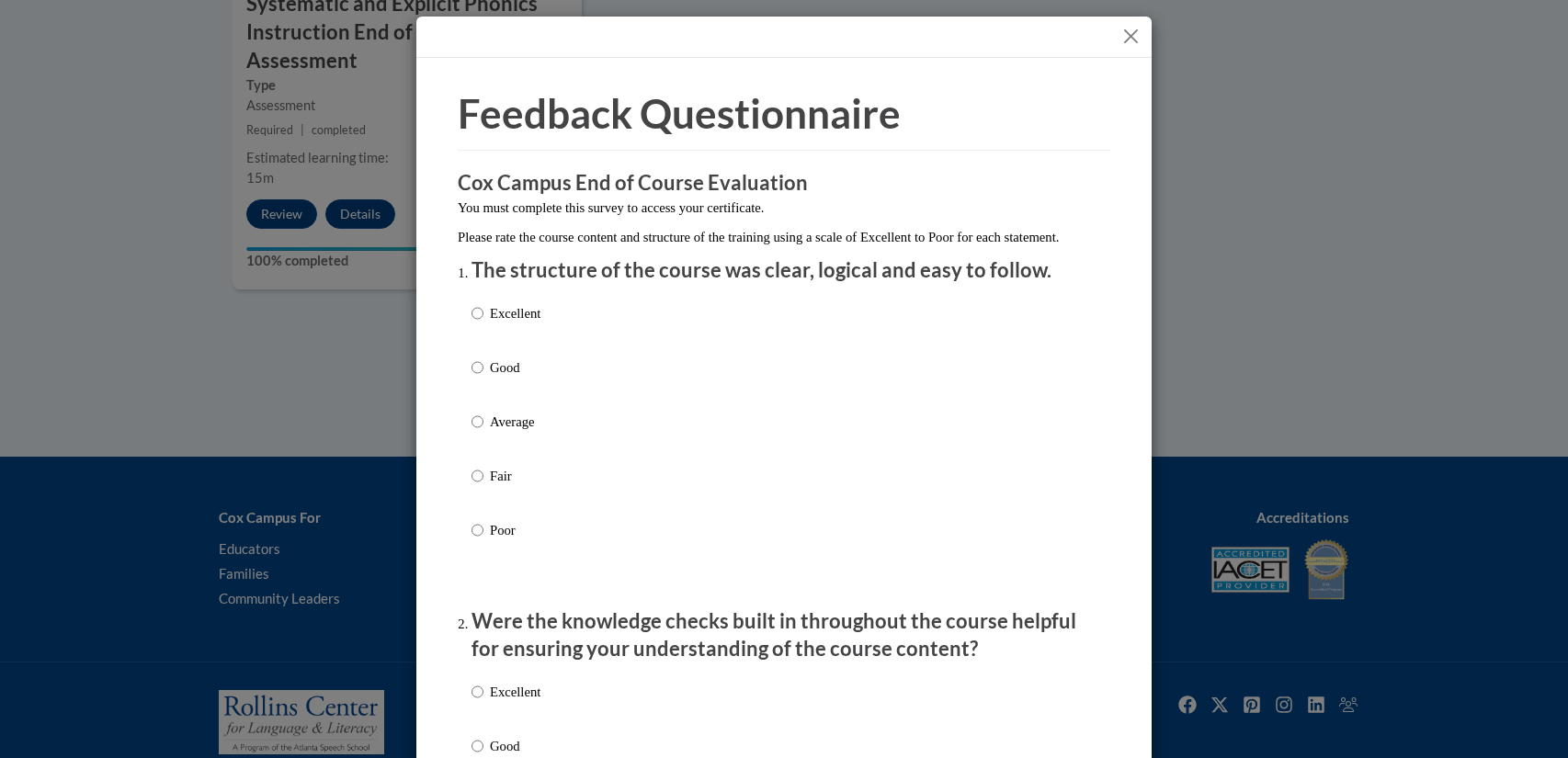
click at [512, 378] on p "Good" at bounding box center [515, 368] width 51 height 20
click at [484, 378] on input "Good" at bounding box center [477, 368] width 12 height 20
radio input "true"
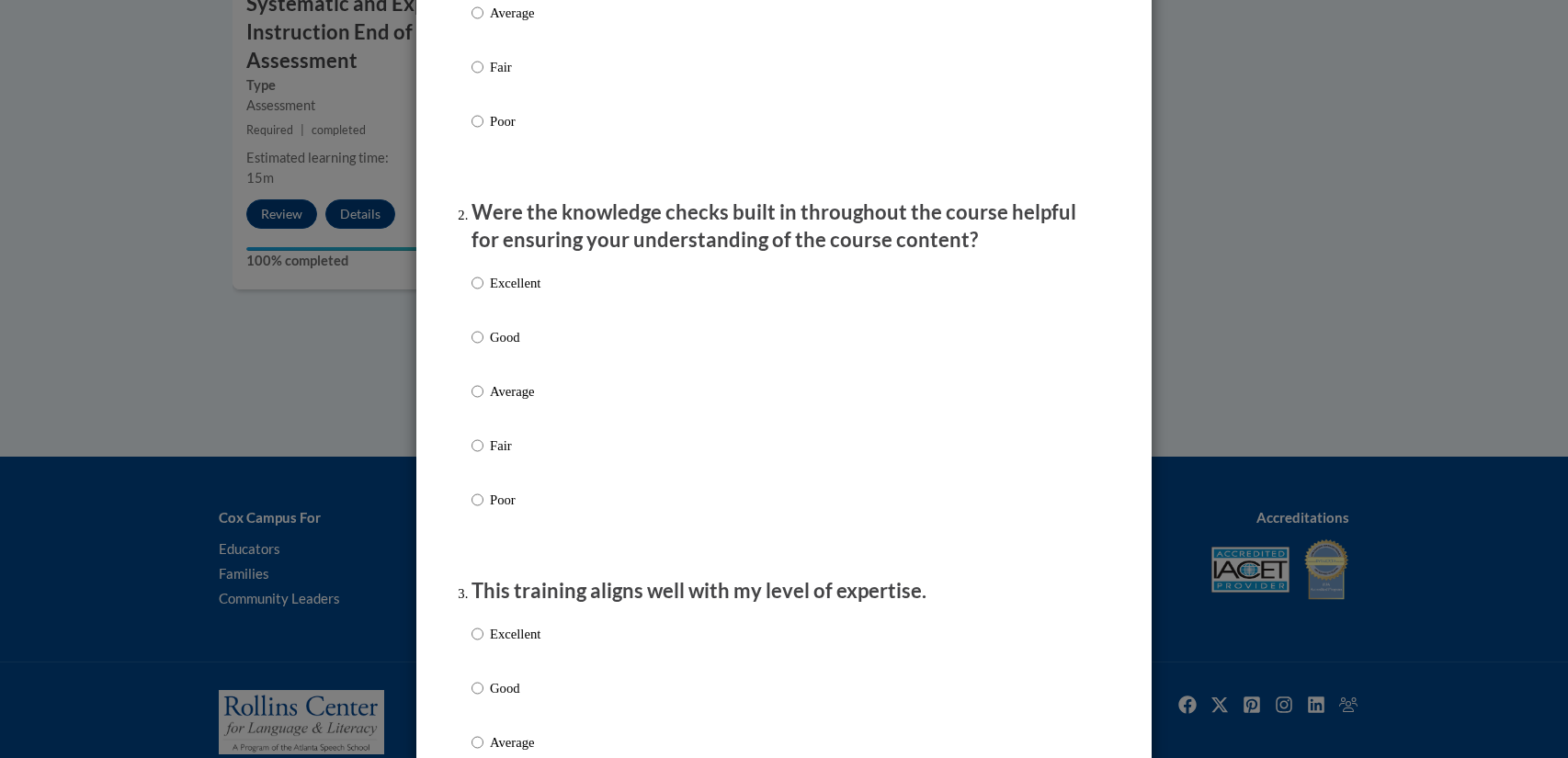
scroll to position [410, 0]
click at [507, 372] on label "Good" at bounding box center [506, 351] width 69 height 50
click at [484, 347] on input "Good" at bounding box center [477, 337] width 12 height 20
radio input "true"
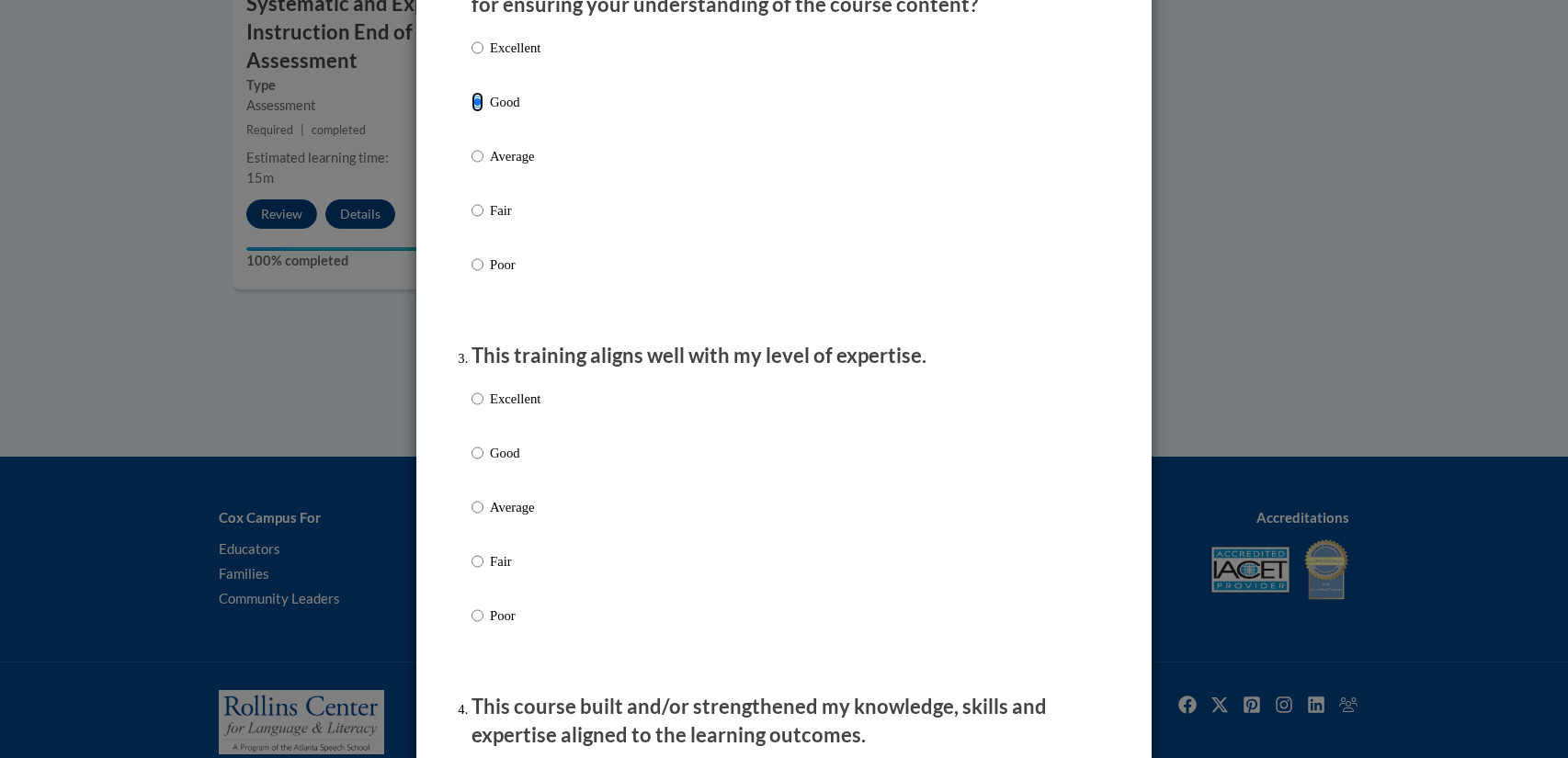
scroll to position [742, 0]
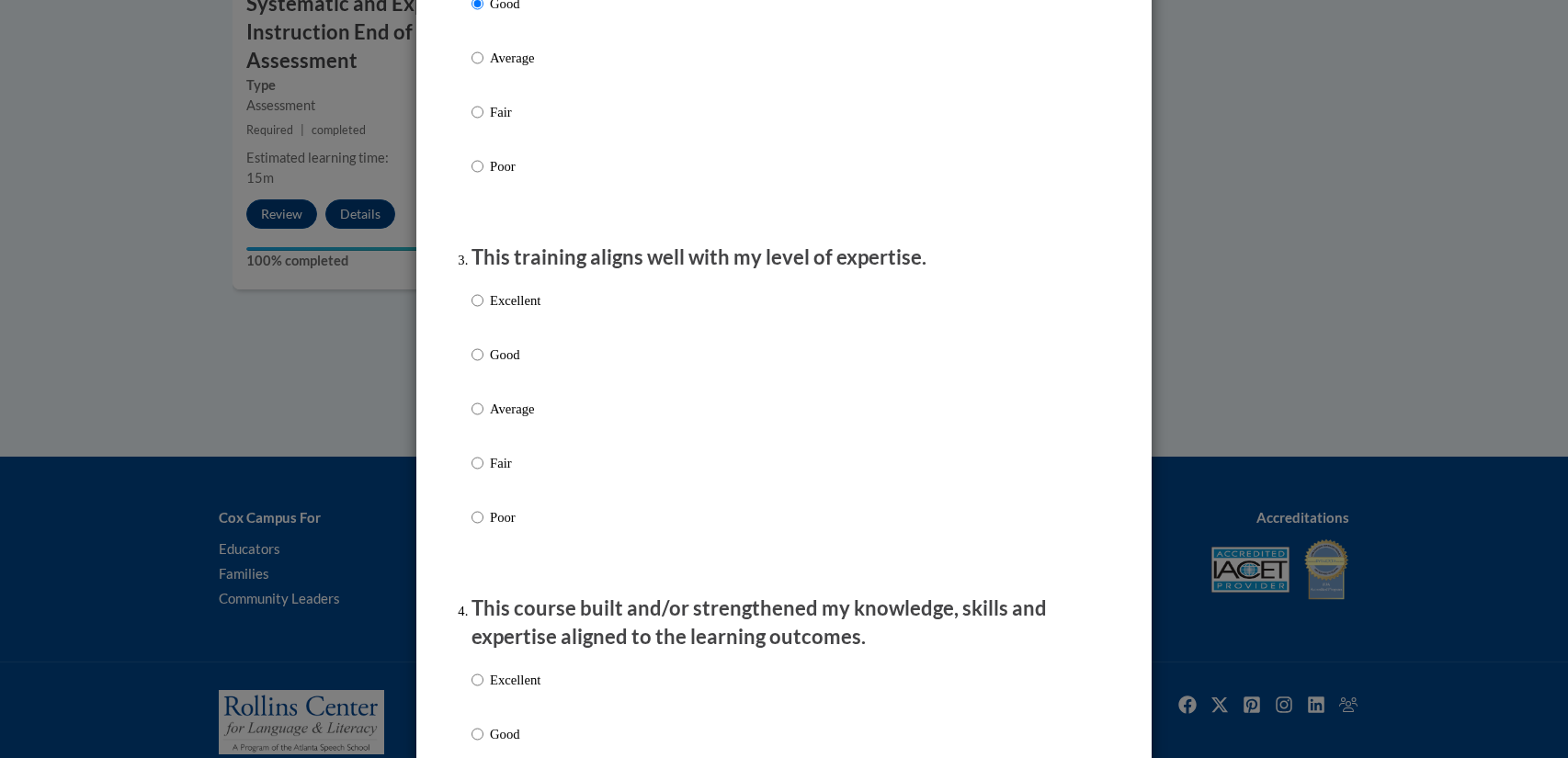
click at [513, 388] on label "Good" at bounding box center [506, 370] width 69 height 50
click at [484, 365] on input "Good" at bounding box center [477, 355] width 12 height 20
radio input "true"
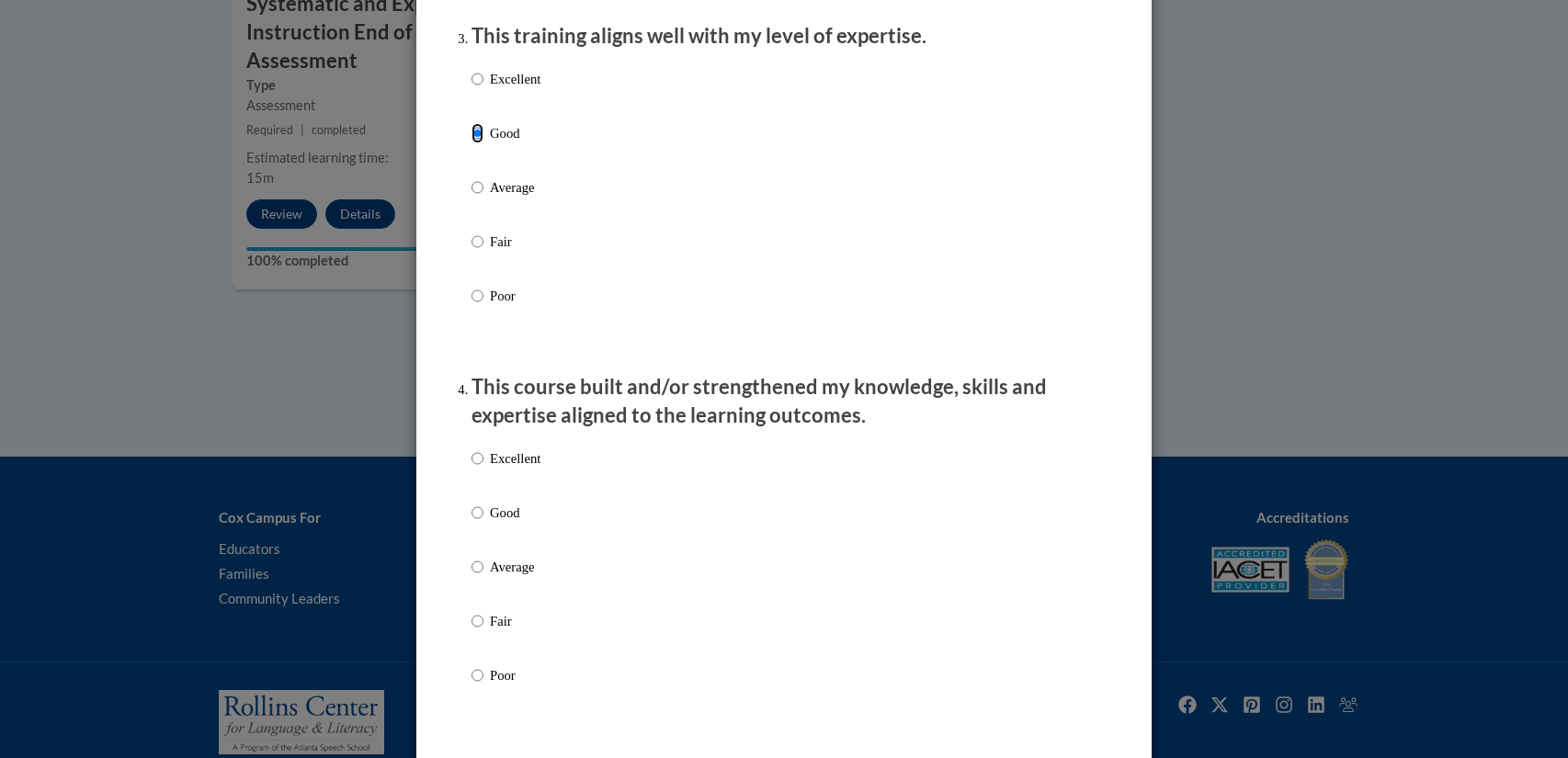
scroll to position [1118, 0]
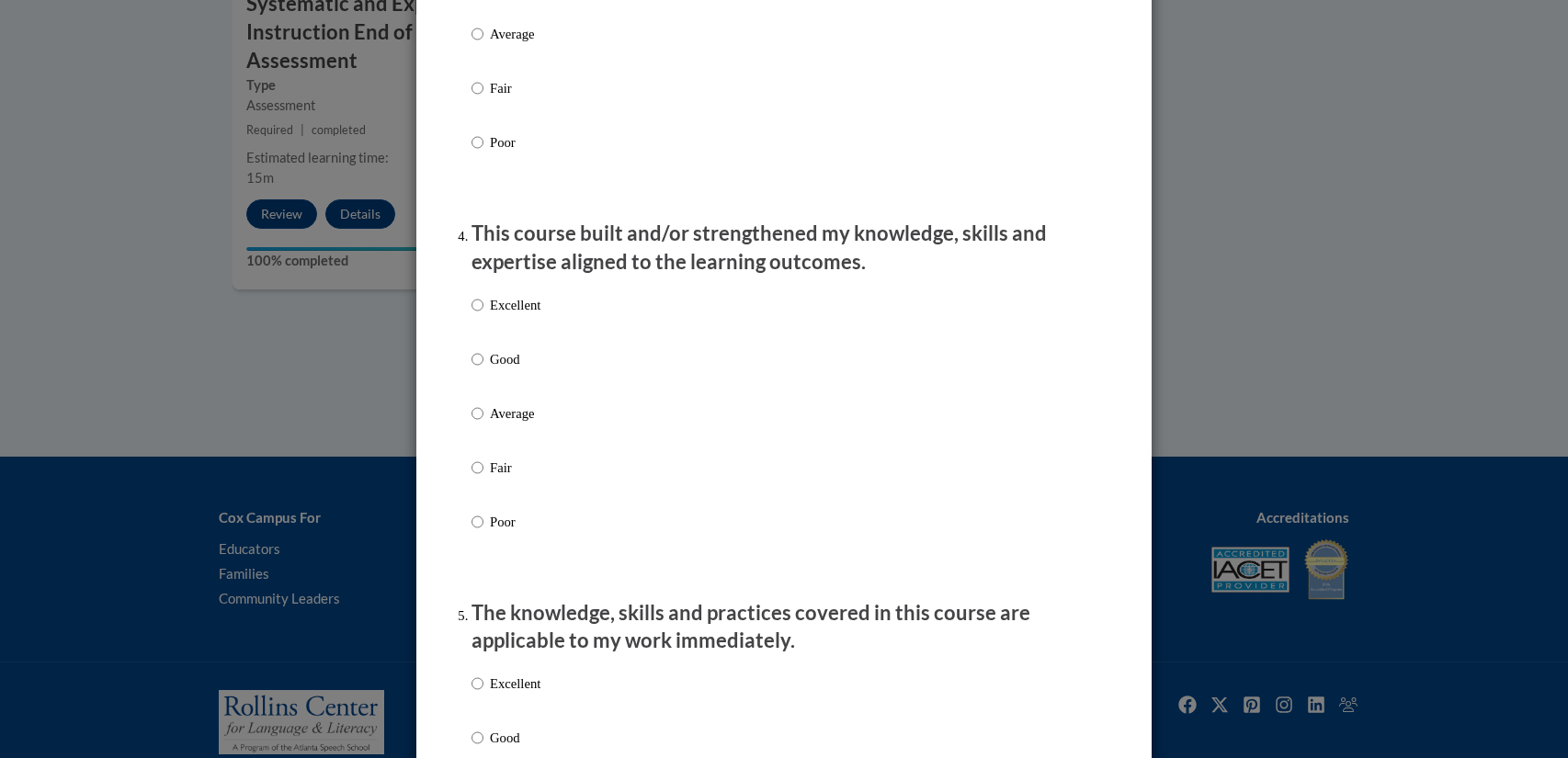
click at [515, 370] on p "Good" at bounding box center [515, 360] width 51 height 20
click at [484, 370] on input "Good" at bounding box center [477, 360] width 12 height 20
radio input "true"
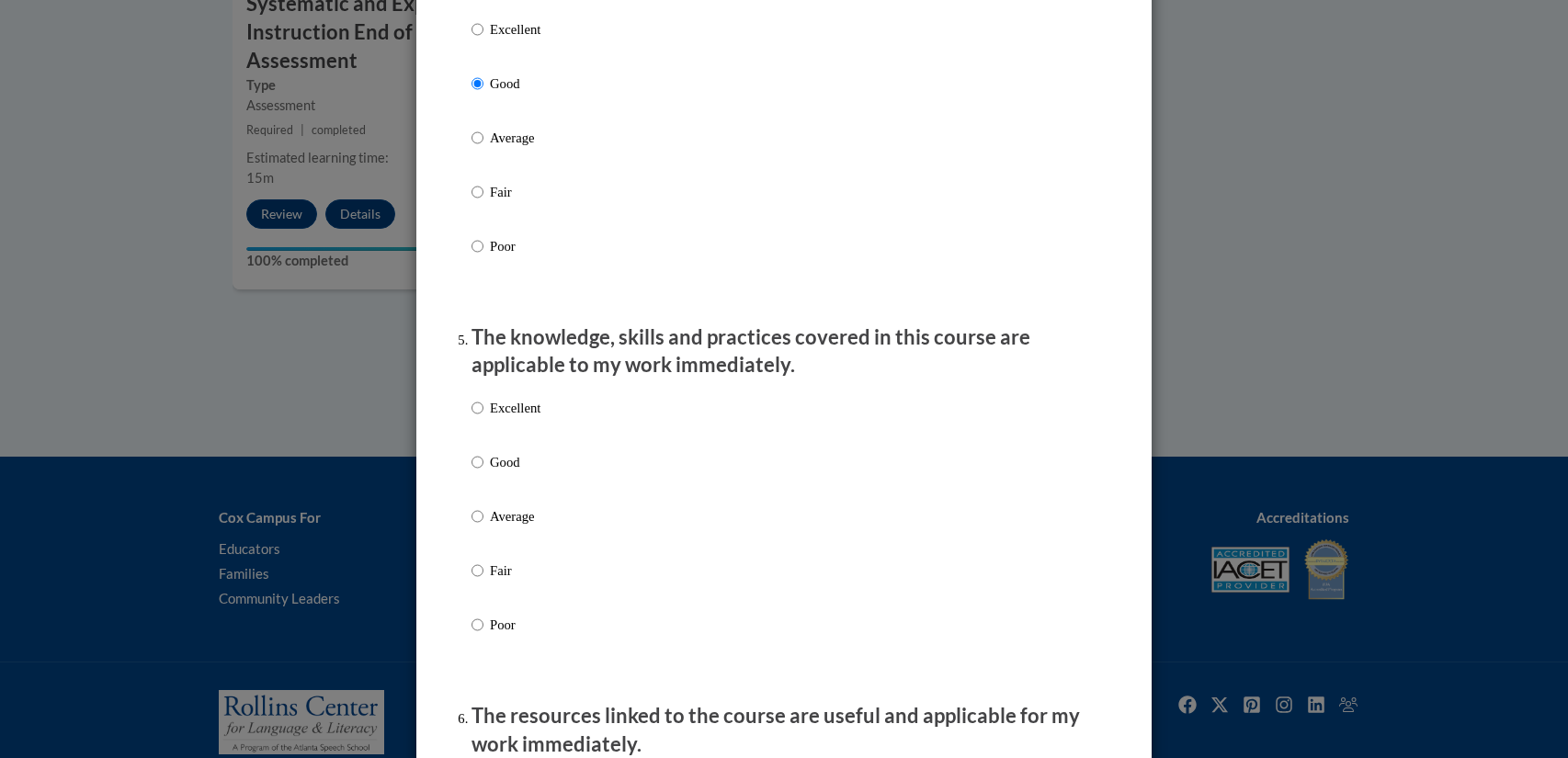
click at [510, 494] on label "Good" at bounding box center [506, 477] width 69 height 50
click at [484, 473] on input "Good" at bounding box center [477, 463] width 12 height 20
radio input "true"
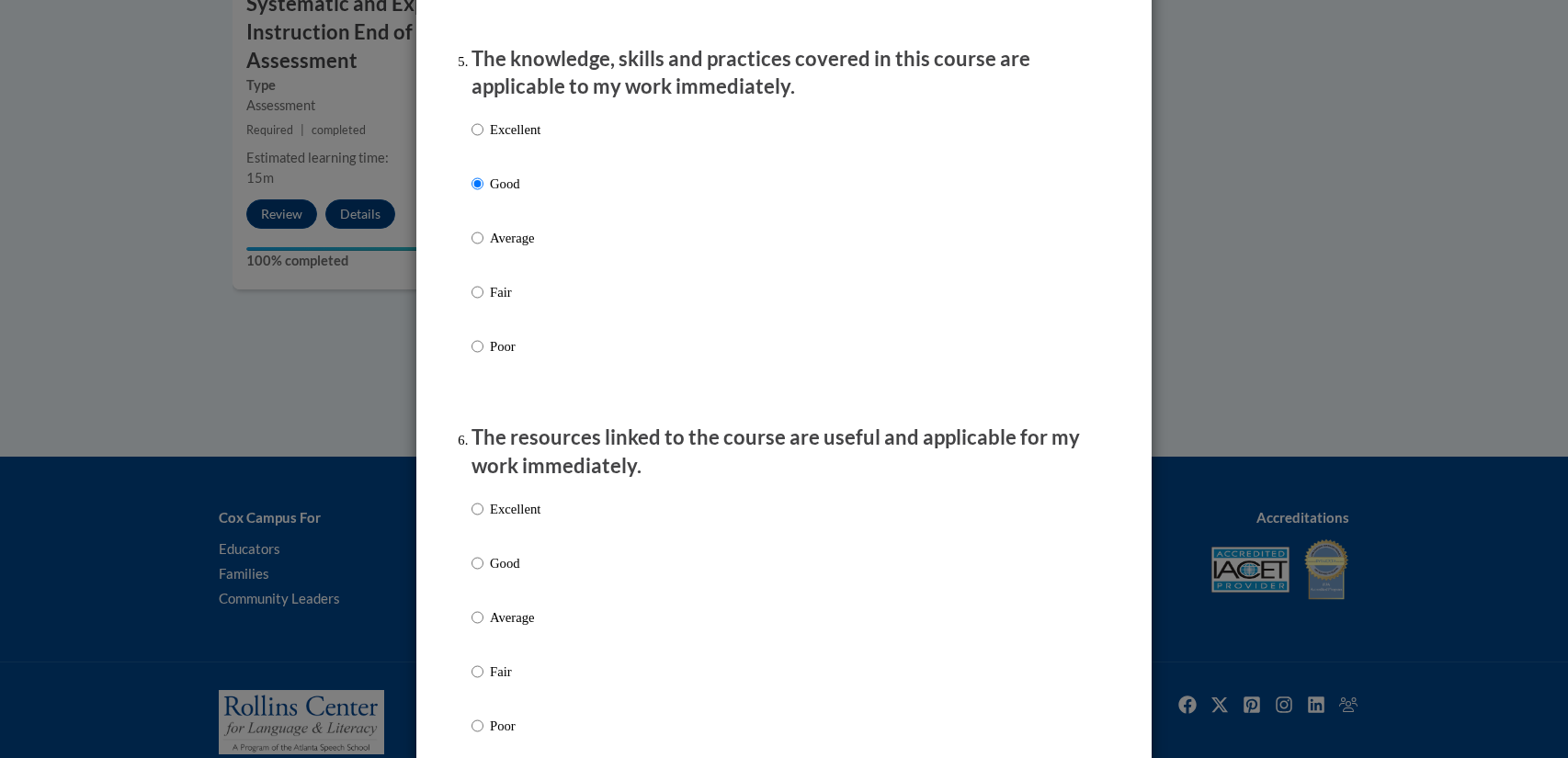
click at [503, 573] on p "Good" at bounding box center [515, 564] width 51 height 20
click at [484, 573] on input "Good" at bounding box center [477, 564] width 12 height 20
radio input "true"
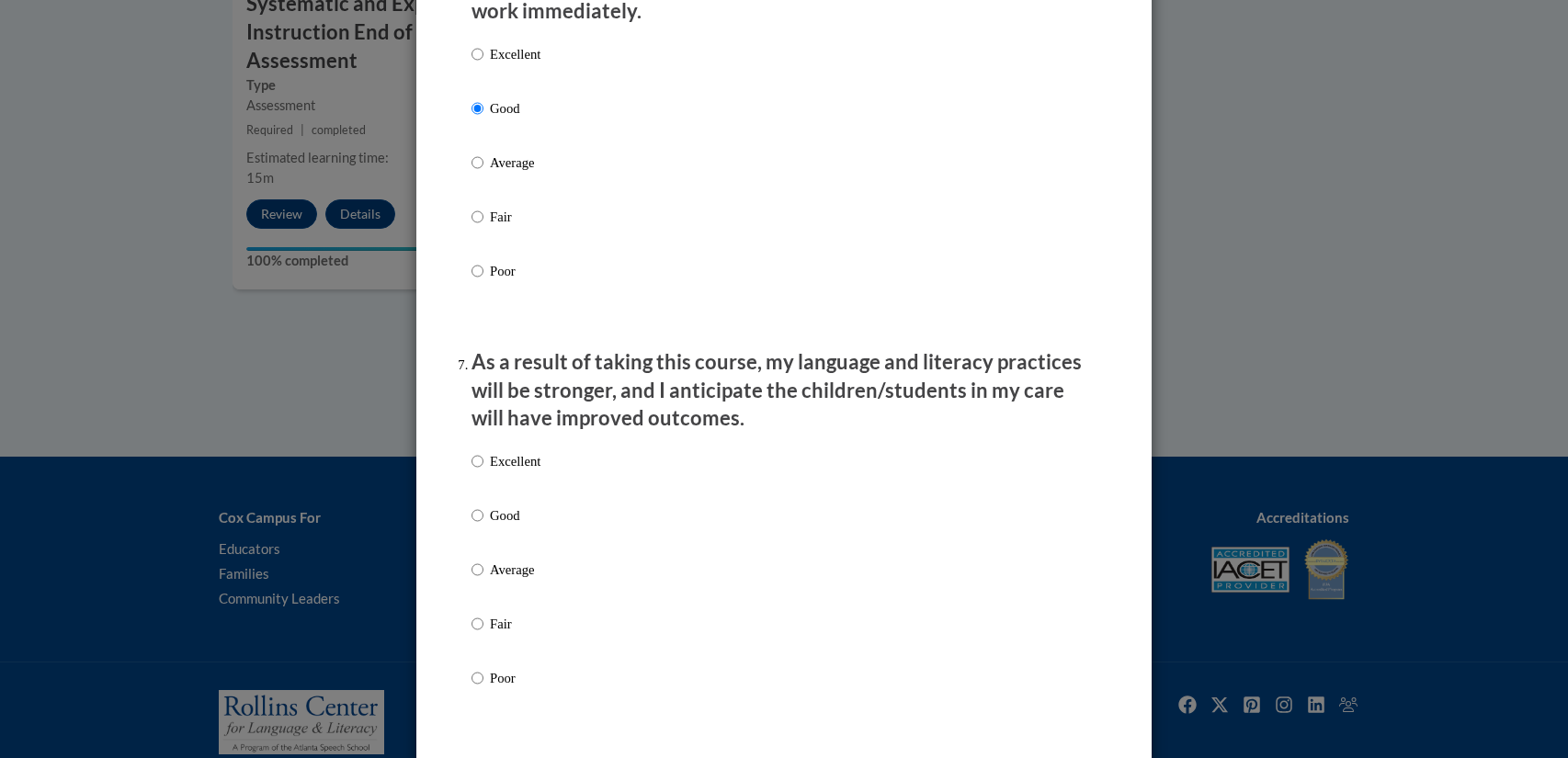
click at [503, 556] on label "Good" at bounding box center [506, 531] width 69 height 50
click at [484, 526] on input "Good" at bounding box center [477, 516] width 12 height 20
radio input "true"
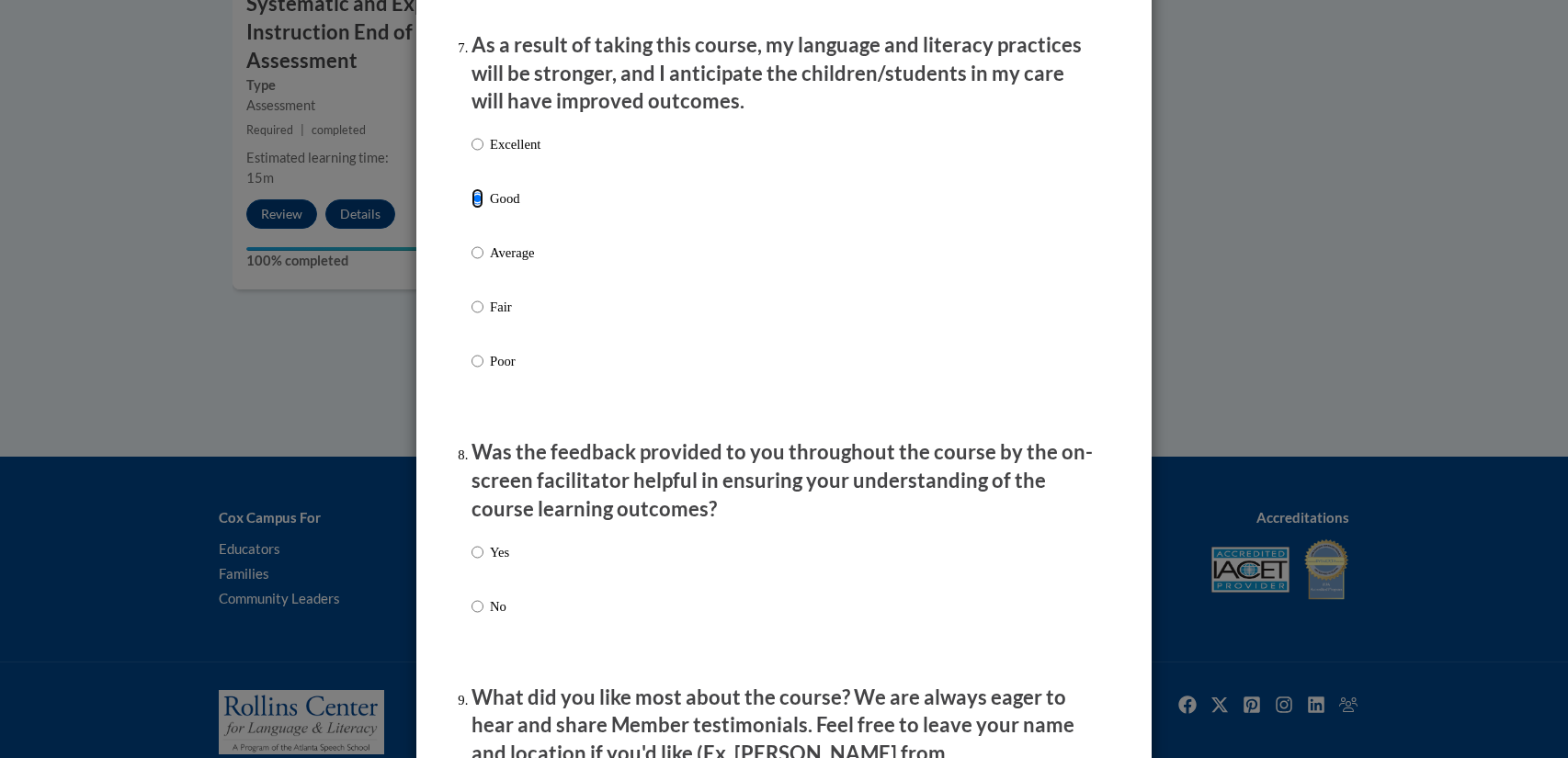
scroll to position [2486, 0]
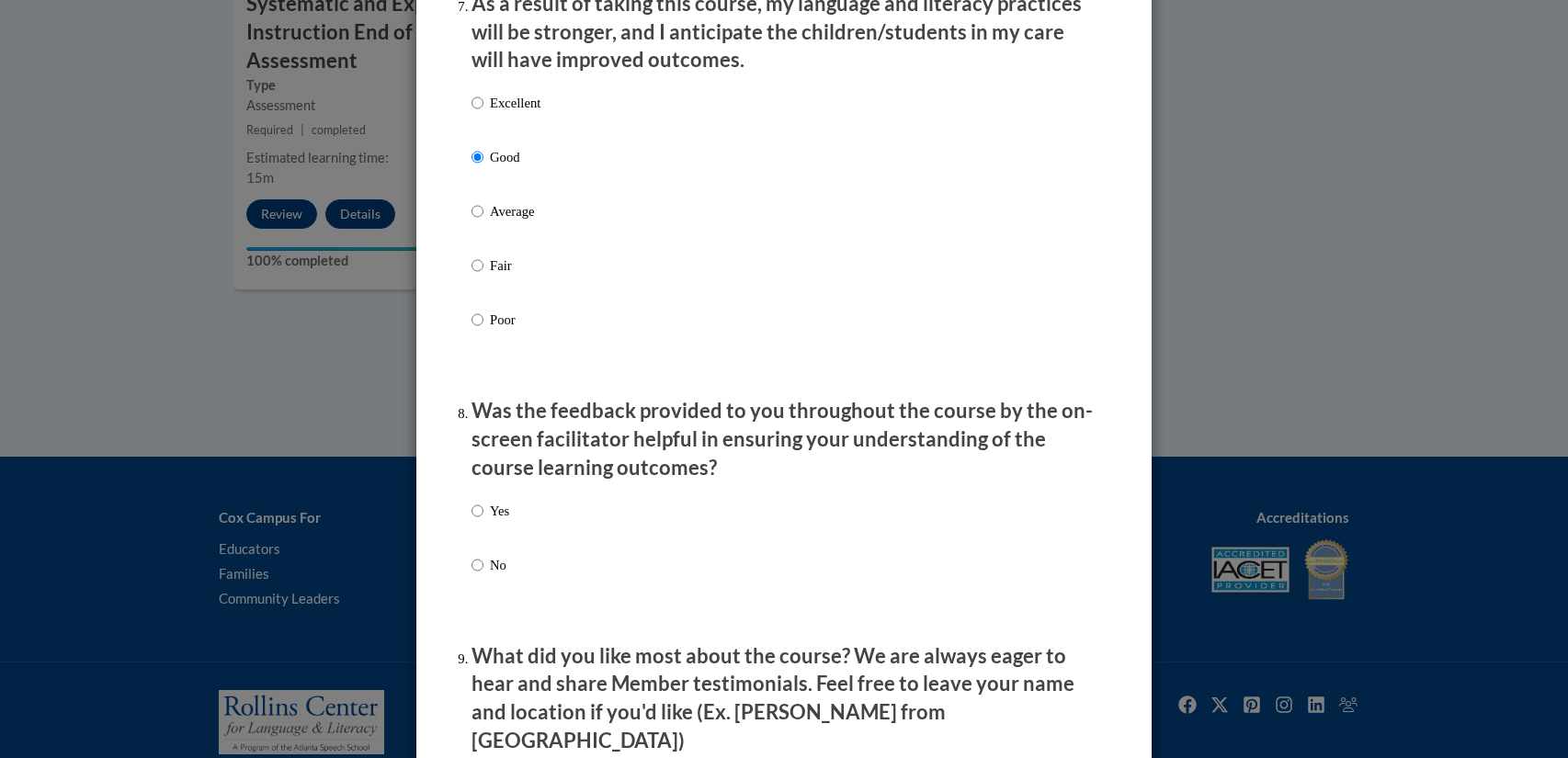
click at [507, 522] on p "Yes" at bounding box center [499, 511] width 19 height 20
click at [484, 522] on input "Yes" at bounding box center [477, 511] width 12 height 20
radio input "true"
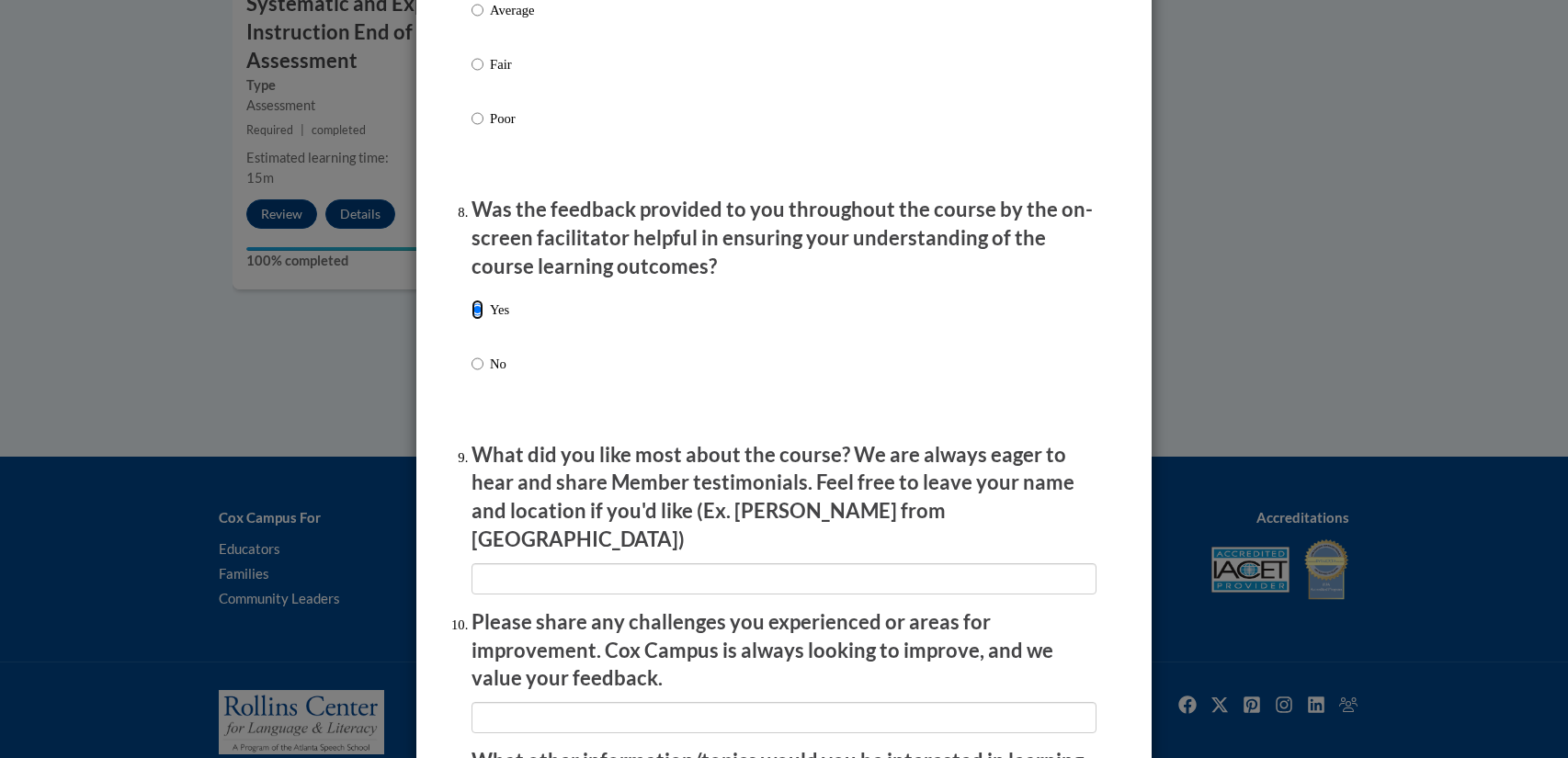
scroll to position [2689, 0]
click at [482, 373] on input "No" at bounding box center [477, 362] width 12 height 20
radio input "true"
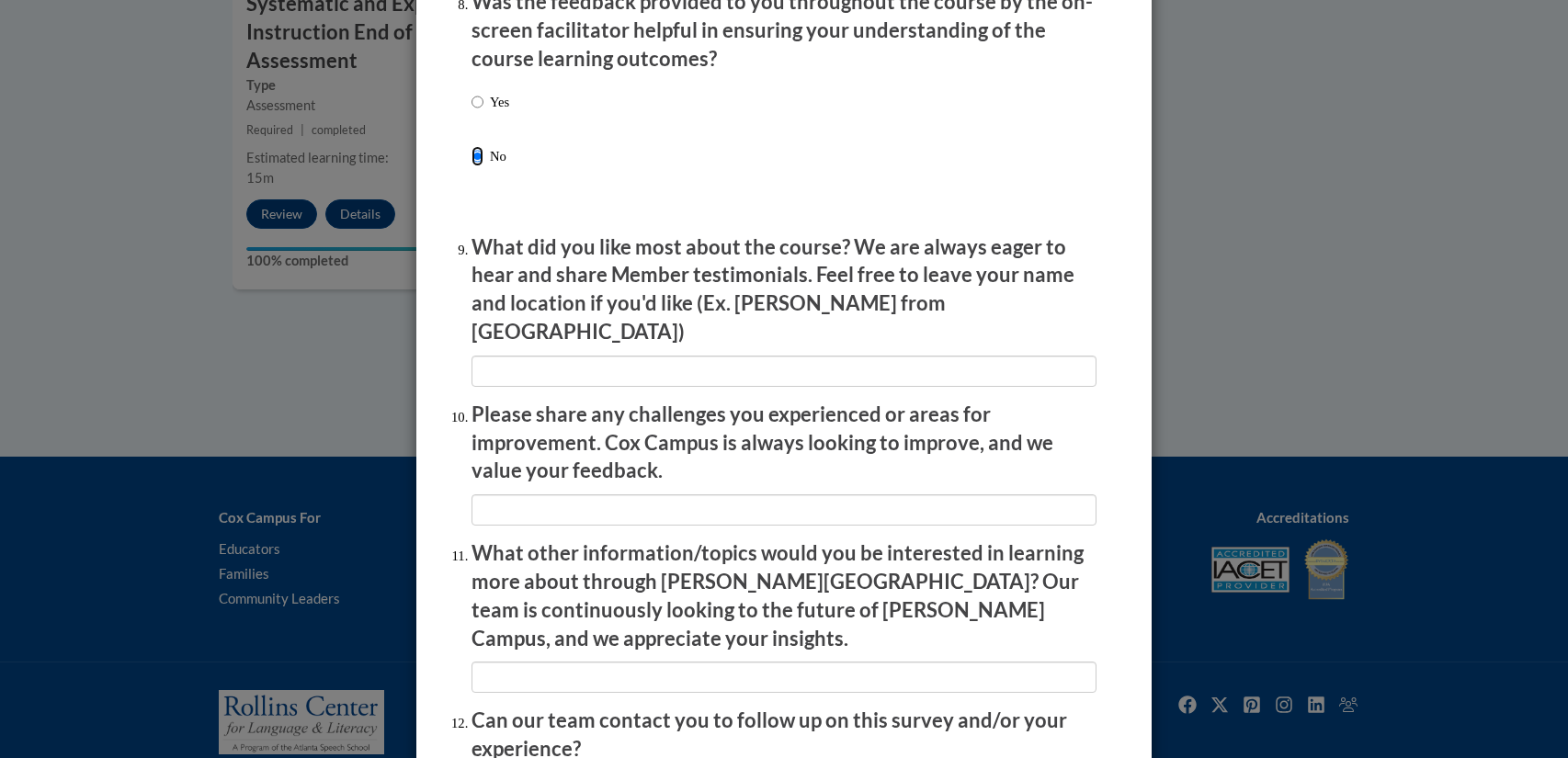
scroll to position [3070, 0]
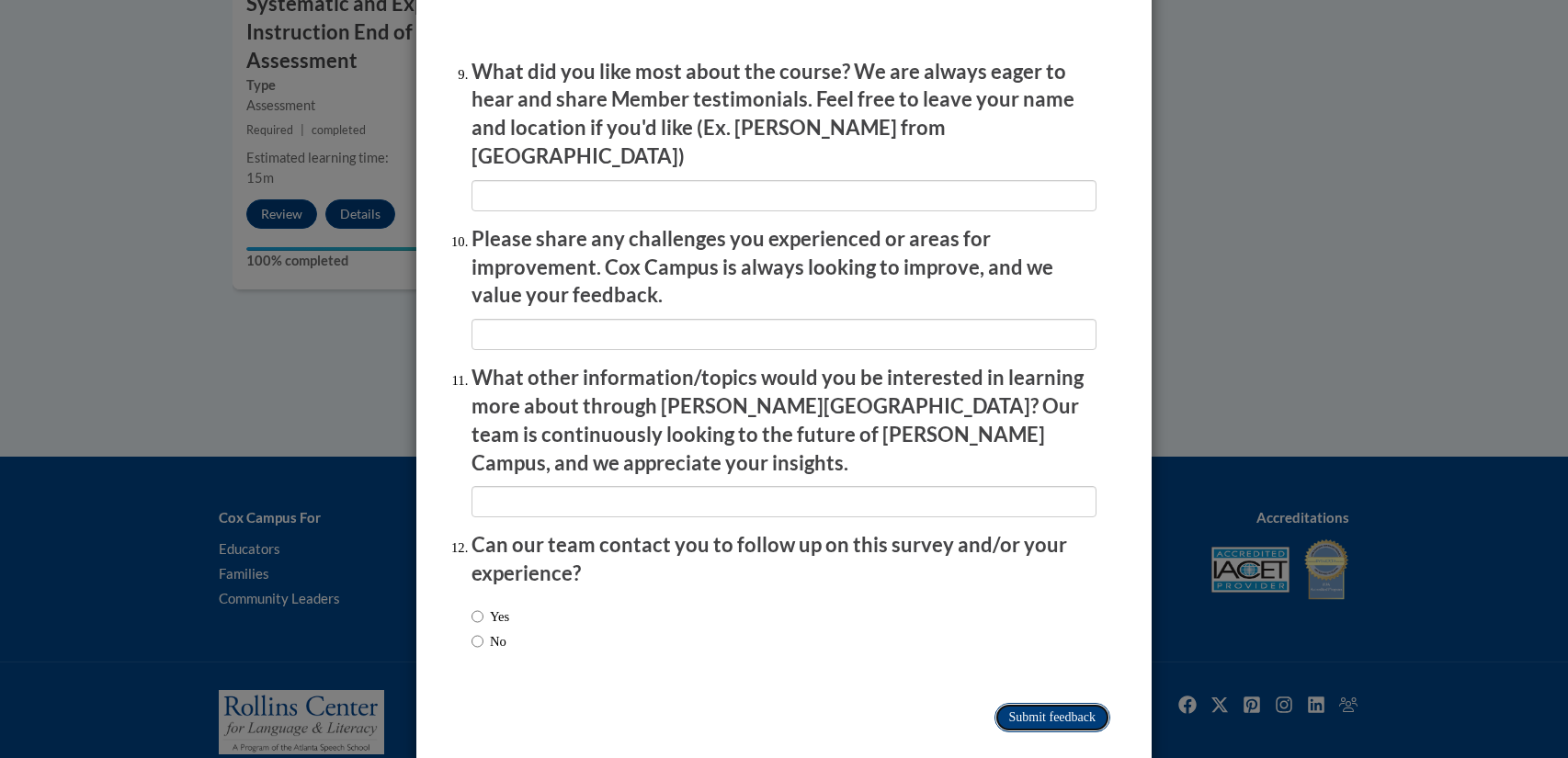
click at [792, 703] on input "Submit feedback" at bounding box center [1052, 718] width 116 height 29
